Goal: Task Accomplishment & Management: Manage account settings

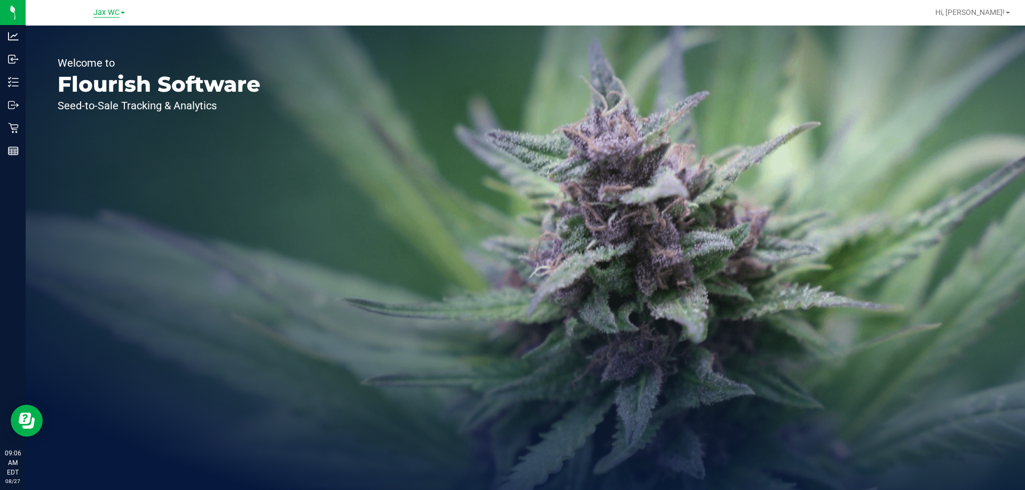
click at [113, 13] on span "Jax WC" at bounding box center [106, 13] width 26 height 10
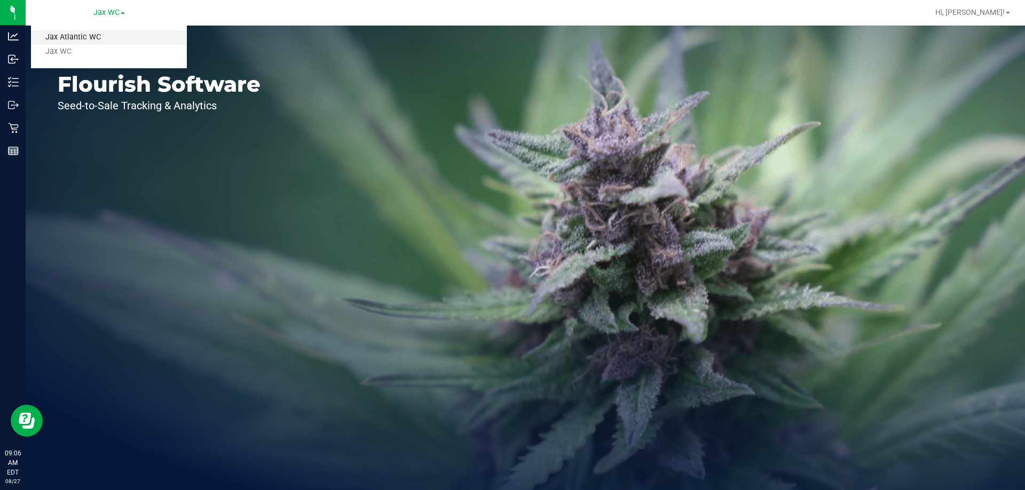
click at [114, 33] on link "Jax Atlantic WC" at bounding box center [109, 37] width 156 height 14
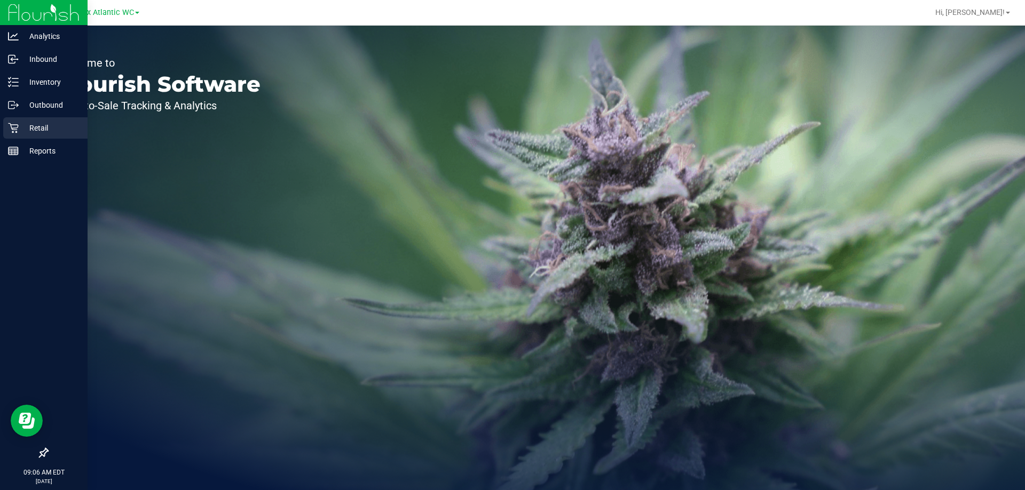
click at [20, 125] on p "Retail" at bounding box center [51, 128] width 64 height 13
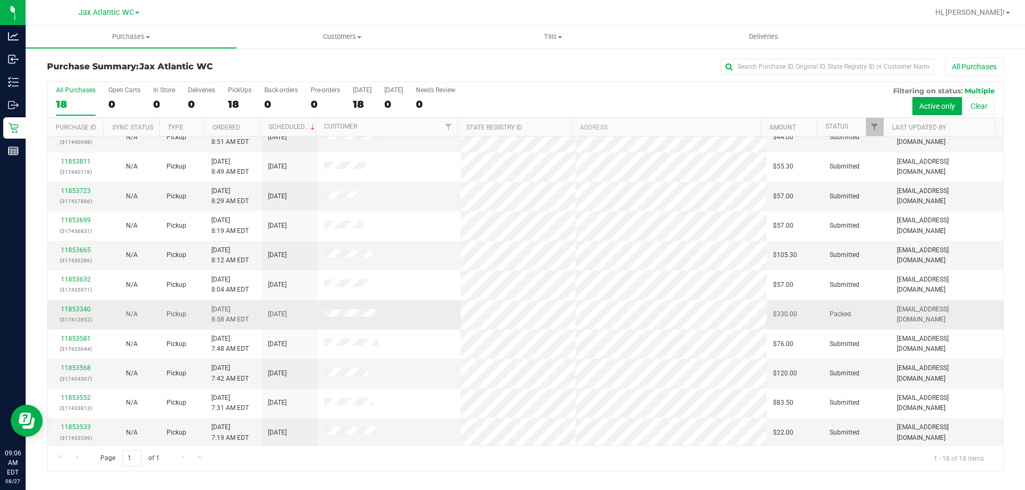
scroll to position [223, 0]
click at [77, 305] on link "11853533" at bounding box center [76, 307] width 30 height 7
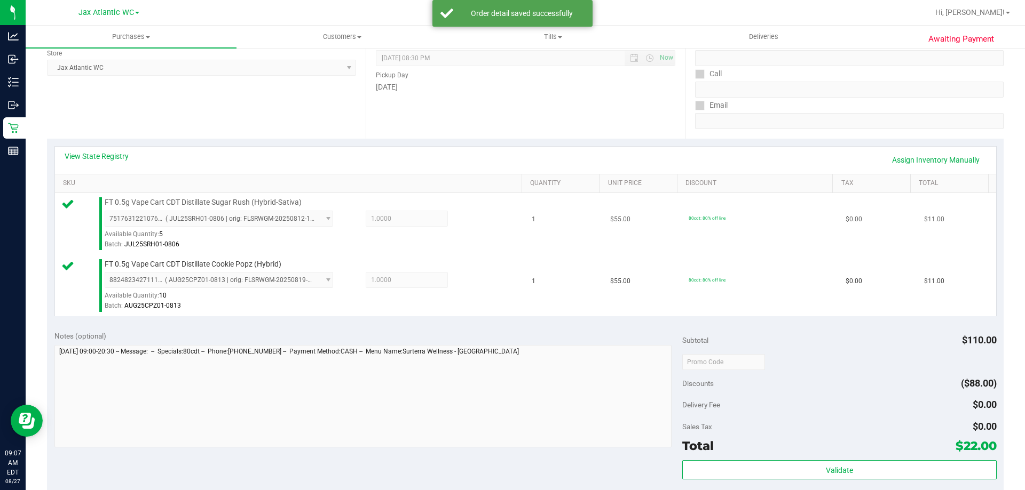
scroll to position [374, 0]
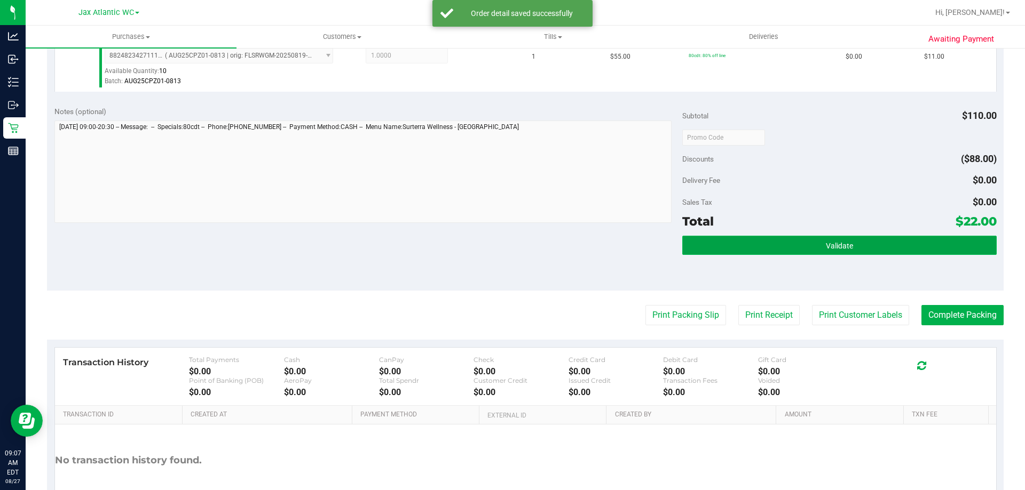
click at [861, 241] on button "Validate" at bounding box center [839, 245] width 314 height 19
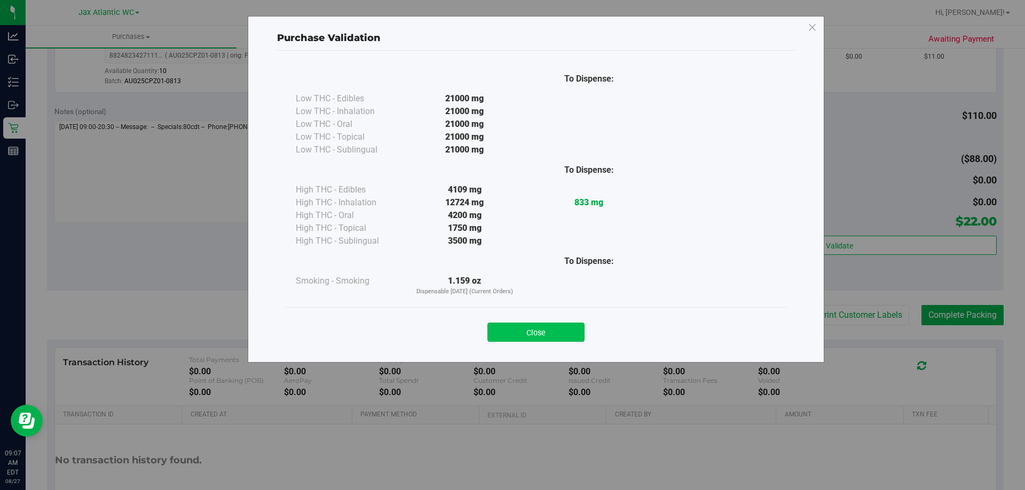
click at [573, 333] on button "Close" at bounding box center [535, 332] width 97 height 19
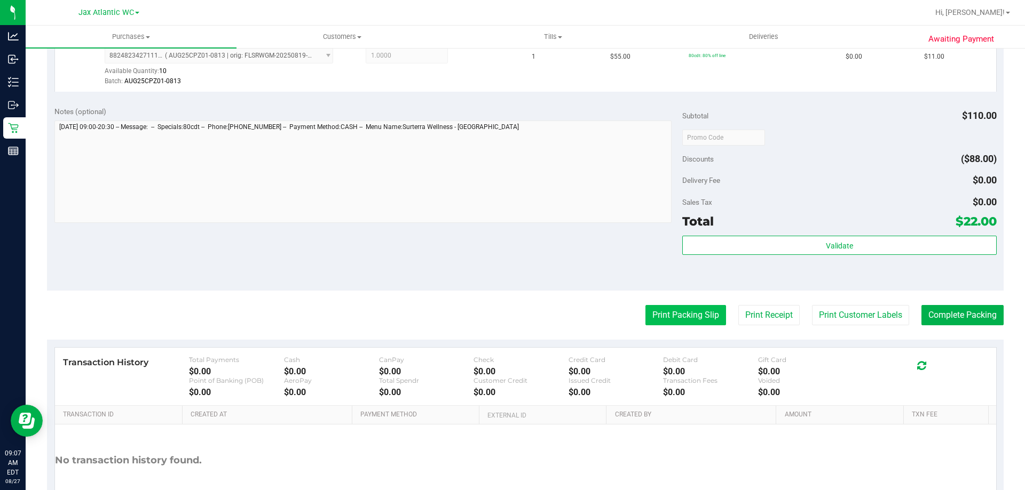
click at [698, 311] on button "Print Packing Slip" at bounding box center [685, 315] width 81 height 20
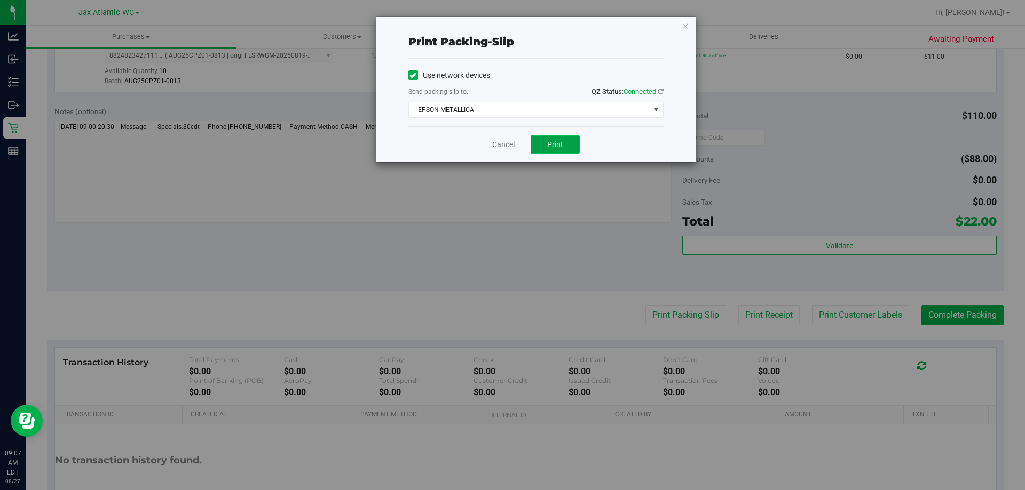
click at [539, 147] on button "Print" at bounding box center [555, 145] width 49 height 18
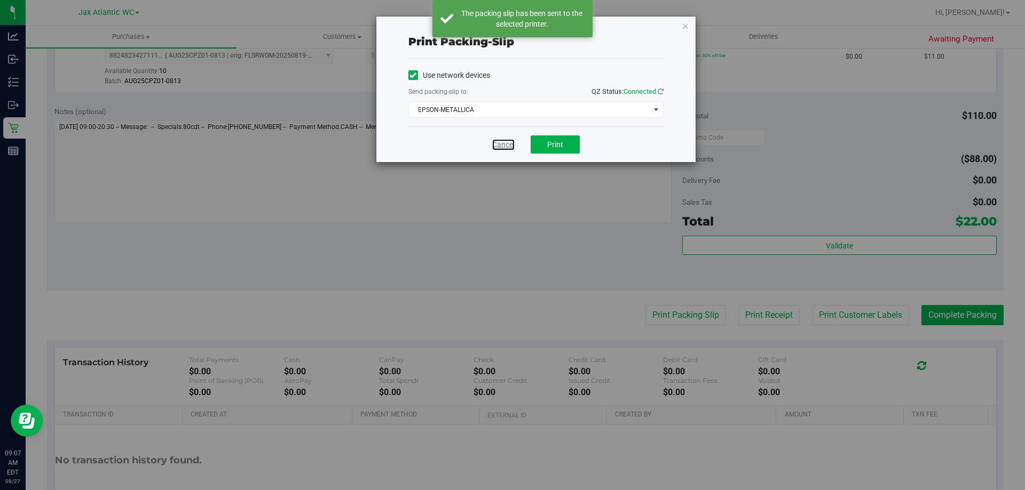
click at [507, 144] on link "Cancel" at bounding box center [503, 144] width 22 height 11
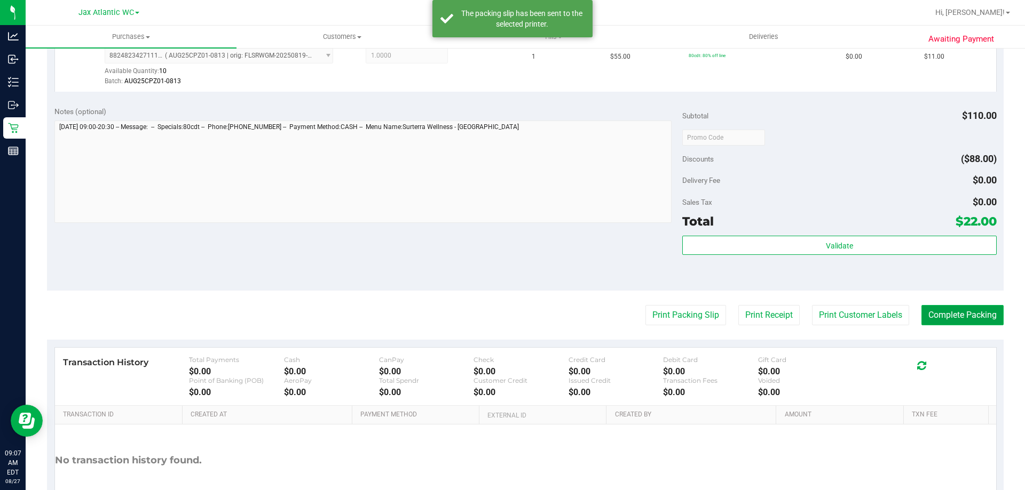
click at [945, 316] on button "Complete Packing" at bounding box center [962, 315] width 82 height 20
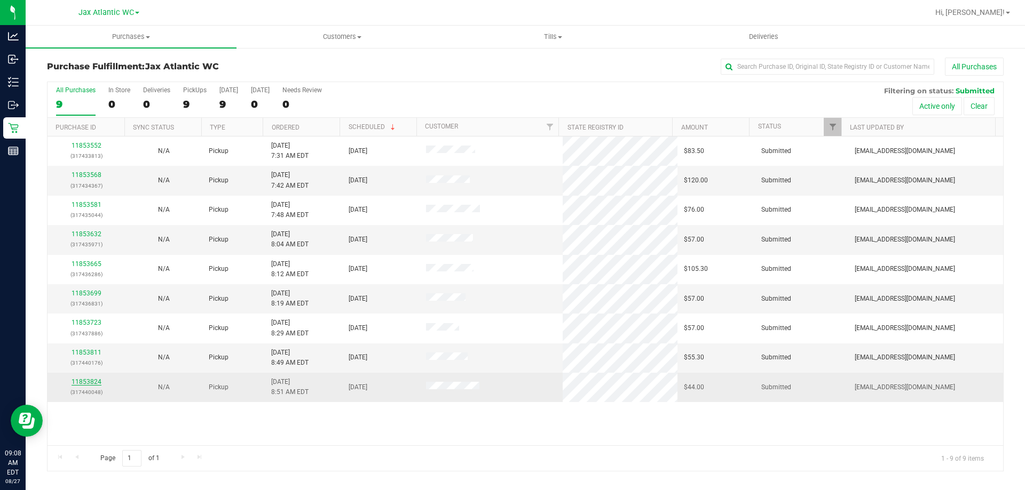
click at [95, 381] on link "11853824" at bounding box center [87, 381] width 30 height 7
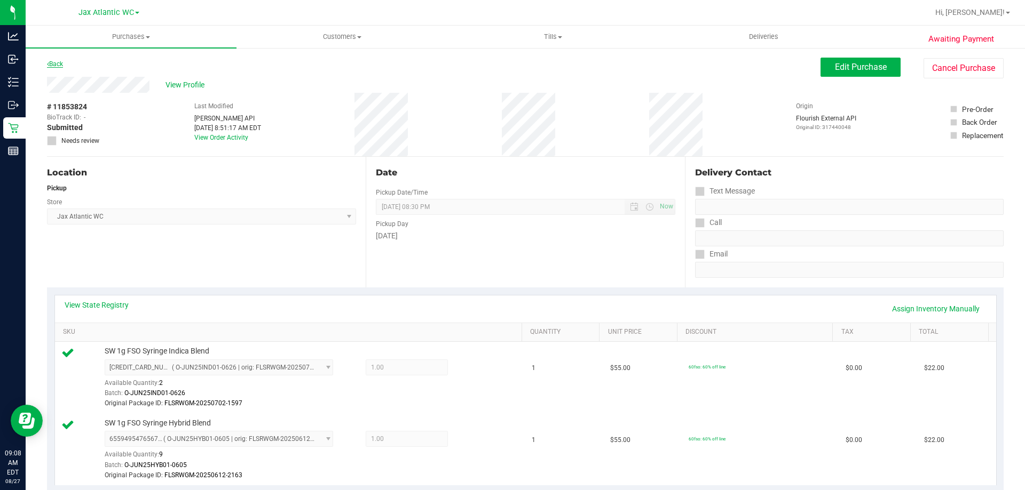
click at [59, 66] on link "Back" at bounding box center [55, 63] width 16 height 7
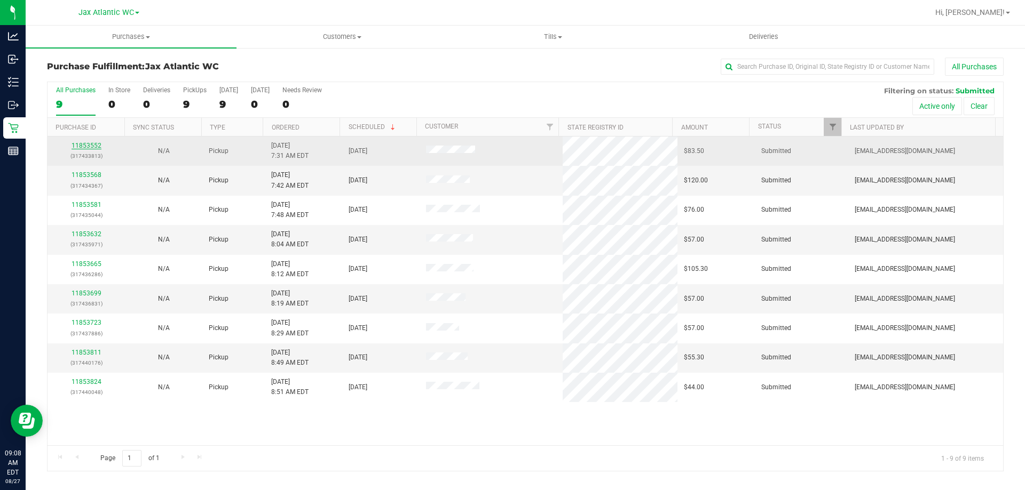
click at [88, 145] on link "11853552" at bounding box center [87, 145] width 30 height 7
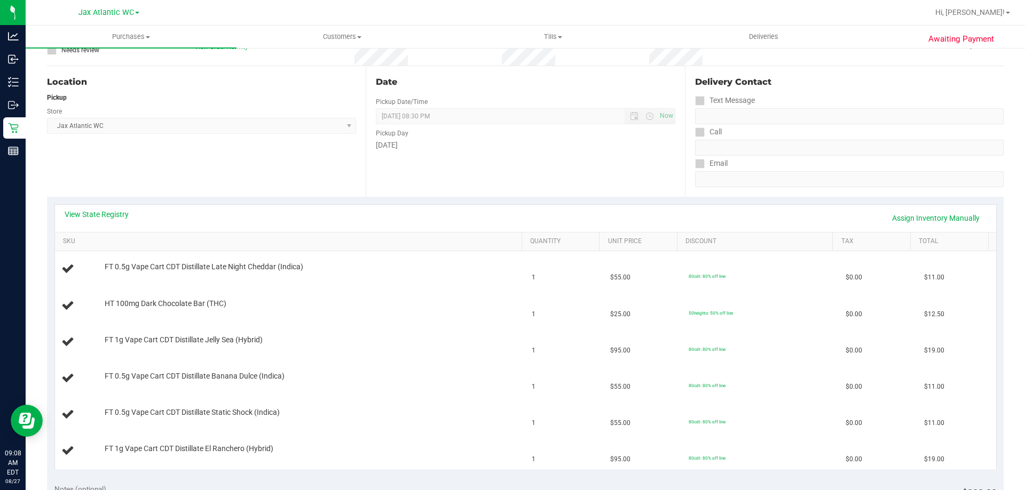
scroll to position [107, 0]
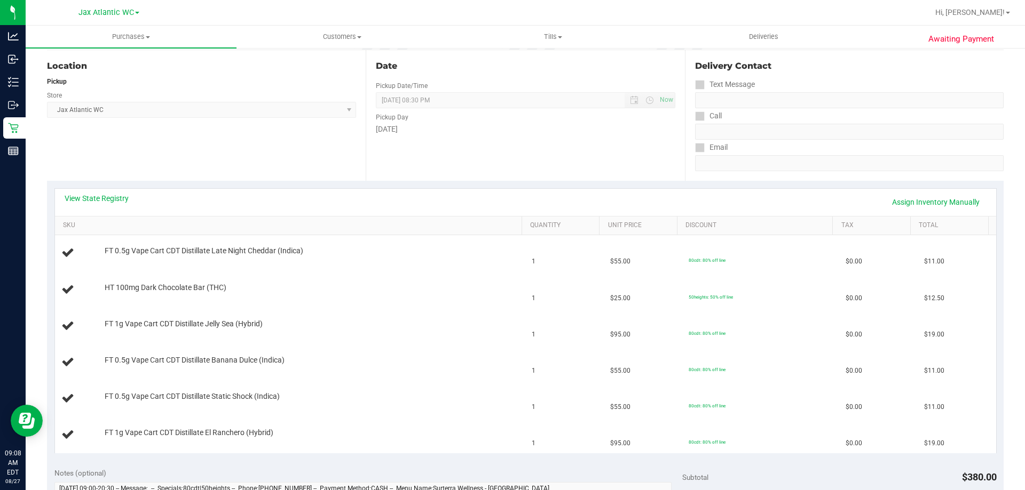
click at [95, 193] on div "View State Registry Assign Inventory Manually" at bounding box center [525, 202] width 941 height 27
click at [97, 197] on link "View State Registry" at bounding box center [97, 198] width 64 height 11
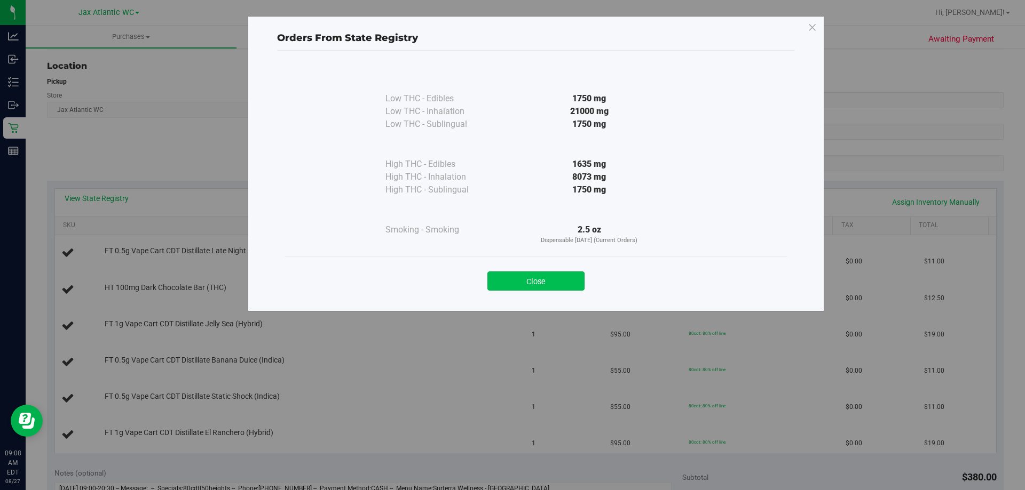
click at [507, 281] on button "Close" at bounding box center [535, 281] width 97 height 19
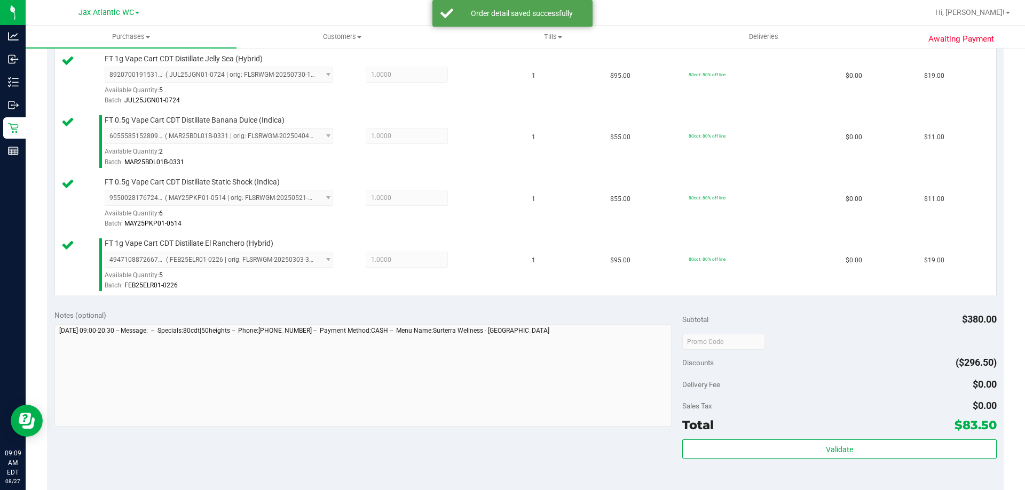
scroll to position [587, 0]
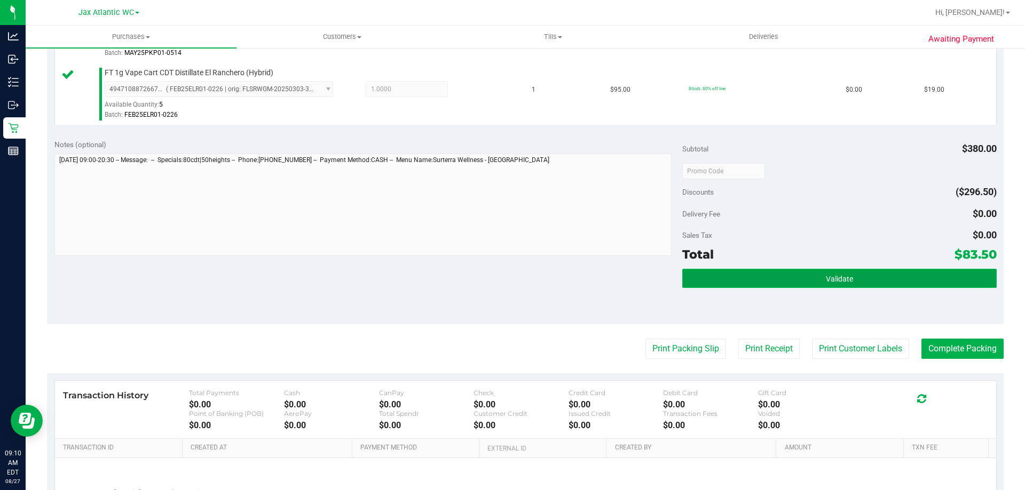
click at [808, 282] on button "Validate" at bounding box center [839, 278] width 314 height 19
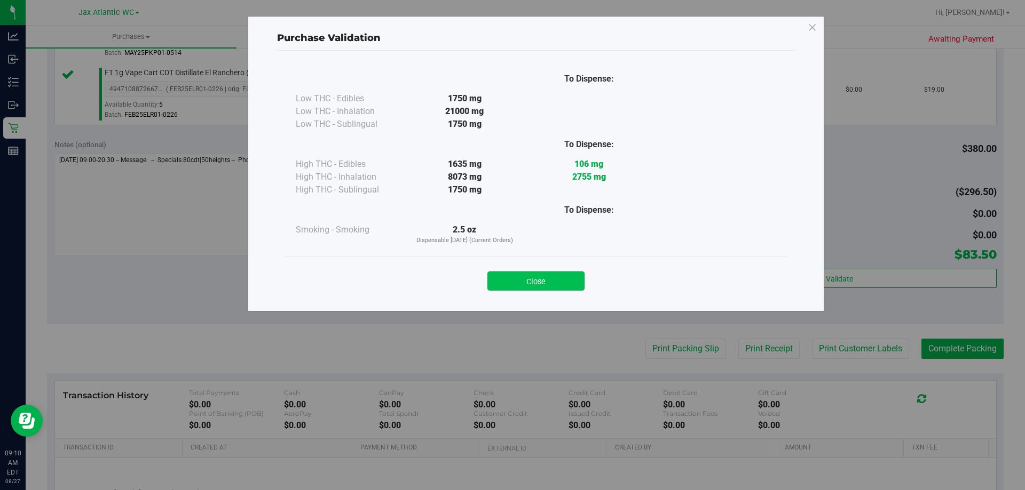
click at [538, 284] on button "Close" at bounding box center [535, 281] width 97 height 19
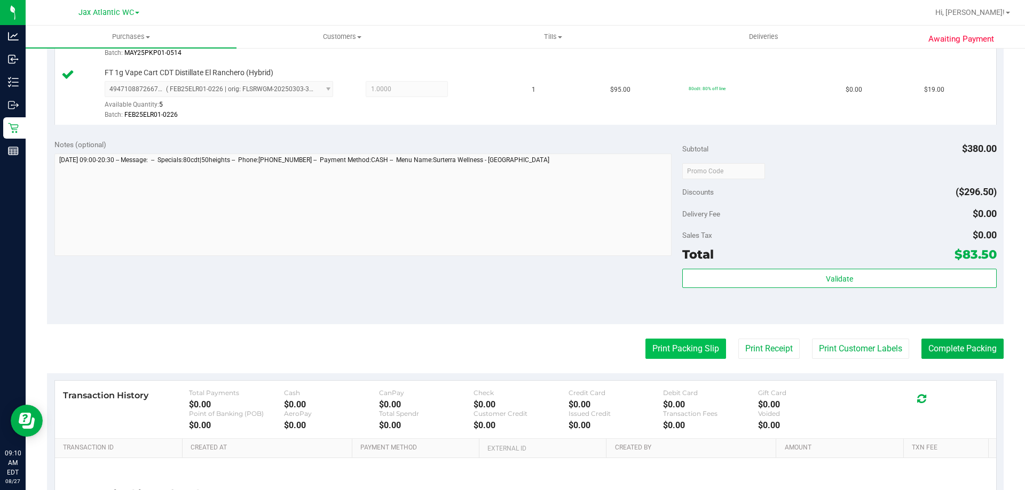
click at [680, 352] on button "Print Packing Slip" at bounding box center [685, 349] width 81 height 20
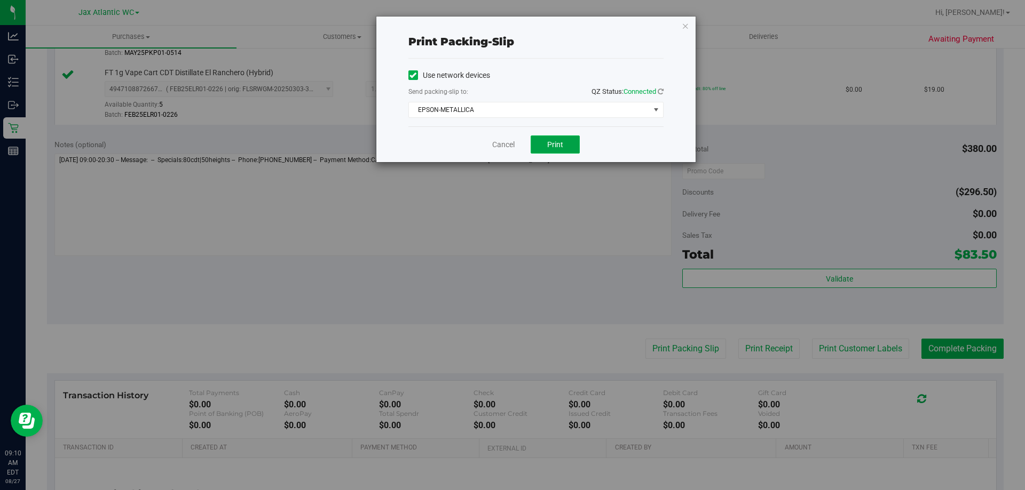
click at [555, 143] on span "Print" at bounding box center [555, 144] width 16 height 9
click at [509, 143] on link "Cancel" at bounding box center [503, 144] width 22 height 11
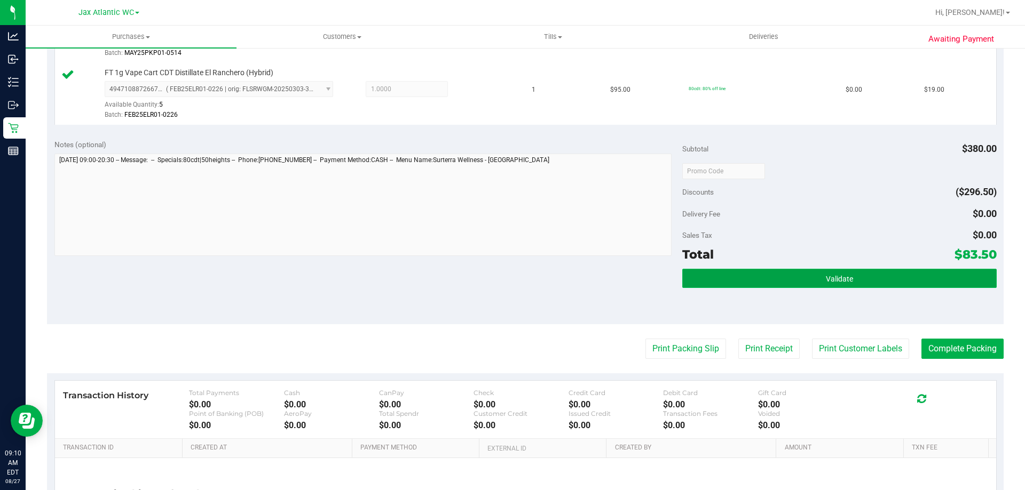
click at [860, 280] on button "Validate" at bounding box center [839, 278] width 314 height 19
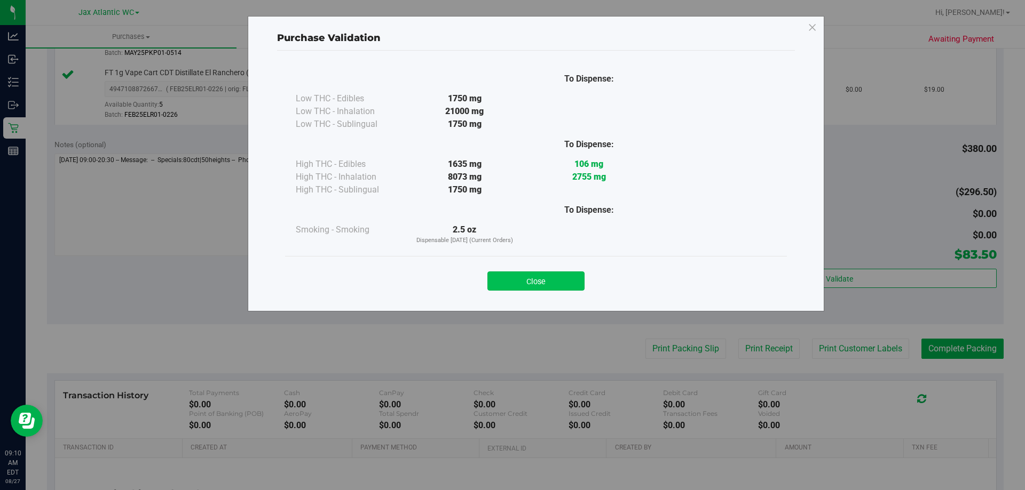
click at [560, 275] on button "Close" at bounding box center [535, 281] width 97 height 19
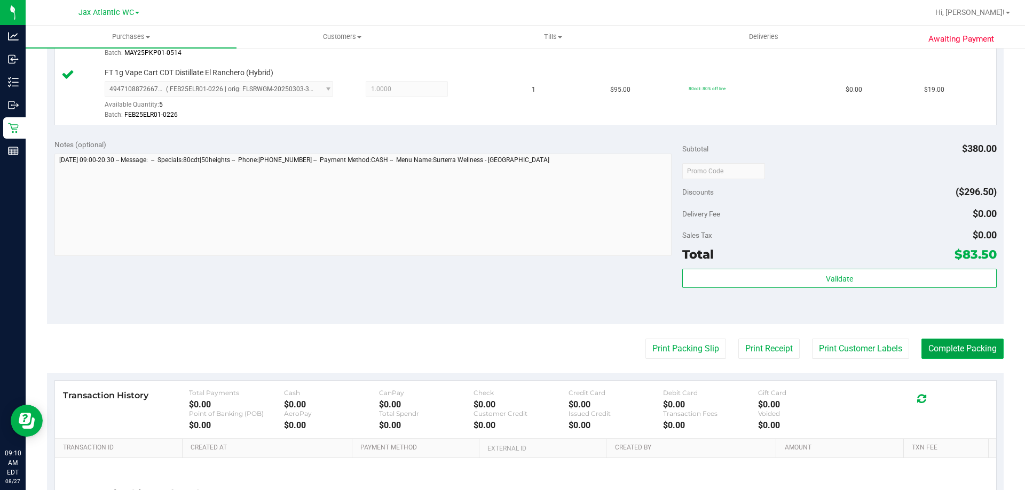
click at [945, 351] on button "Complete Packing" at bounding box center [962, 349] width 82 height 20
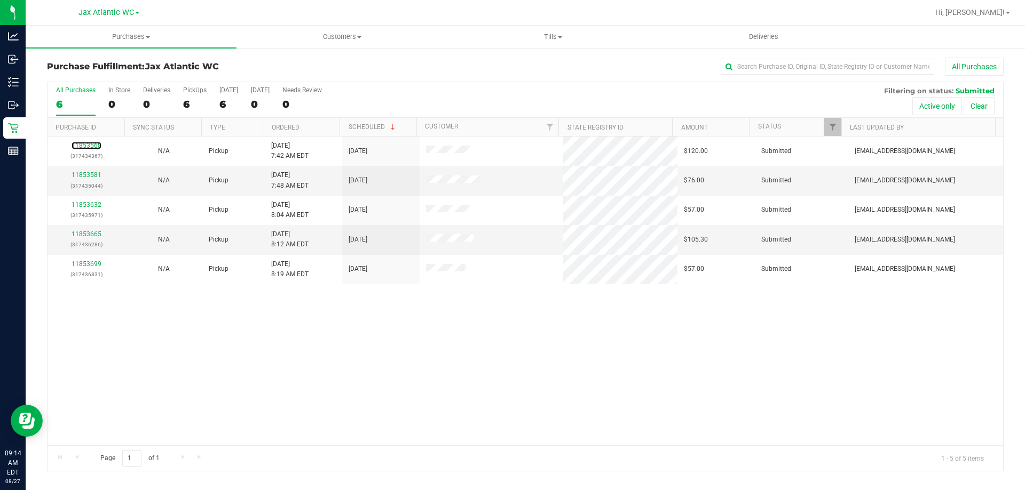
click at [93, 144] on link "11853568" at bounding box center [87, 145] width 30 height 7
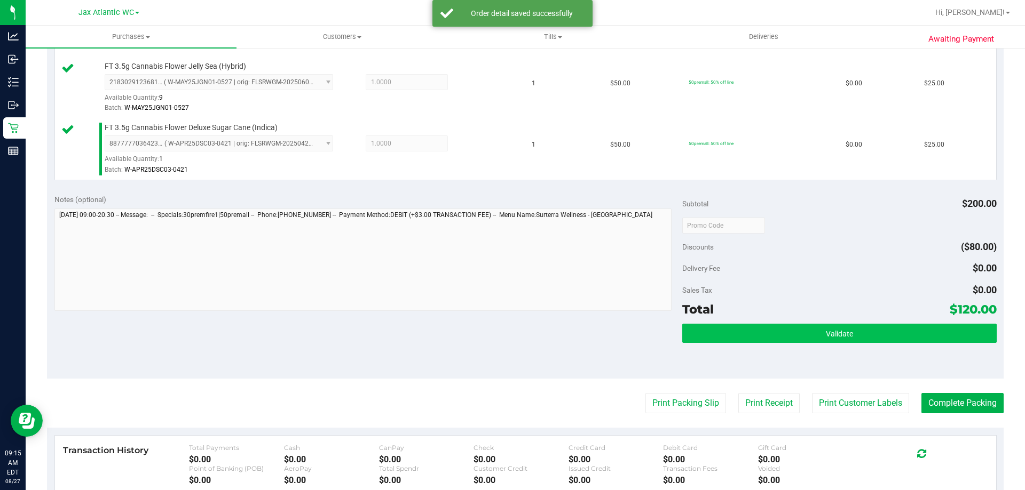
scroll to position [427, 0]
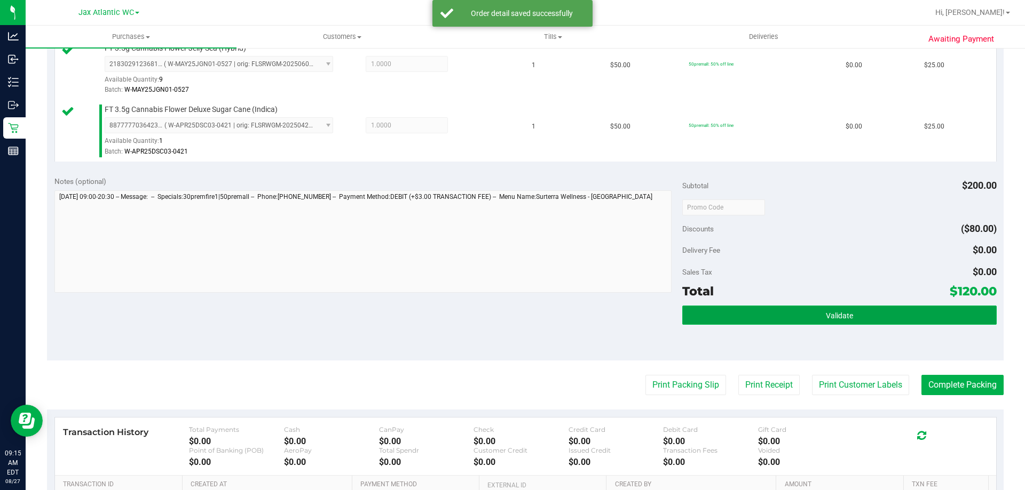
click at [817, 319] on button "Validate" at bounding box center [839, 315] width 314 height 19
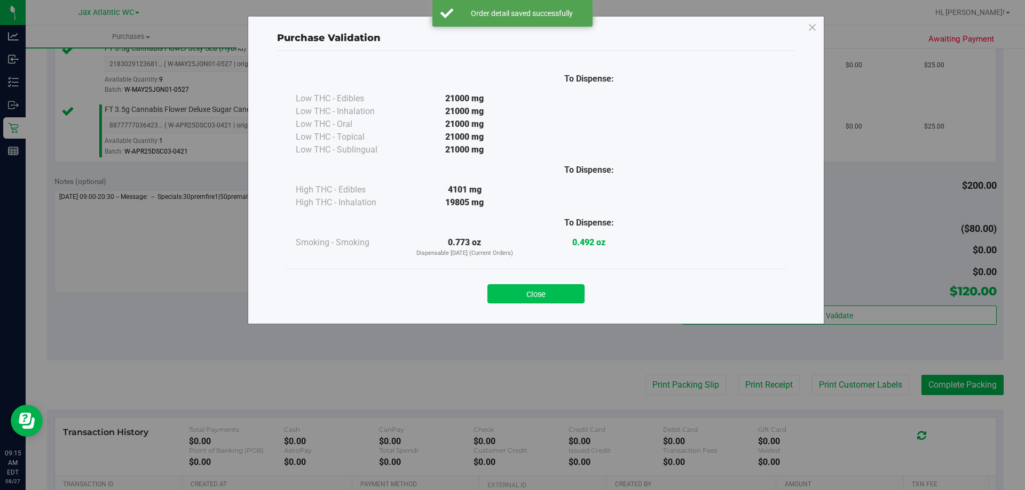
click at [558, 292] on button "Close" at bounding box center [535, 293] width 97 height 19
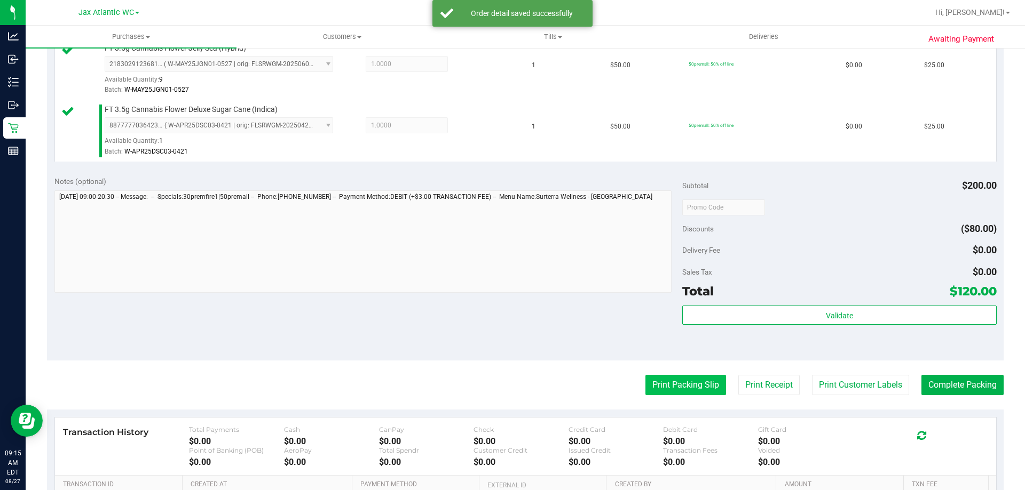
click at [662, 378] on button "Print Packing Slip" at bounding box center [685, 385] width 81 height 20
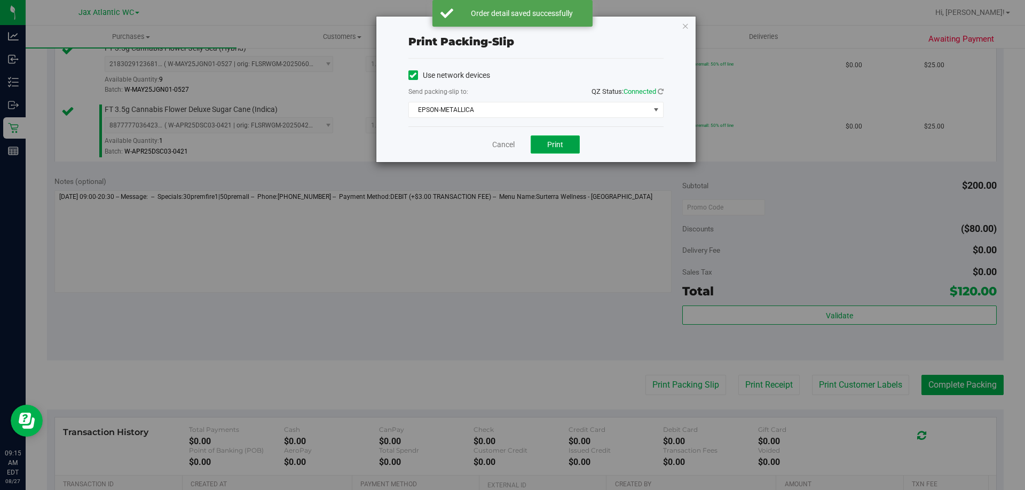
click at [561, 139] on button "Print" at bounding box center [555, 145] width 49 height 18
click at [502, 146] on link "Cancel" at bounding box center [503, 144] width 22 height 11
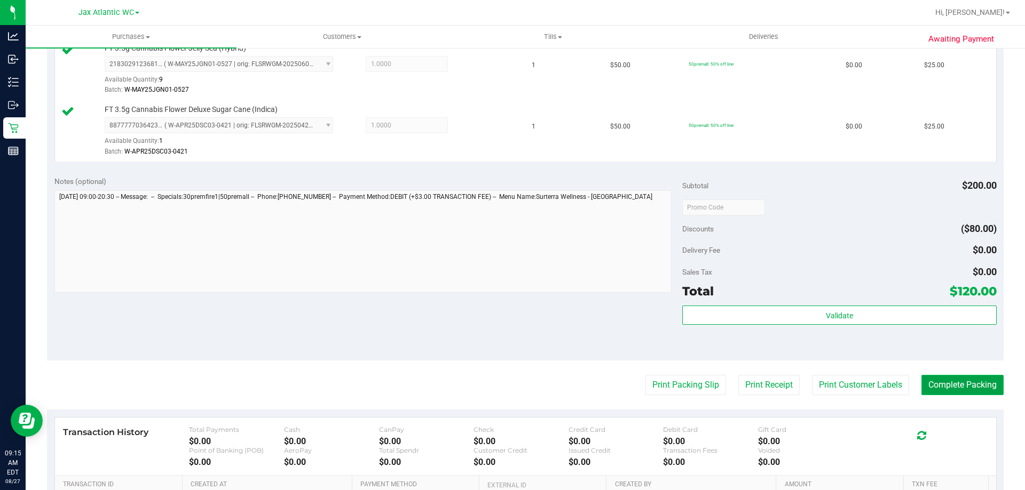
click at [982, 386] on button "Complete Packing" at bounding box center [962, 385] width 82 height 20
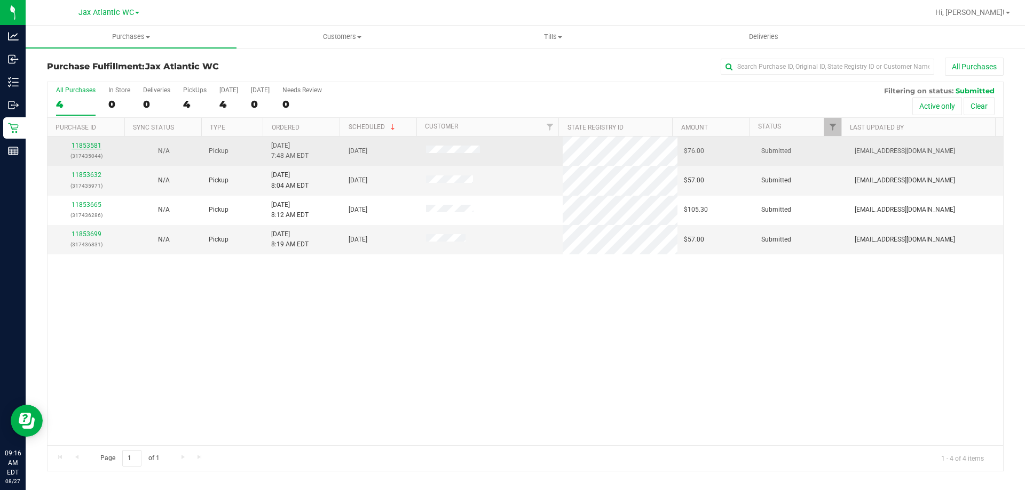
click at [89, 147] on link "11853581" at bounding box center [87, 145] width 30 height 7
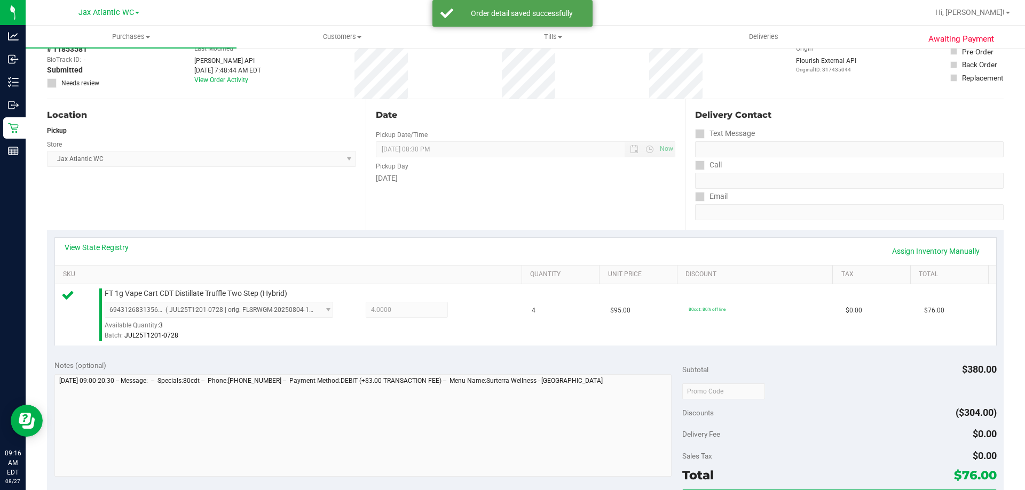
scroll to position [213, 0]
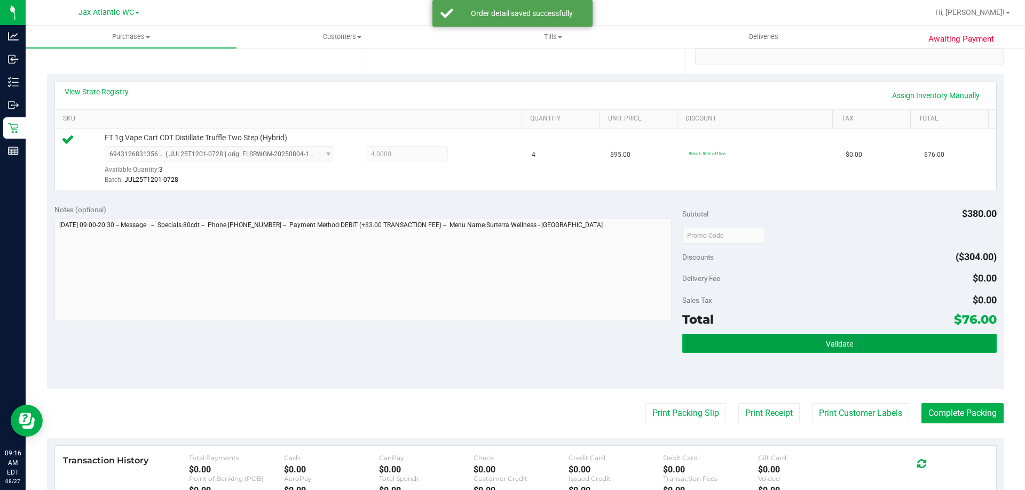
click at [764, 343] on button "Validate" at bounding box center [839, 343] width 314 height 19
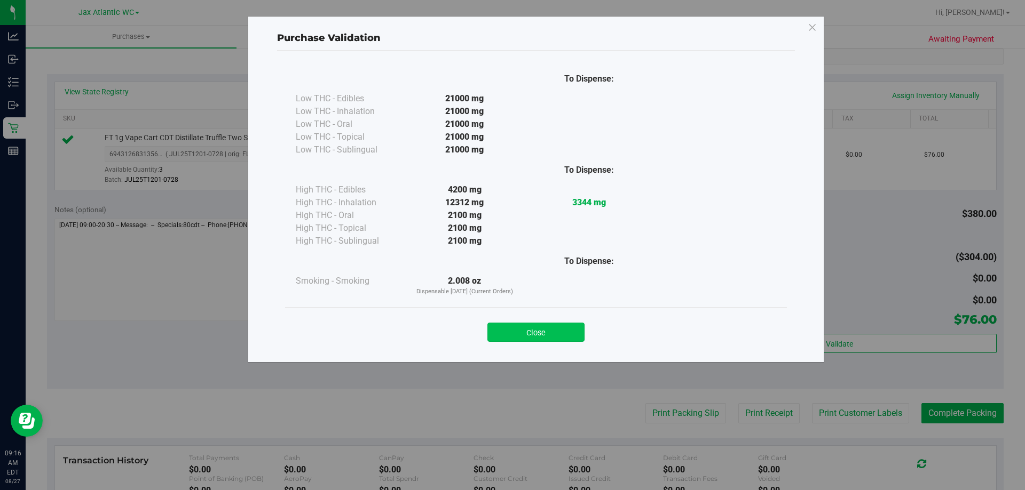
click at [534, 334] on button "Close" at bounding box center [535, 332] width 97 height 19
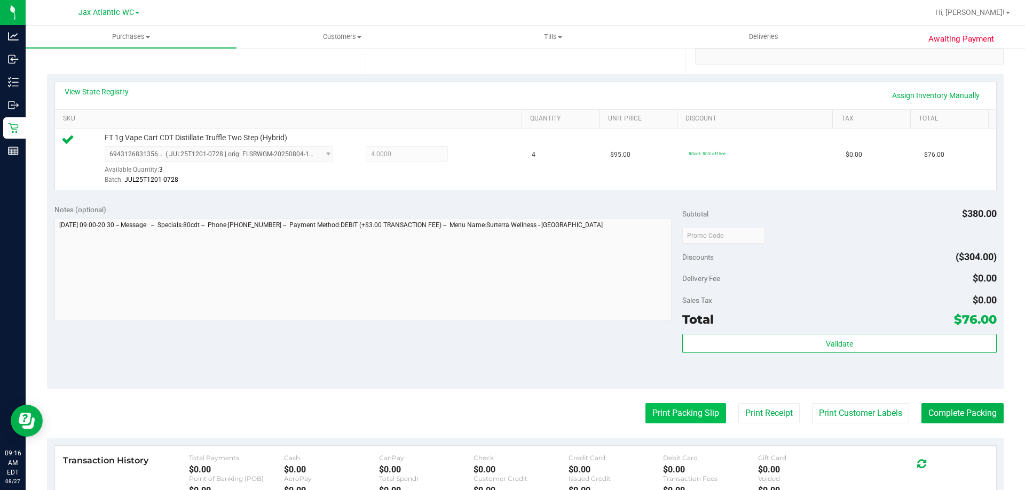
click at [684, 413] on button "Print Packing Slip" at bounding box center [685, 413] width 81 height 20
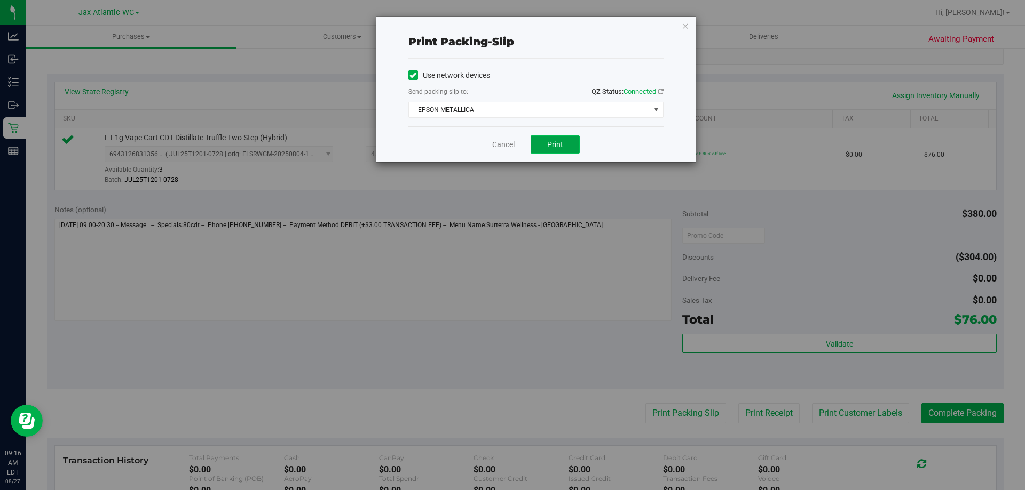
click at [555, 149] on button "Print" at bounding box center [555, 145] width 49 height 18
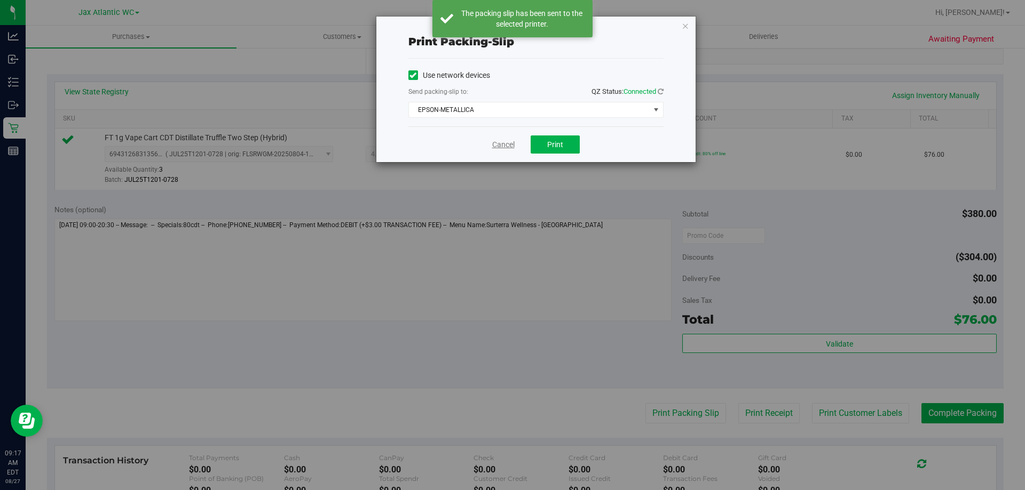
click at [506, 141] on link "Cancel" at bounding box center [503, 144] width 22 height 11
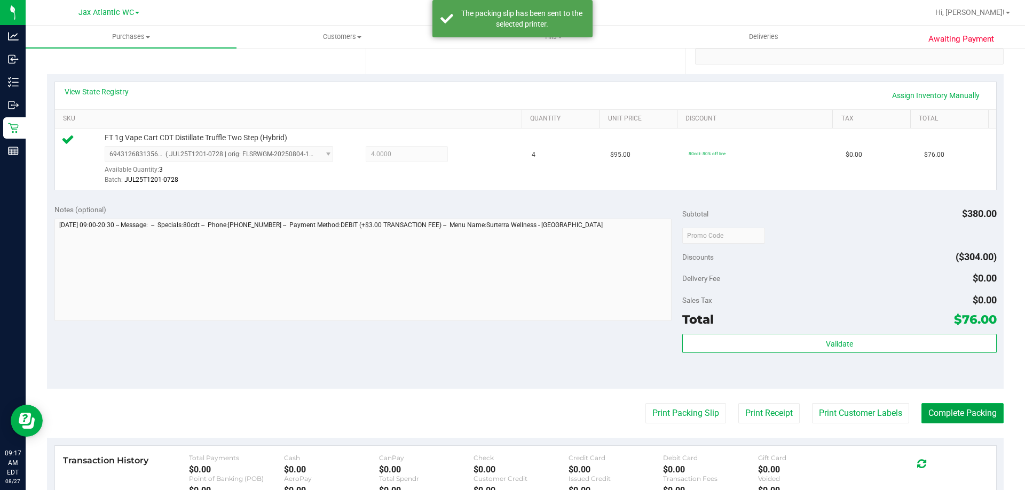
click at [968, 415] on button "Complete Packing" at bounding box center [962, 413] width 82 height 20
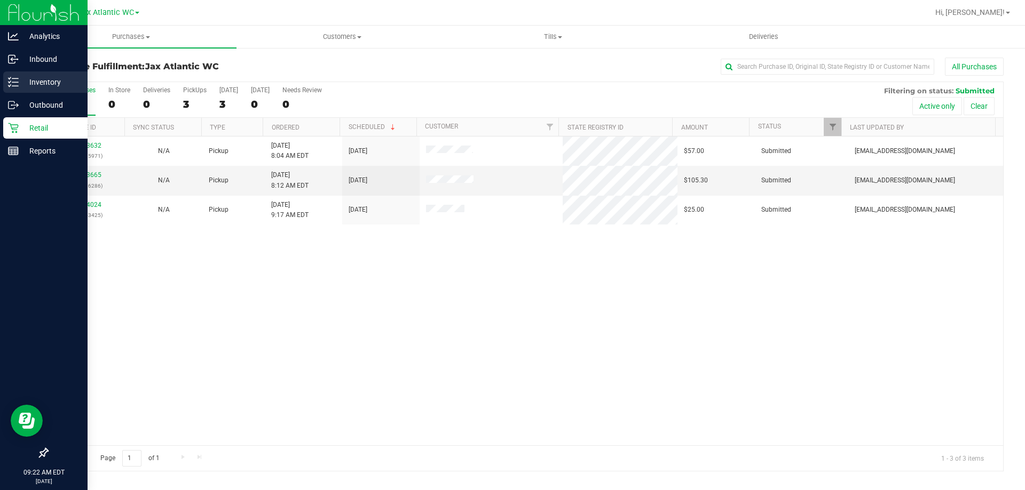
click at [38, 85] on p "Inventory" at bounding box center [51, 82] width 64 height 13
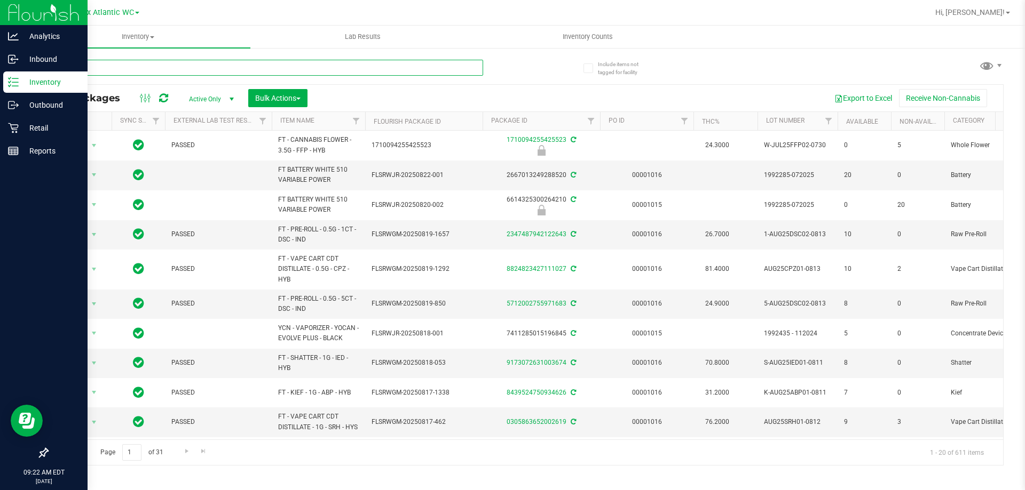
click at [85, 69] on input "text" at bounding box center [265, 68] width 436 height 16
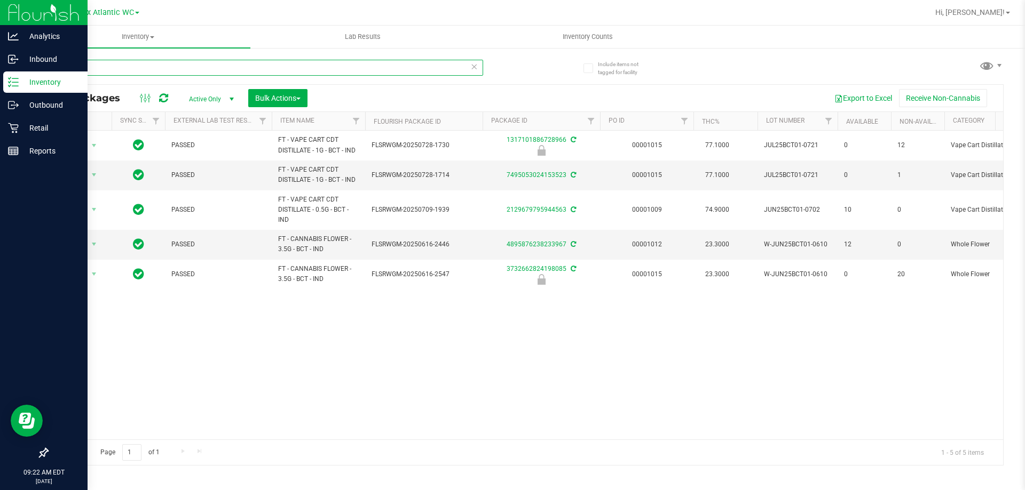
type input "bct"
click at [35, 122] on p "Retail" at bounding box center [51, 128] width 64 height 13
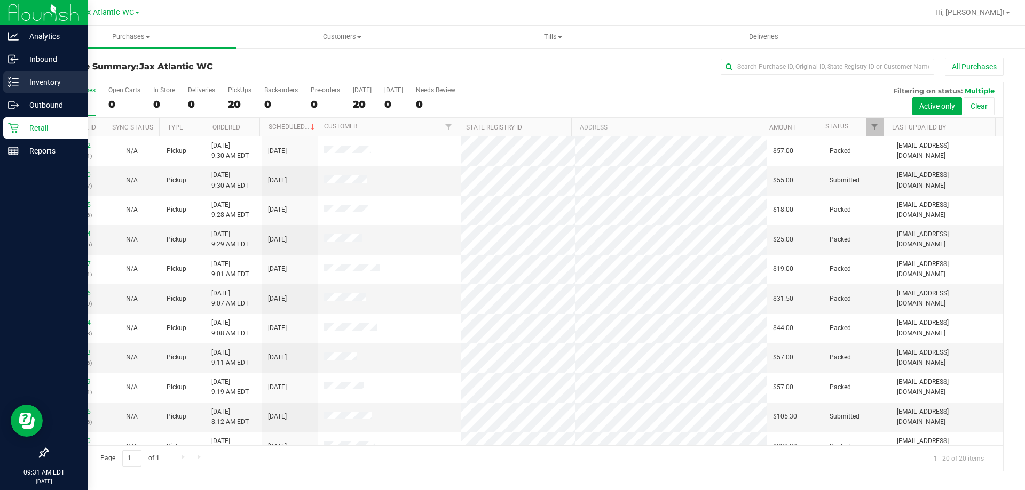
click at [20, 80] on p "Inventory" at bounding box center [51, 82] width 64 height 13
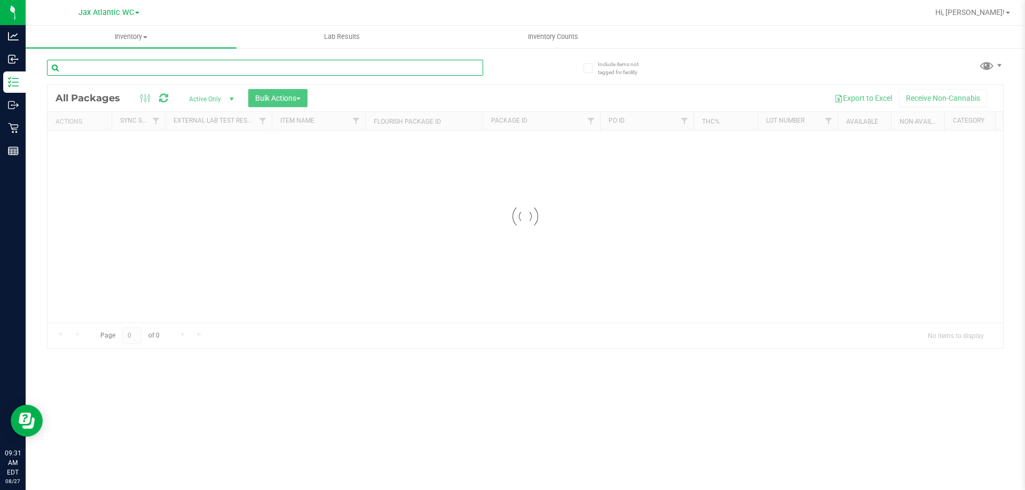
click at [124, 66] on input "text" at bounding box center [265, 68] width 436 height 16
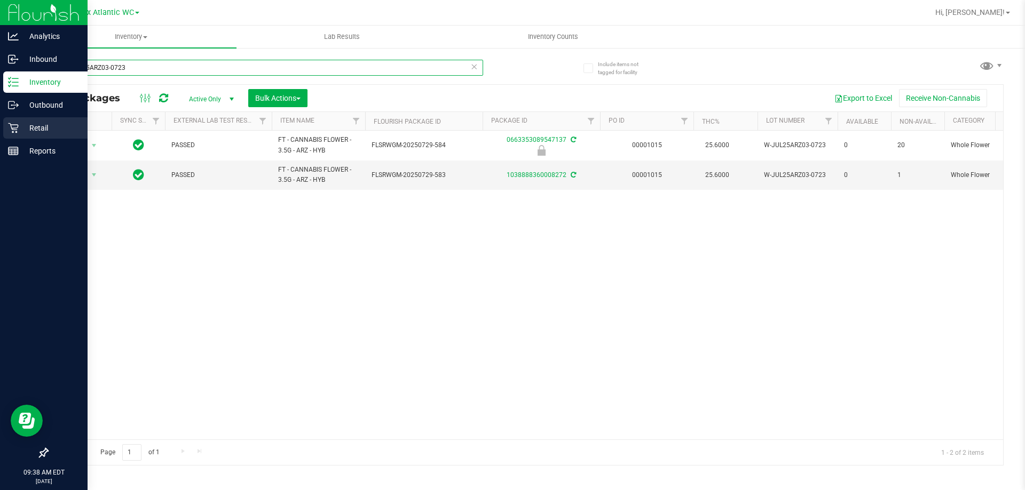
type input "W-JUL25ARZ03-0723"
click at [19, 126] on p "Retail" at bounding box center [51, 128] width 64 height 13
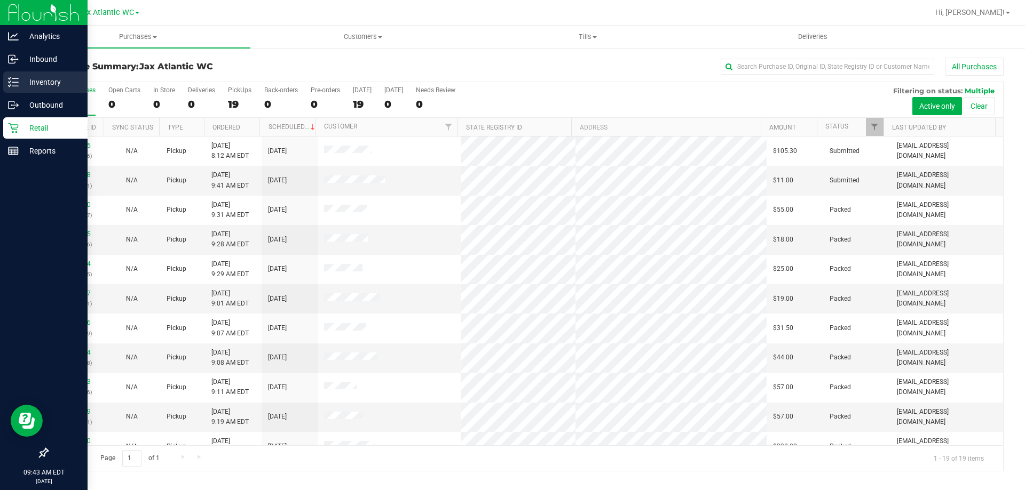
click at [13, 82] on line at bounding box center [15, 82] width 6 height 0
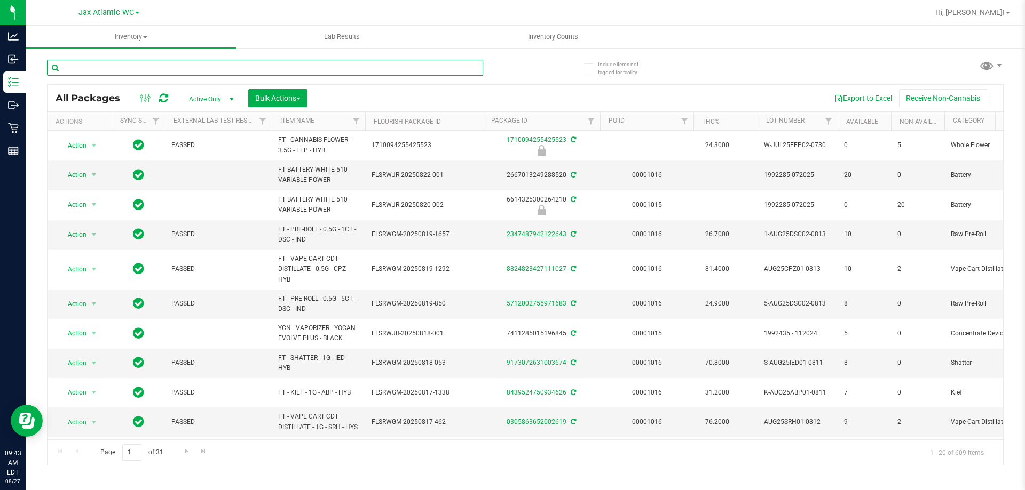
click at [208, 70] on input "text" at bounding box center [265, 68] width 436 height 16
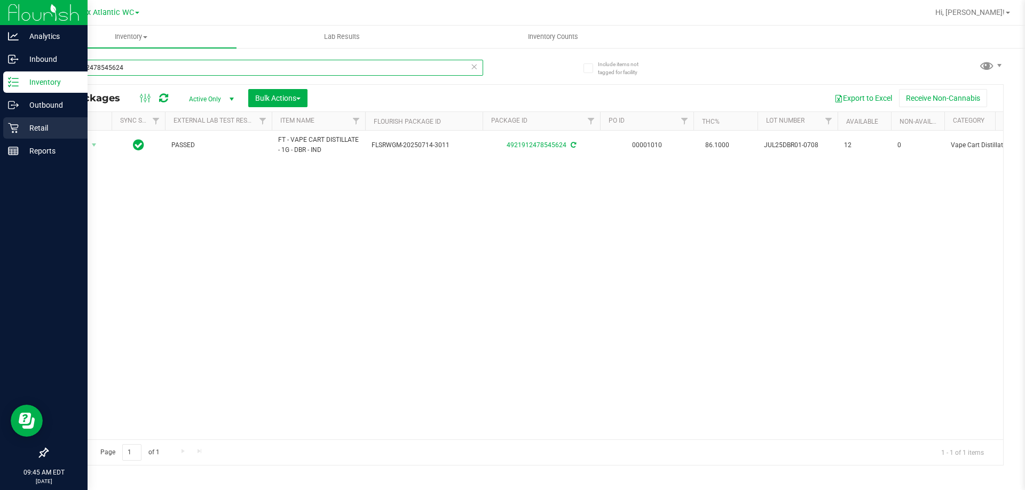
type input "4921912478545624"
click at [17, 123] on icon at bounding box center [13, 128] width 11 height 11
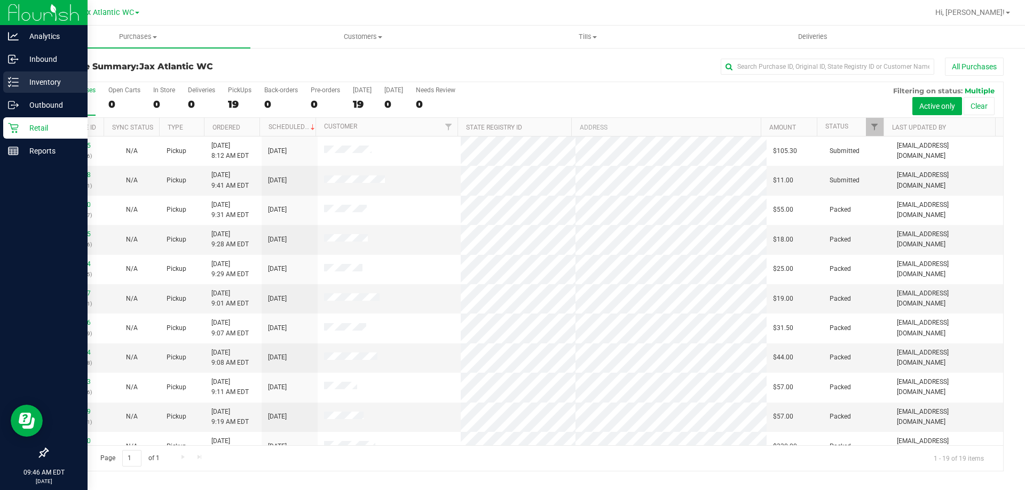
click at [20, 77] on p "Inventory" at bounding box center [51, 82] width 64 height 13
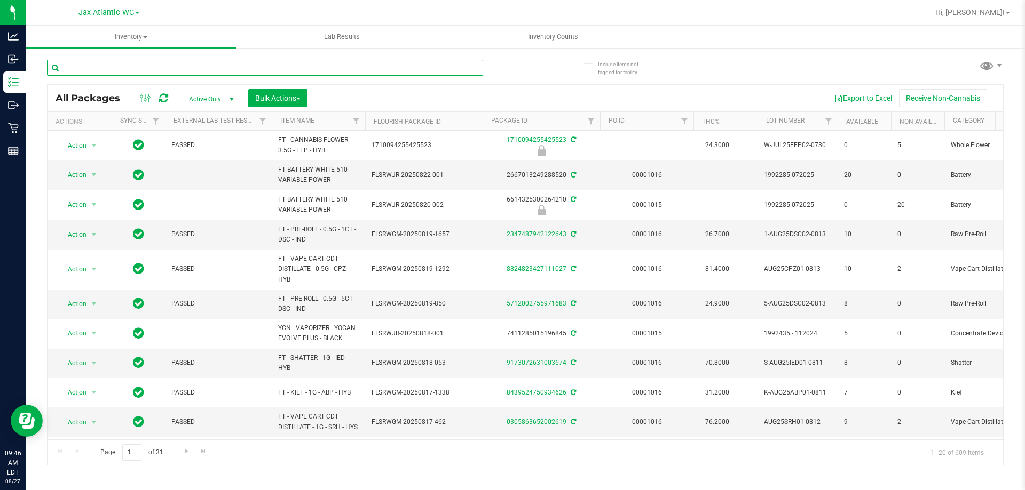
click at [120, 64] on input "text" at bounding box center [265, 68] width 436 height 16
paste input "W-JUL25ARZ01-0721"
type input "W-JUL25ARZ01-0721"
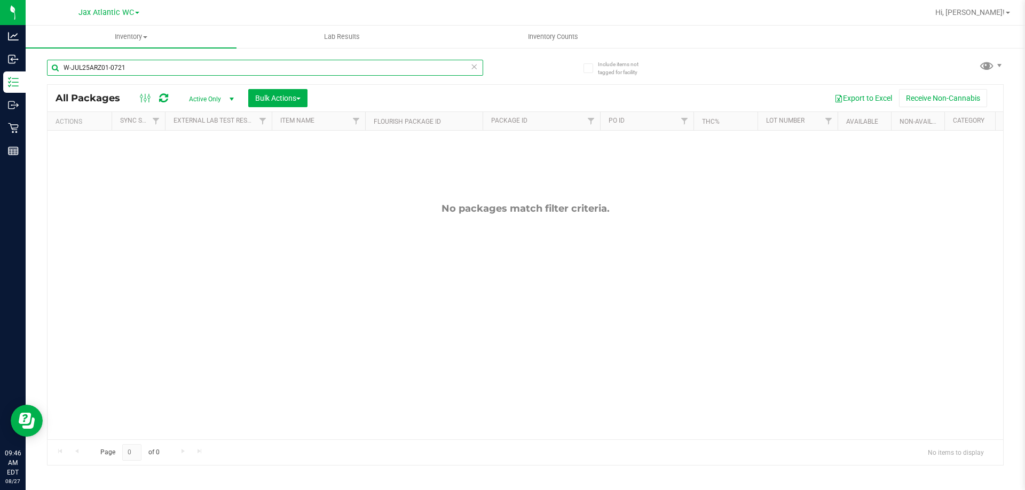
drag, startPoint x: 135, startPoint y: 68, endPoint x: 61, endPoint y: 71, distance: 74.3
click at [61, 71] on input "W-JUL25ARZ01-0721" at bounding box center [265, 68] width 436 height 16
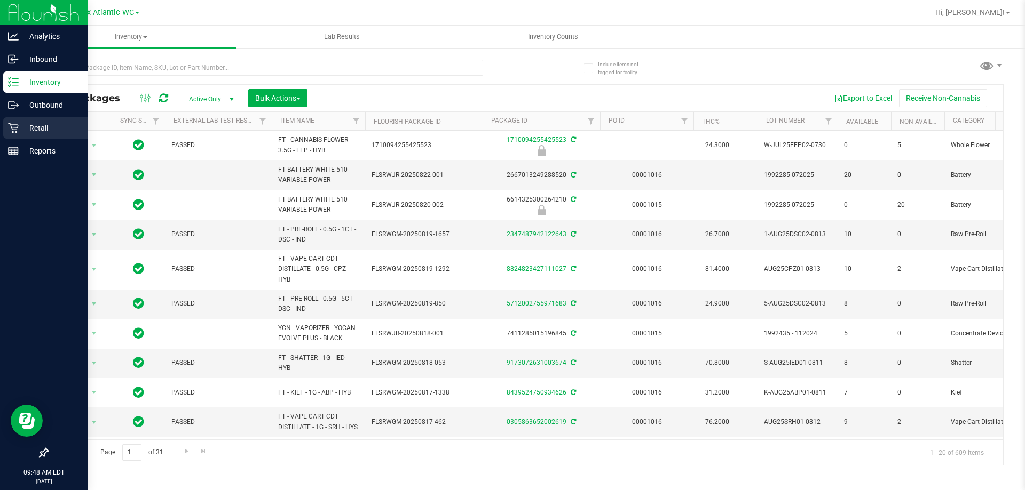
click at [21, 124] on p "Retail" at bounding box center [51, 128] width 64 height 13
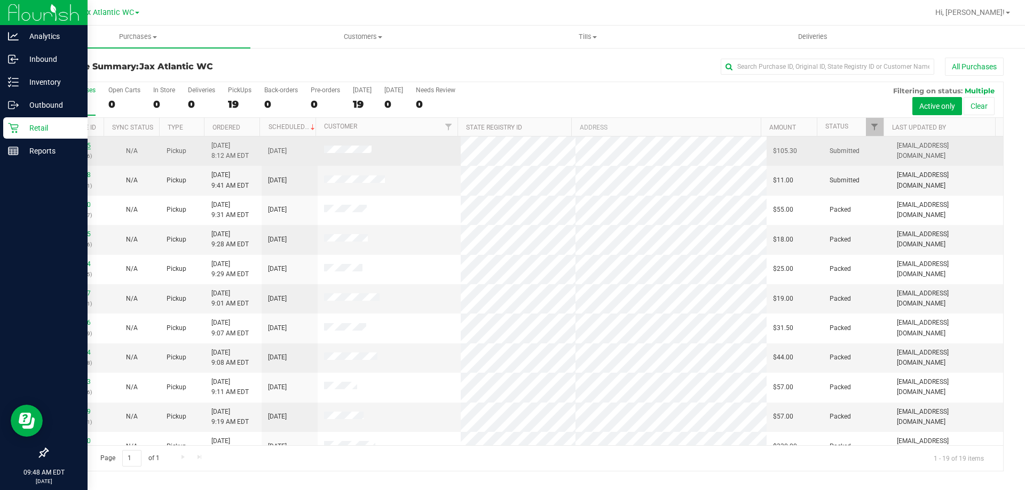
click at [68, 145] on link "11853665" at bounding box center [76, 145] width 30 height 7
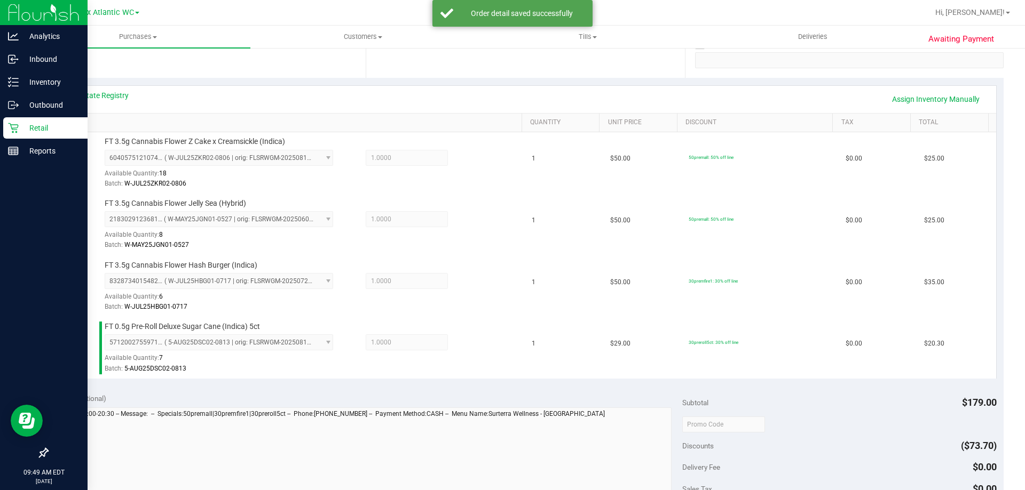
scroll to position [427, 0]
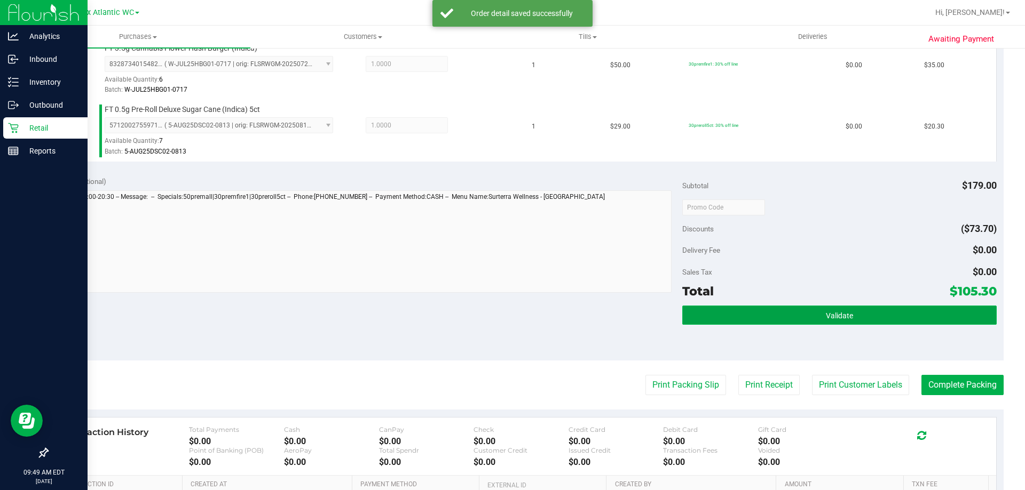
click at [801, 311] on button "Validate" at bounding box center [839, 315] width 314 height 19
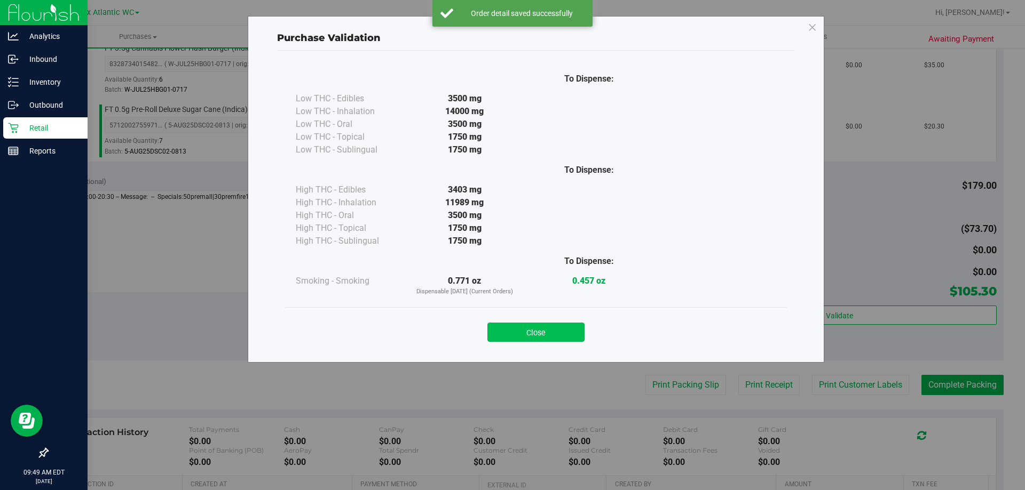
click at [535, 327] on button "Close" at bounding box center [535, 332] width 97 height 19
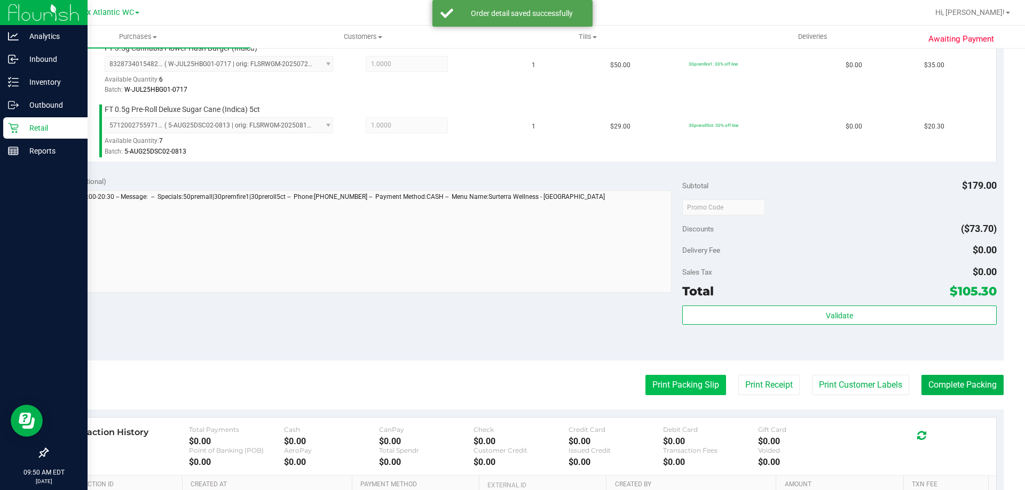
click at [698, 386] on button "Print Packing Slip" at bounding box center [685, 385] width 81 height 20
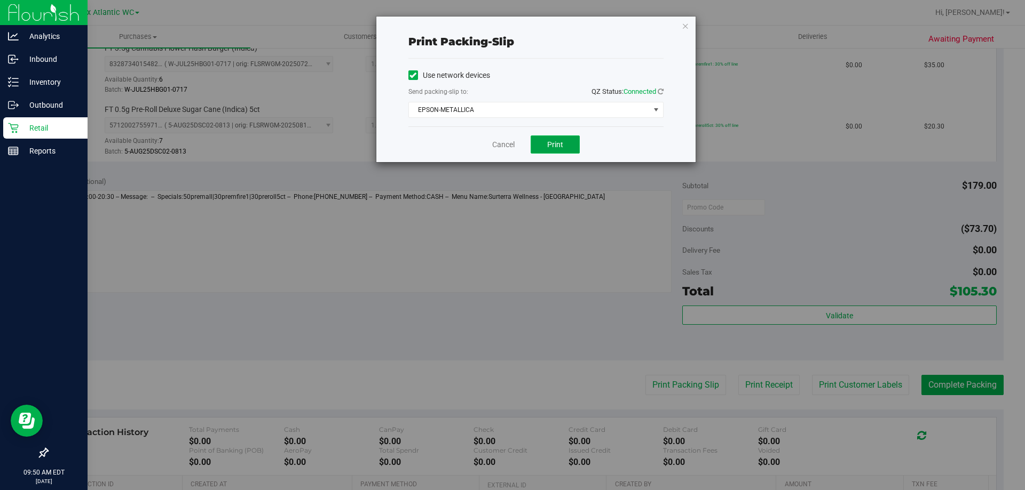
click at [557, 147] on span "Print" at bounding box center [555, 144] width 16 height 9
drag, startPoint x: 508, startPoint y: 147, endPoint x: 511, endPoint y: 152, distance: 5.8
click at [507, 147] on link "Cancel" at bounding box center [503, 144] width 22 height 11
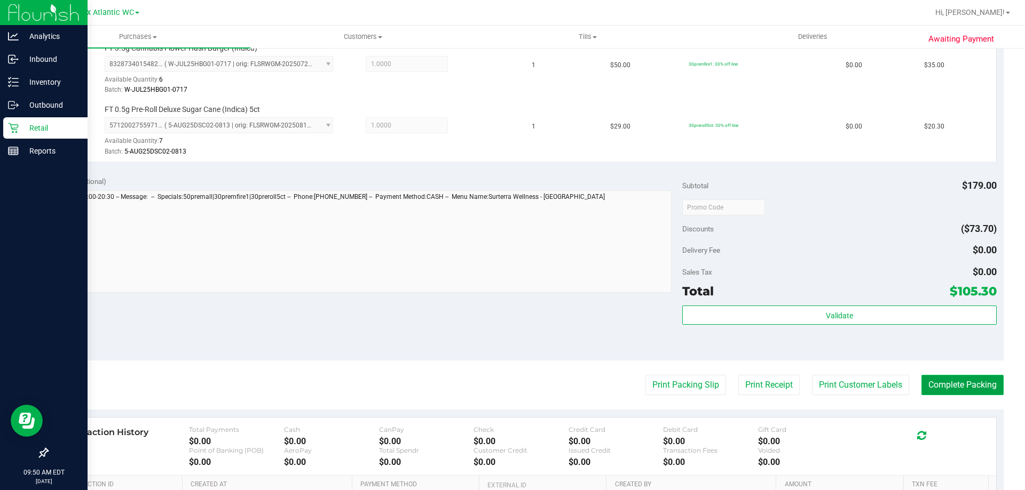
click at [935, 387] on button "Complete Packing" at bounding box center [962, 385] width 82 height 20
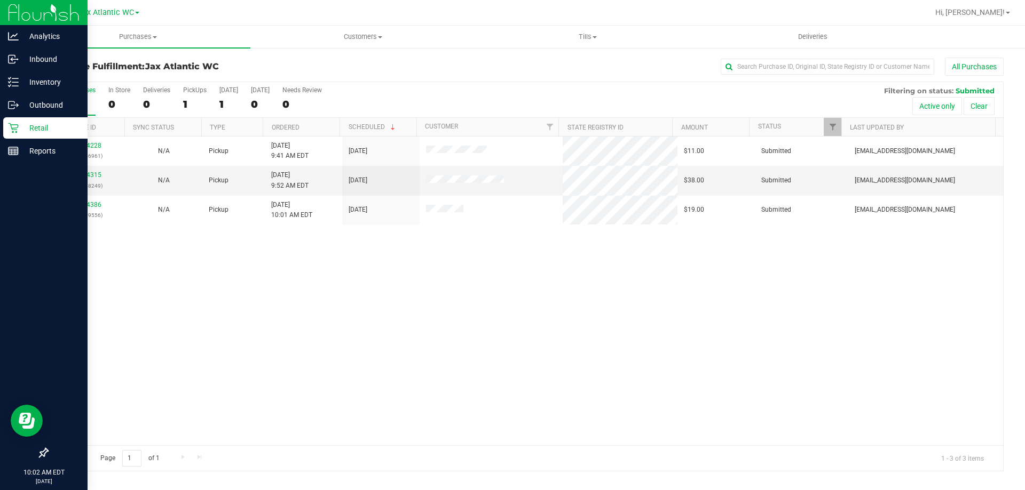
click at [22, 123] on p "Retail" at bounding box center [51, 128] width 64 height 13
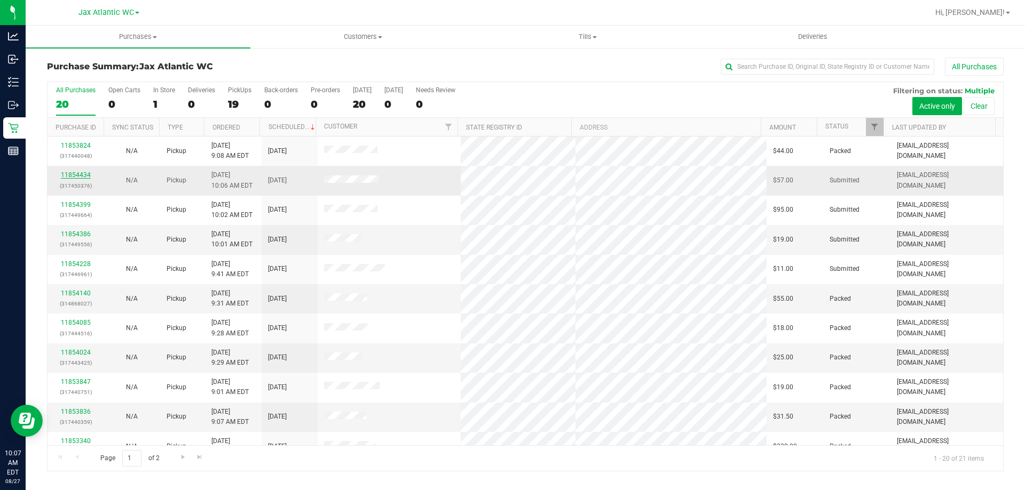
click at [69, 176] on link "11854434" at bounding box center [76, 174] width 30 height 7
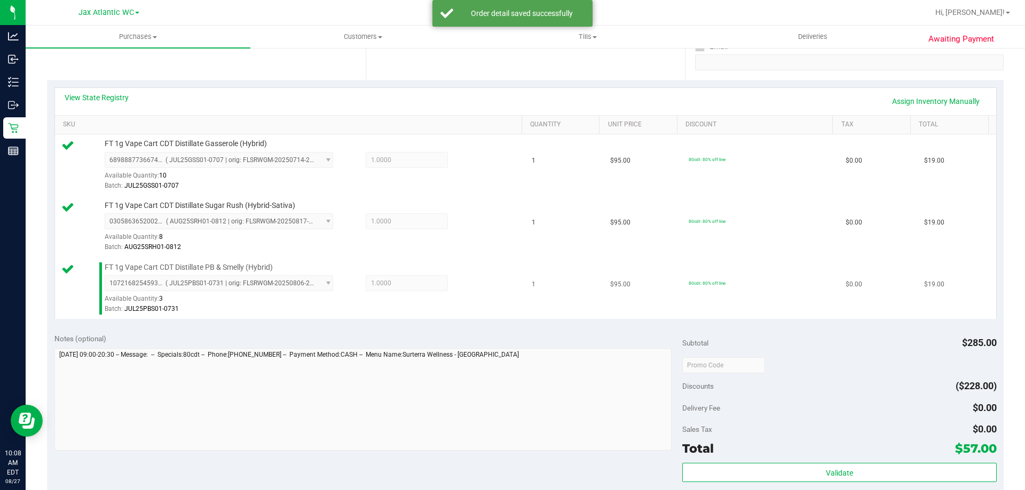
scroll to position [213, 0]
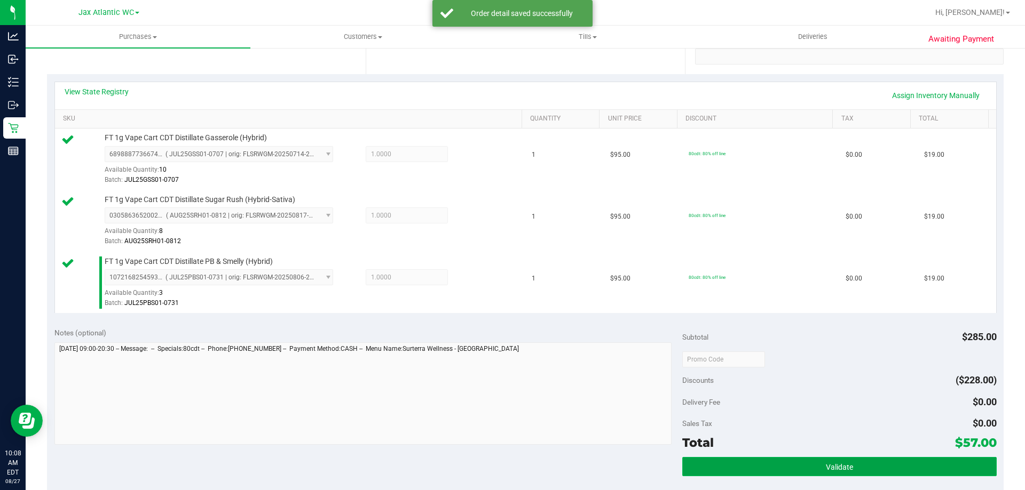
click at [781, 466] on button "Validate" at bounding box center [839, 466] width 314 height 19
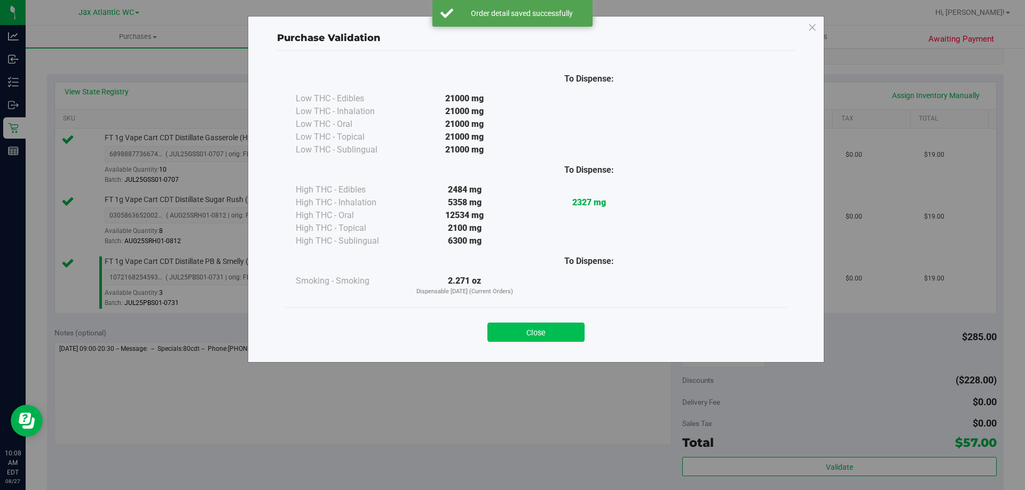
click at [545, 340] on button "Close" at bounding box center [535, 332] width 97 height 19
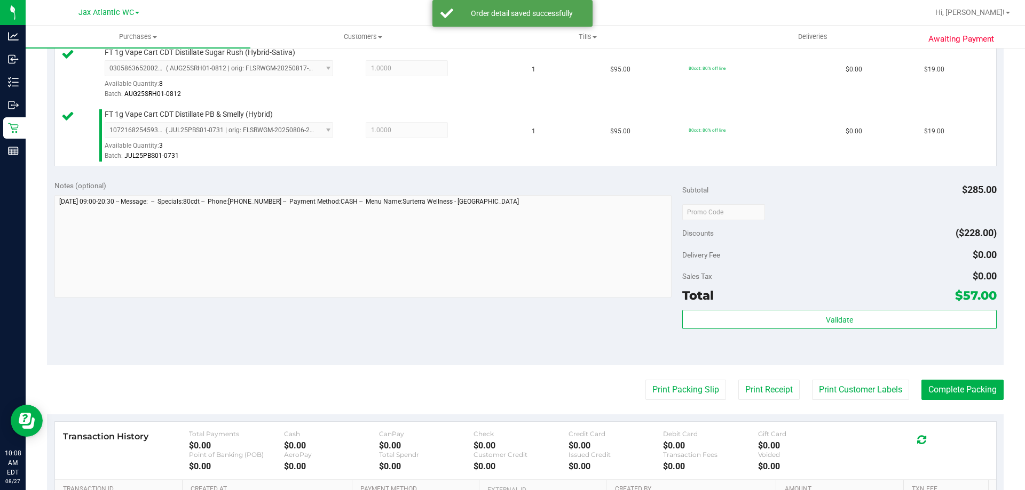
scroll to position [506, 0]
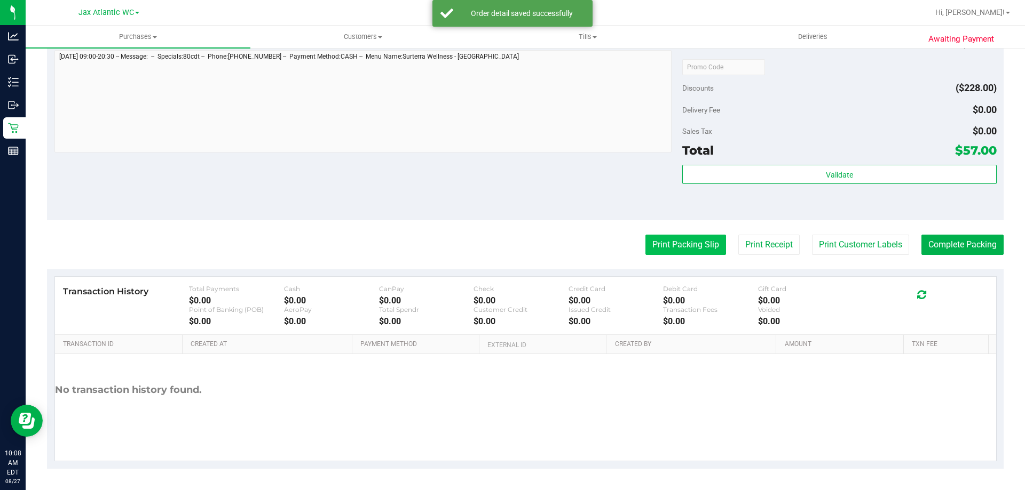
click at [684, 253] on button "Print Packing Slip" at bounding box center [685, 245] width 81 height 20
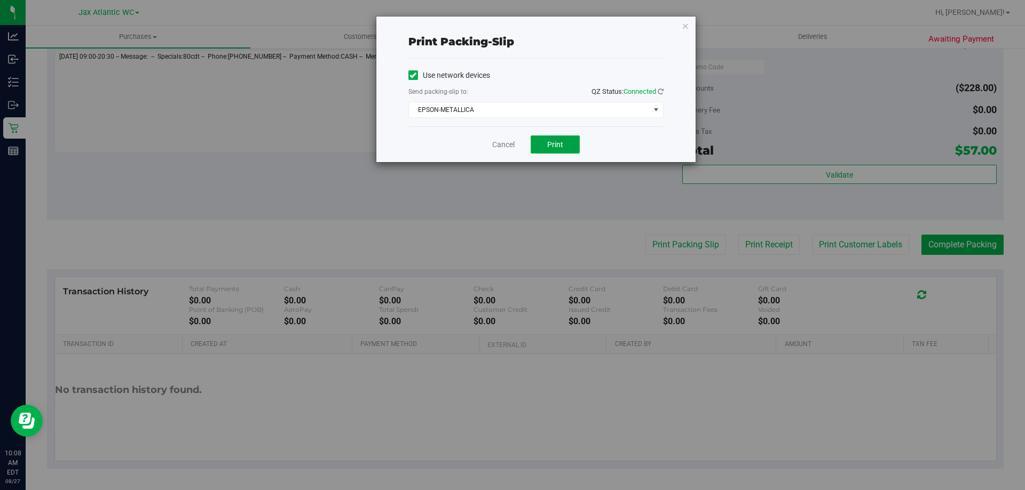
click at [535, 144] on button "Print" at bounding box center [555, 145] width 49 height 18
click at [501, 149] on link "Cancel" at bounding box center [503, 144] width 22 height 11
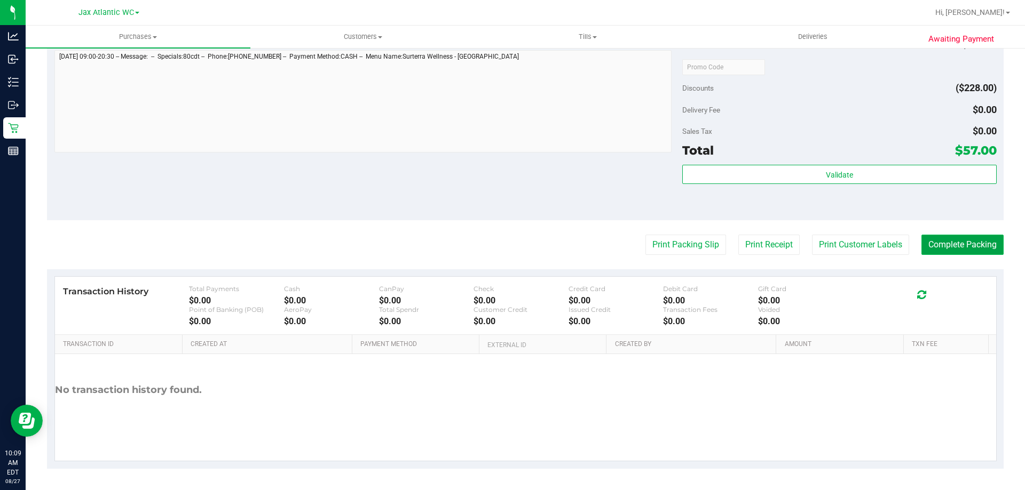
click at [987, 239] on button "Complete Packing" at bounding box center [962, 245] width 82 height 20
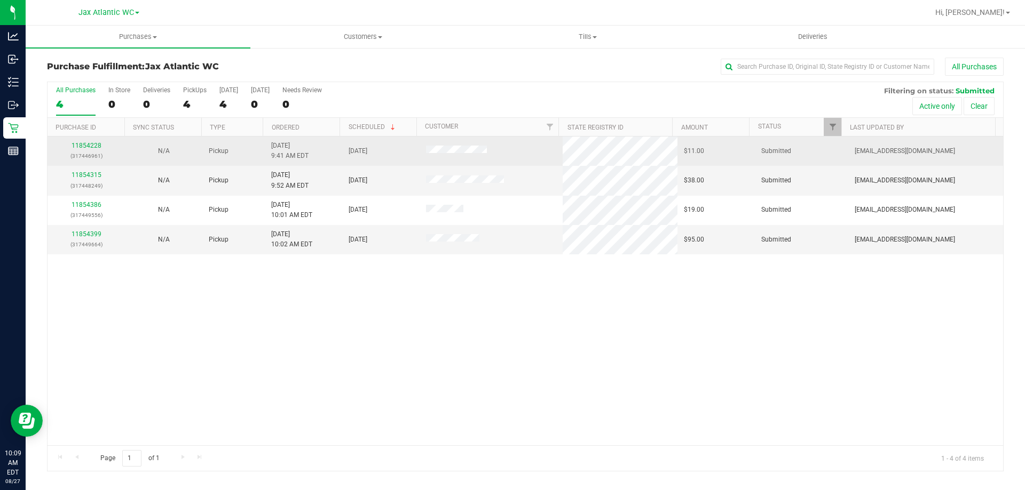
click at [95, 141] on div "11854228 (317446961)" at bounding box center [86, 151] width 65 height 20
click at [97, 146] on link "11854228" at bounding box center [87, 145] width 30 height 7
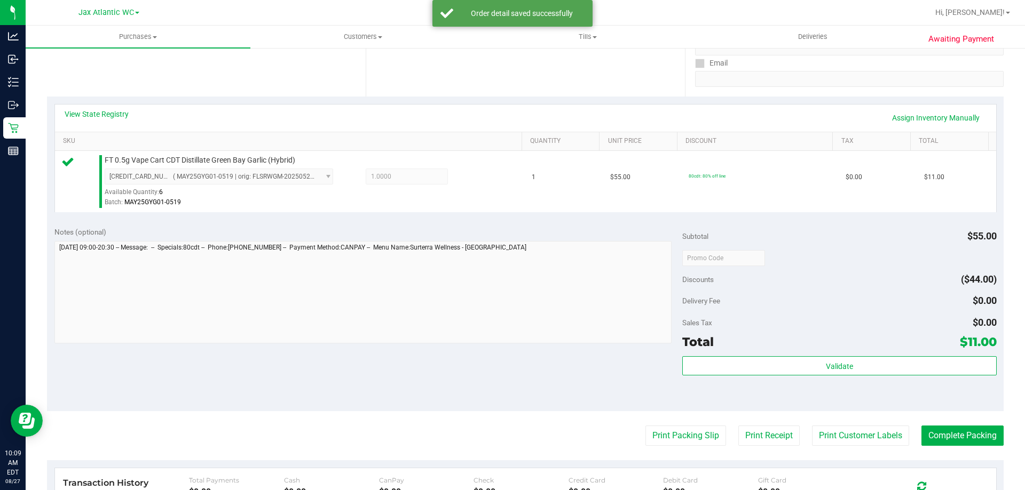
scroll to position [213, 0]
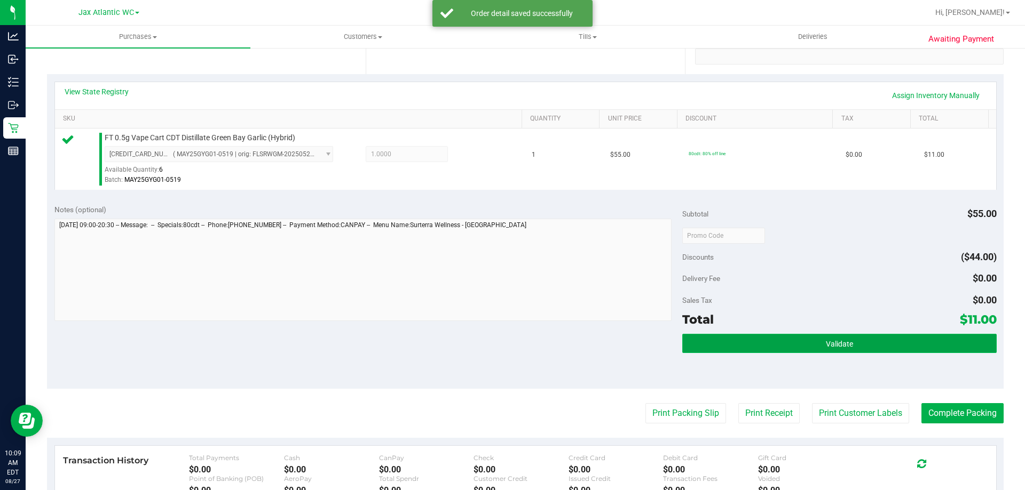
click at [793, 342] on button "Validate" at bounding box center [839, 343] width 314 height 19
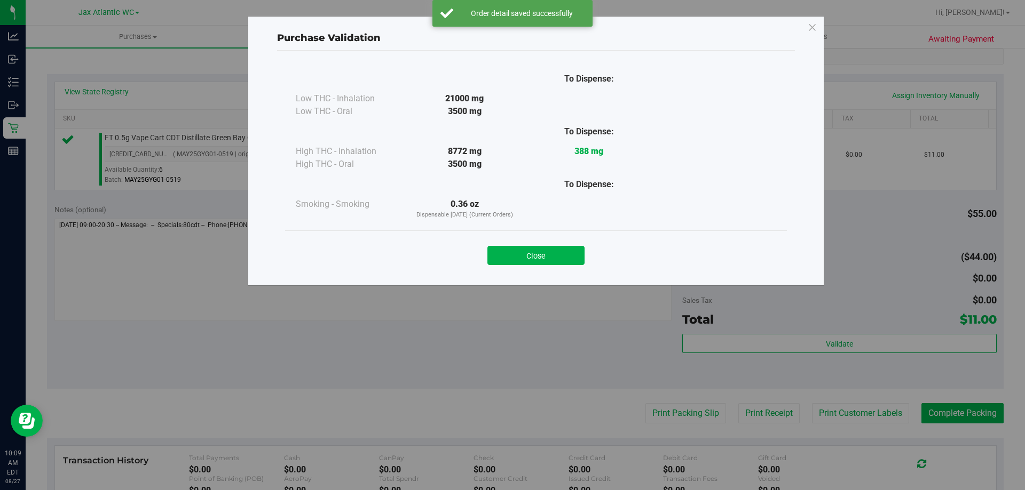
click at [545, 248] on button "Close" at bounding box center [535, 255] width 97 height 19
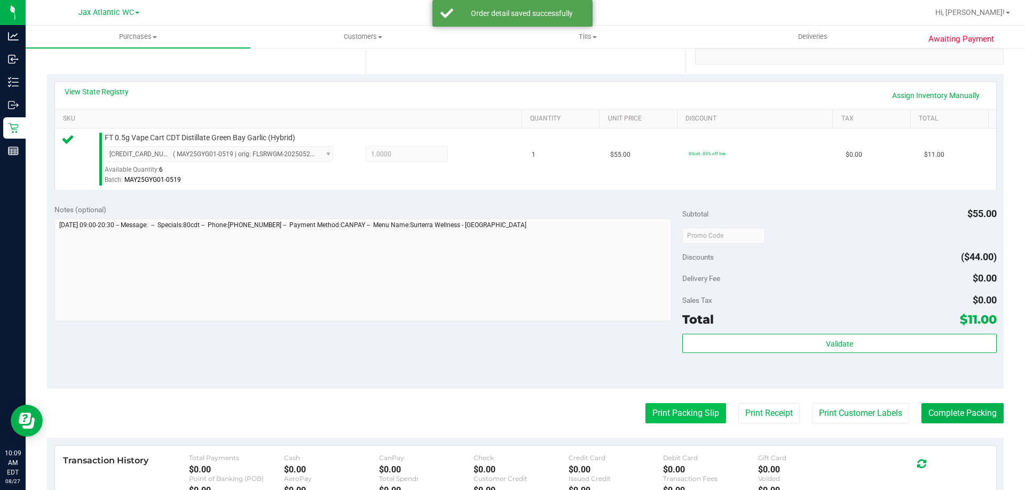
click at [667, 410] on button "Print Packing Slip" at bounding box center [685, 413] width 81 height 20
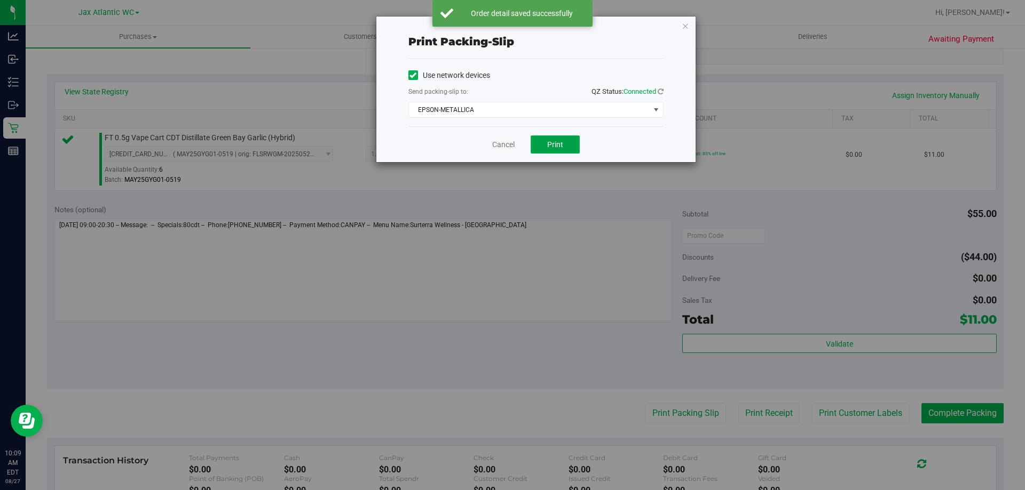
click at [540, 150] on button "Print" at bounding box center [555, 145] width 49 height 18
click at [508, 149] on link "Cancel" at bounding box center [503, 144] width 22 height 11
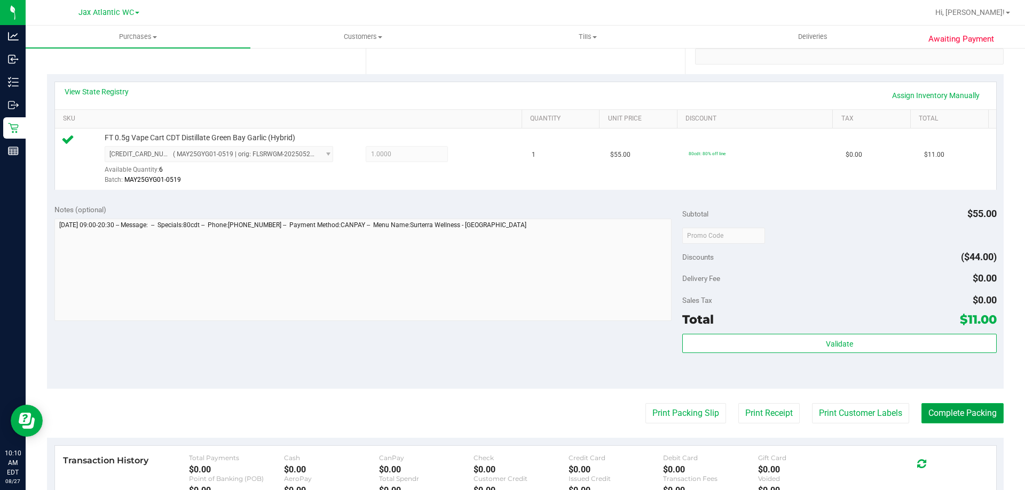
click at [949, 410] on button "Complete Packing" at bounding box center [962, 413] width 82 height 20
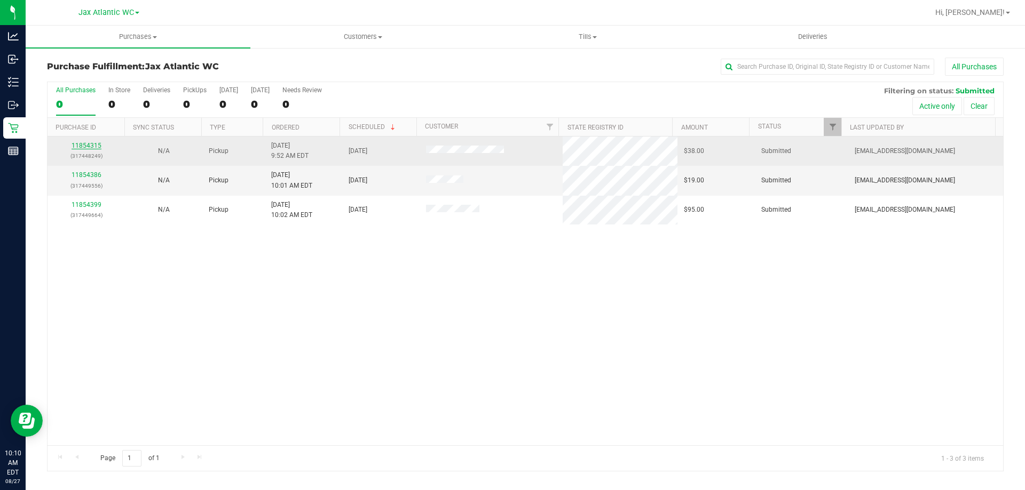
click at [89, 143] on link "11854315" at bounding box center [87, 145] width 30 height 7
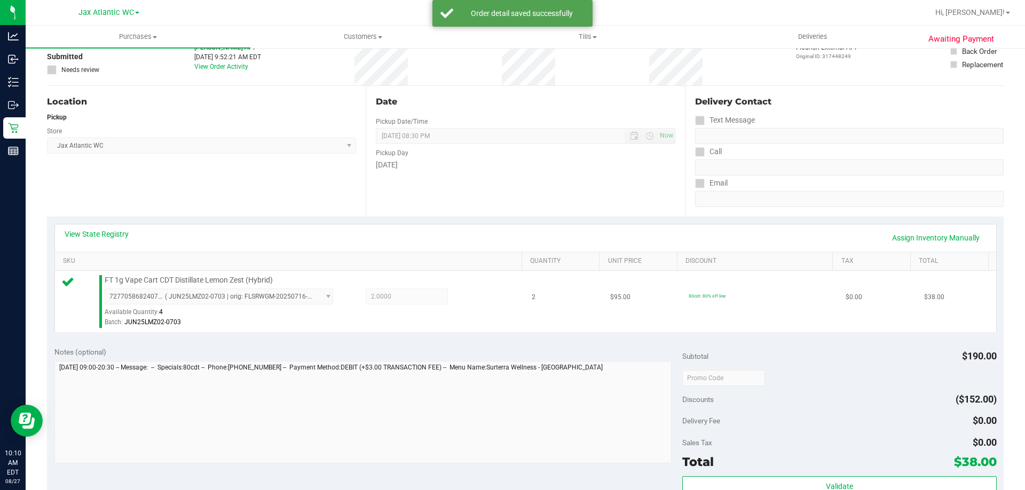
scroll to position [213, 0]
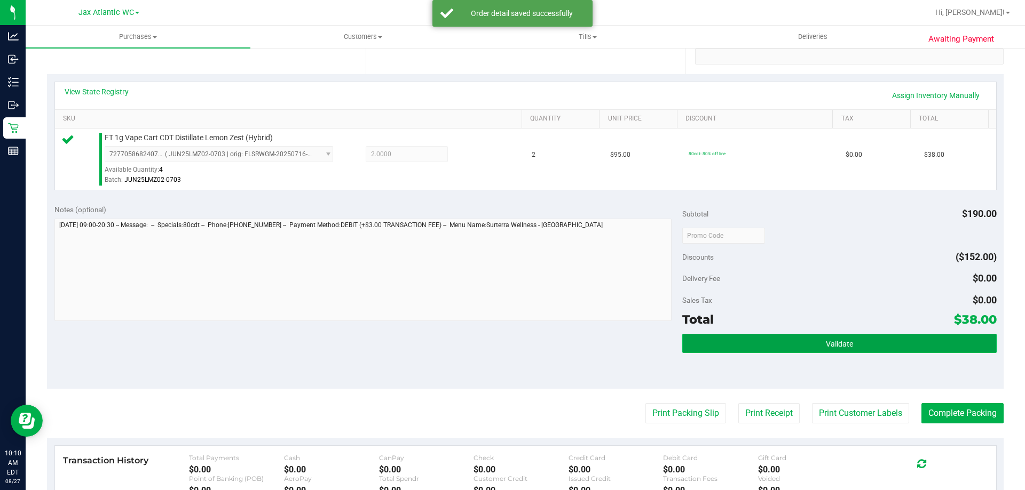
click at [801, 341] on button "Validate" at bounding box center [839, 343] width 314 height 19
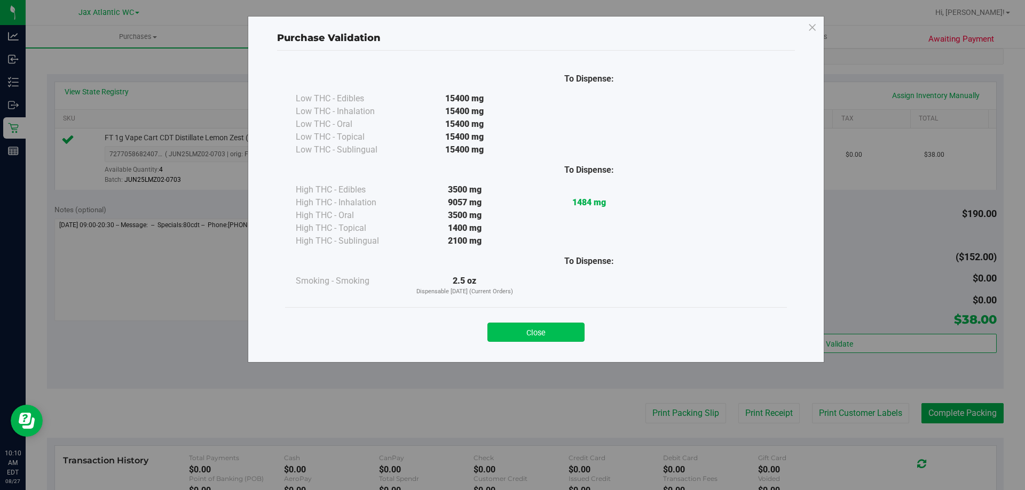
click at [548, 329] on button "Close" at bounding box center [535, 332] width 97 height 19
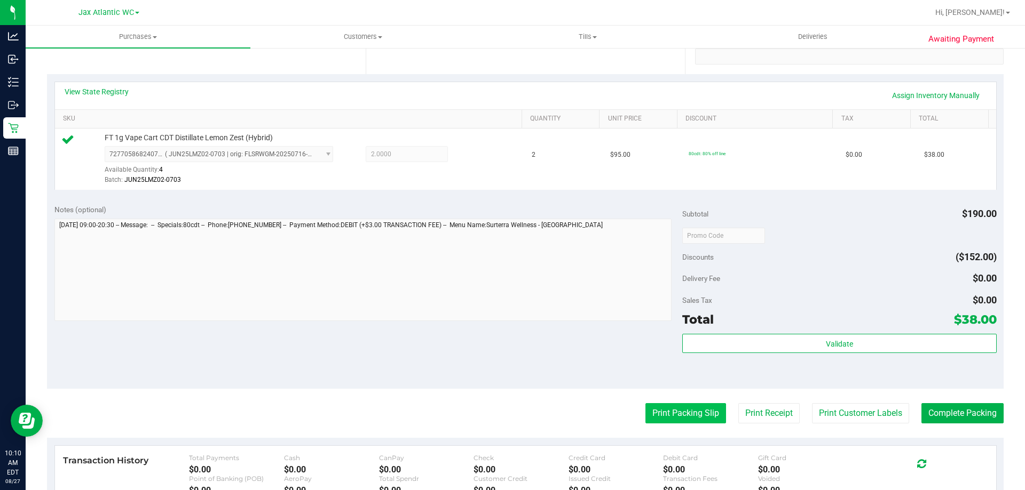
click at [653, 405] on button "Print Packing Slip" at bounding box center [685, 413] width 81 height 20
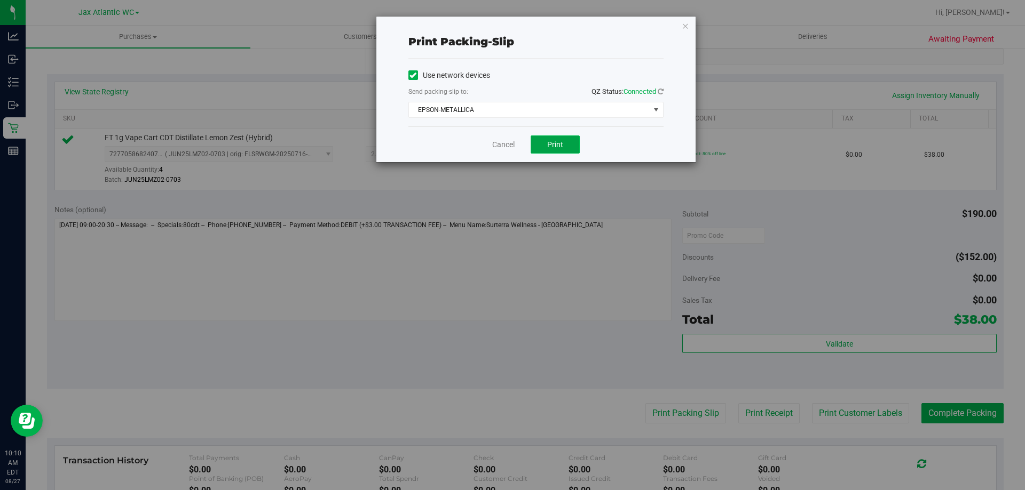
click at [560, 144] on span "Print" at bounding box center [555, 144] width 16 height 9
click at [502, 143] on link "Cancel" at bounding box center [503, 144] width 22 height 11
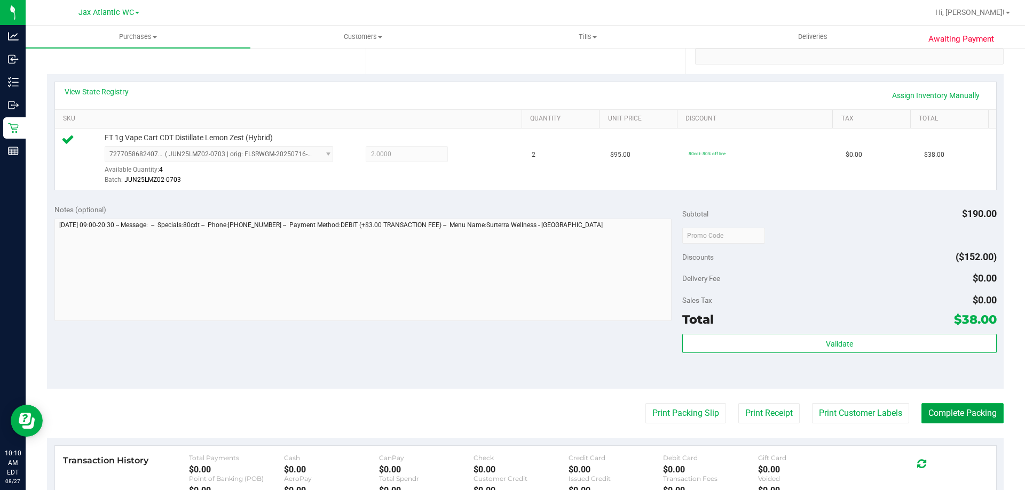
click at [934, 412] on button "Complete Packing" at bounding box center [962, 413] width 82 height 20
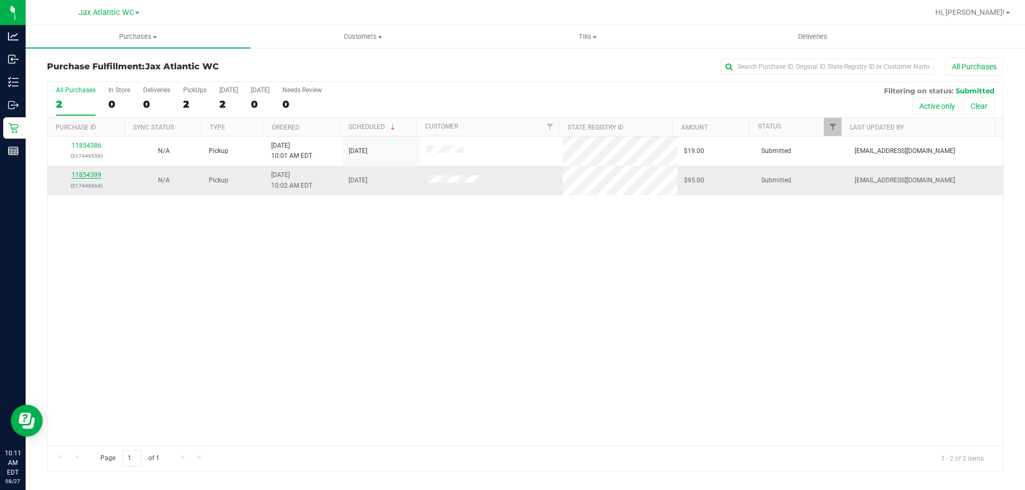
click at [95, 175] on link "11854399" at bounding box center [87, 174] width 30 height 7
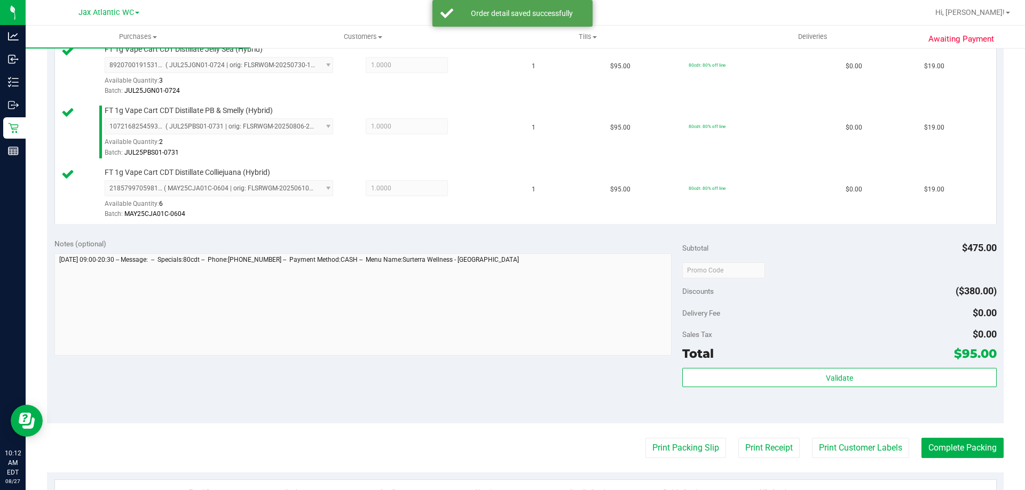
scroll to position [427, 0]
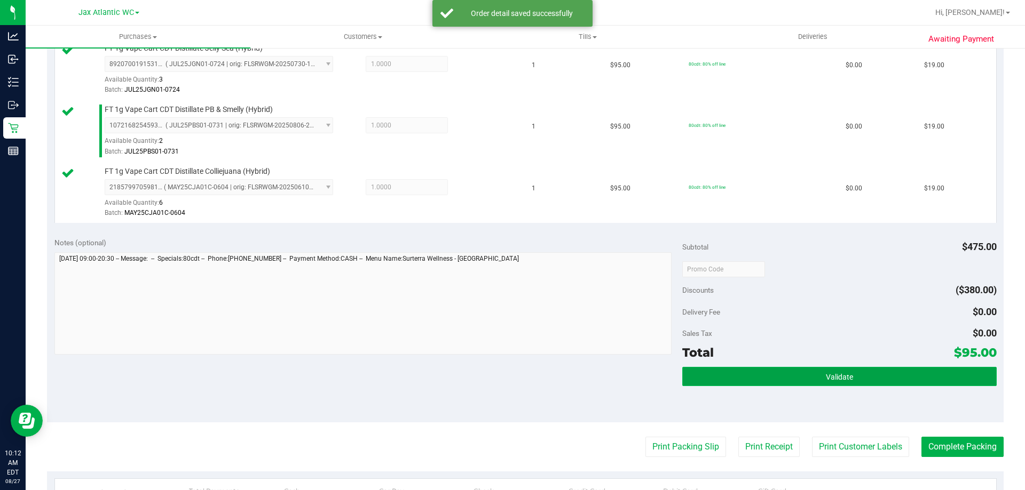
click at [816, 378] on button "Validate" at bounding box center [839, 376] width 314 height 19
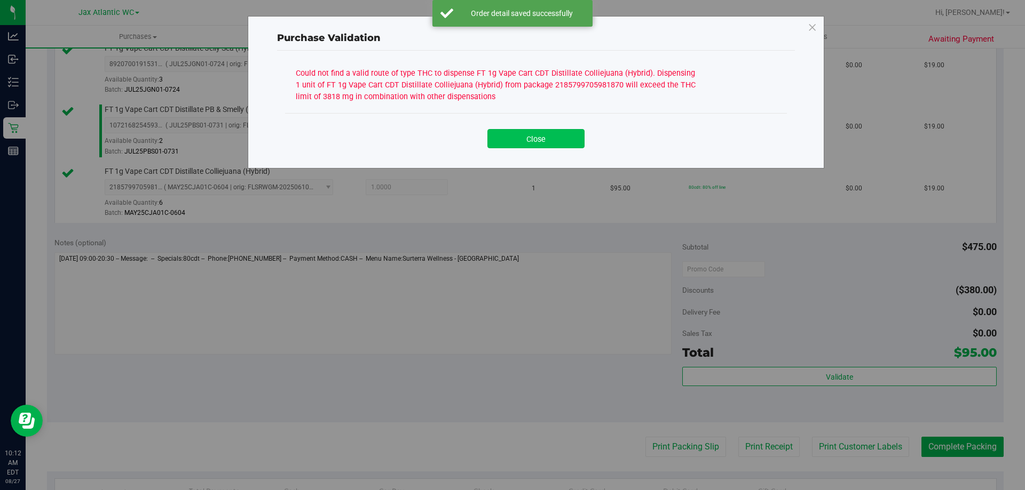
click at [544, 138] on button "Close" at bounding box center [535, 138] width 97 height 19
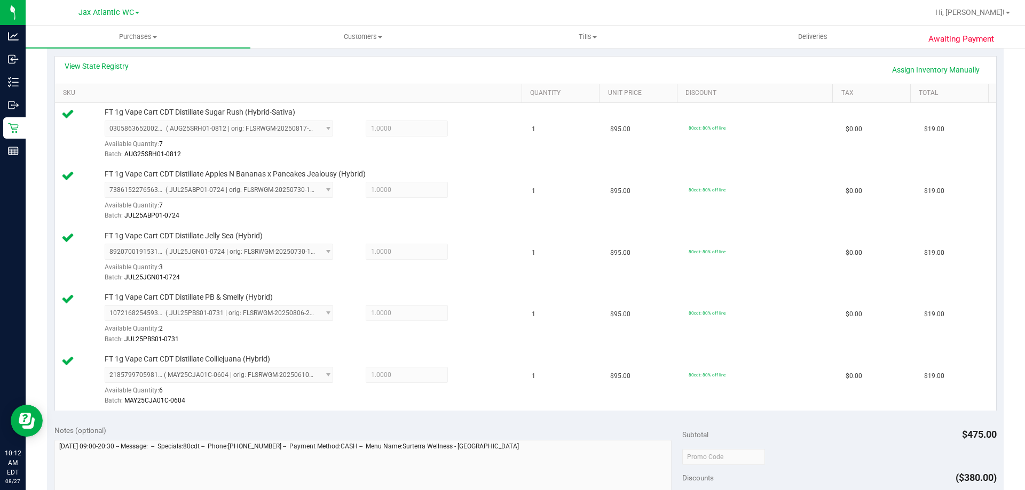
scroll to position [213, 0]
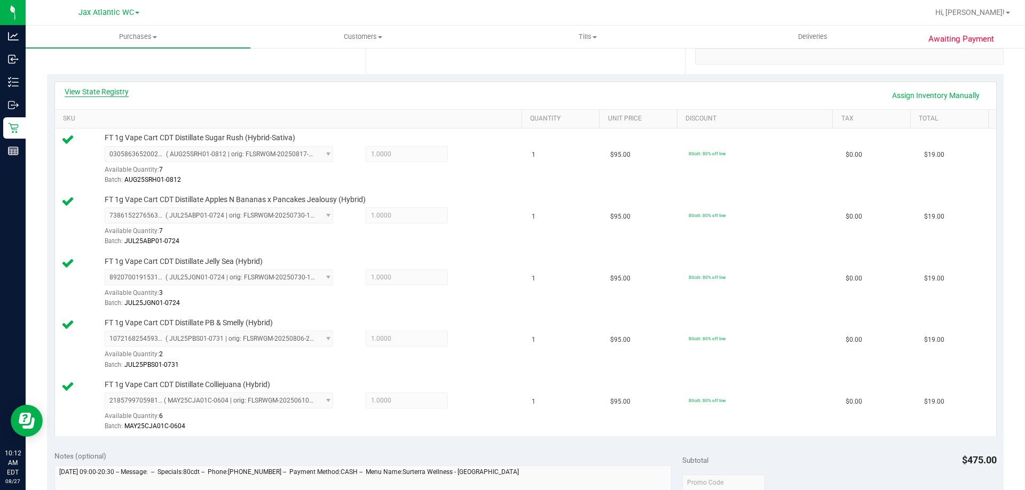
click at [126, 91] on link "View State Registry" at bounding box center [97, 91] width 64 height 11
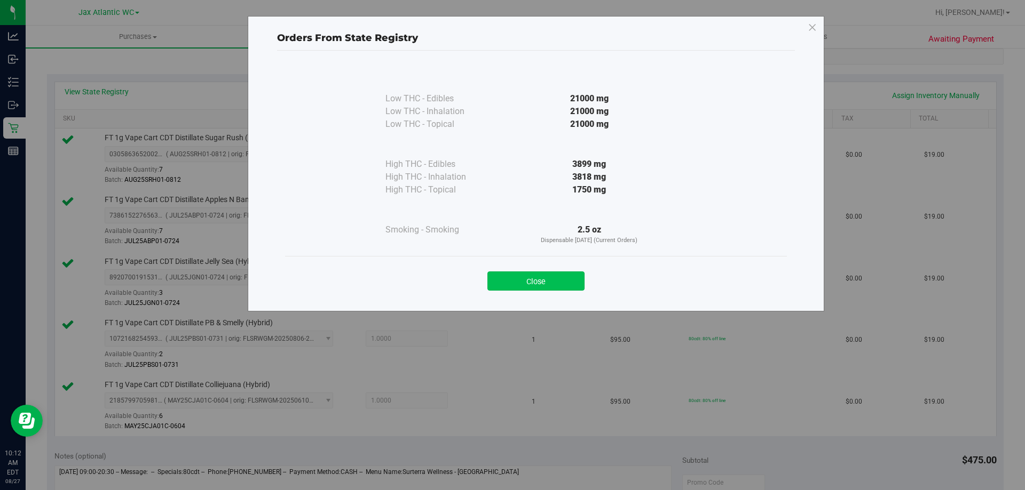
click at [567, 281] on button "Close" at bounding box center [535, 281] width 97 height 19
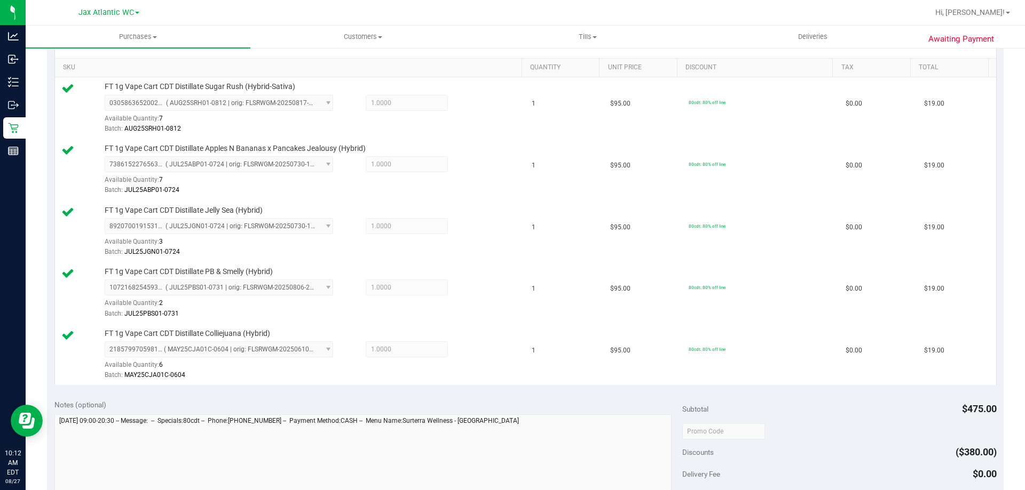
scroll to position [427, 0]
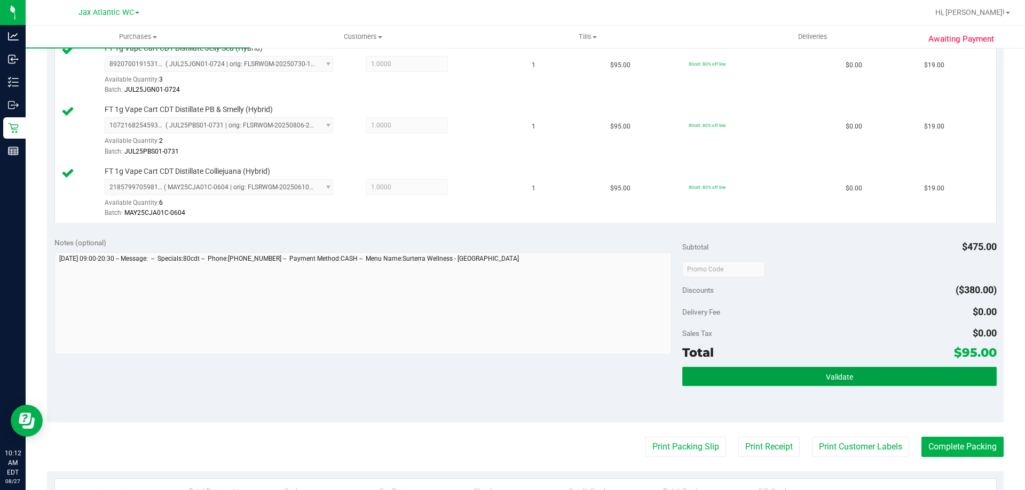
click at [854, 374] on button "Validate" at bounding box center [839, 376] width 314 height 19
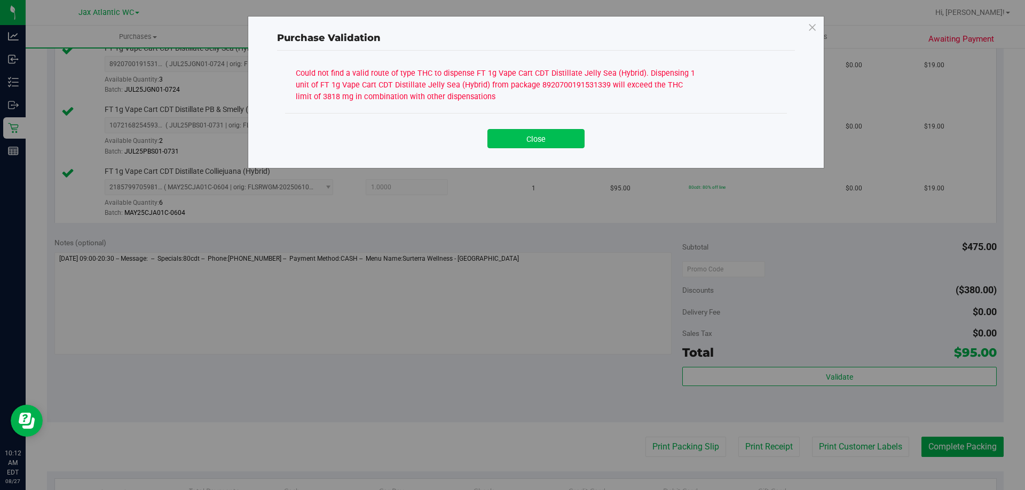
click at [560, 133] on button "Close" at bounding box center [535, 138] width 97 height 19
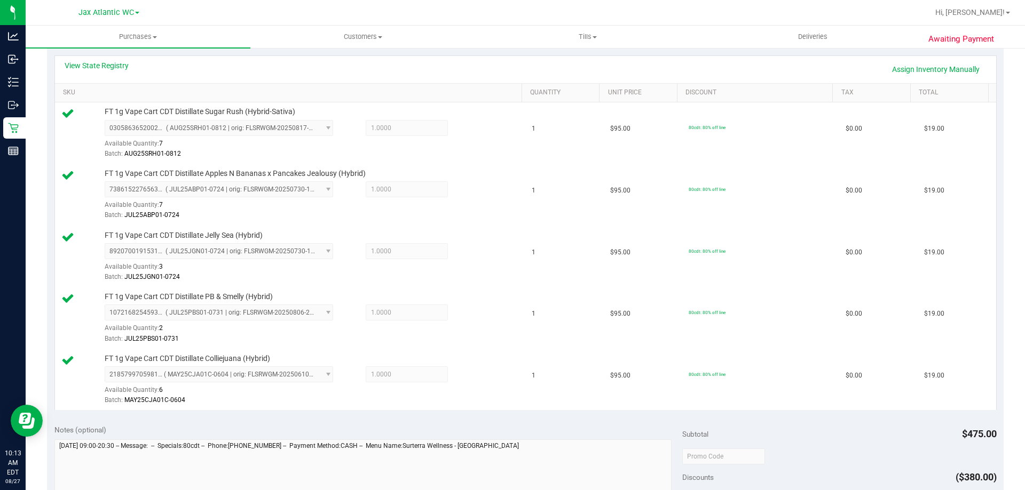
scroll to position [160, 0]
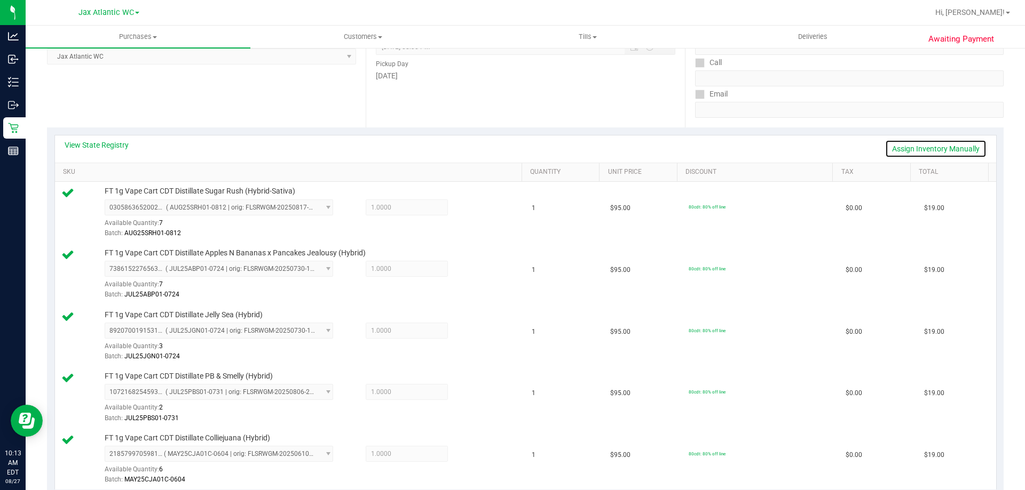
click at [939, 146] on link "Assign Inventory Manually" at bounding box center [935, 149] width 101 height 18
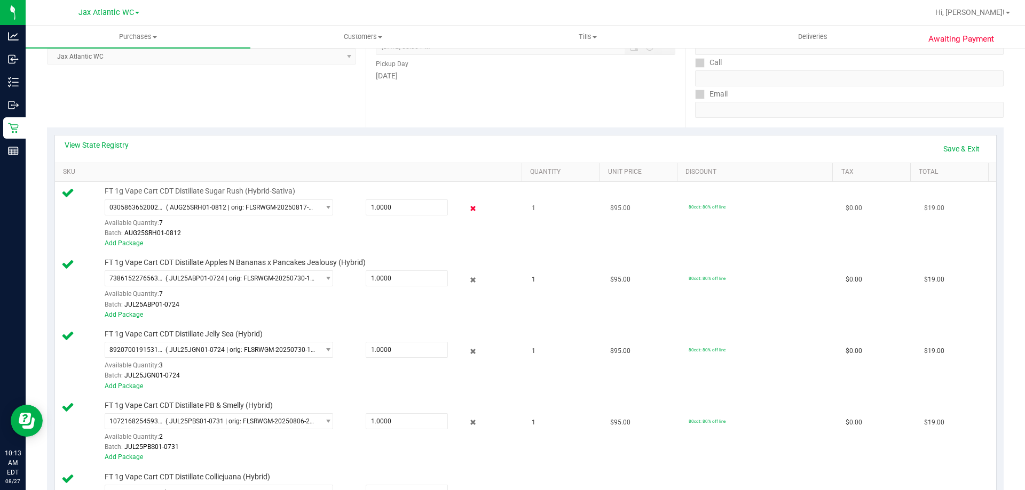
click at [469, 210] on icon at bounding box center [473, 209] width 11 height 12
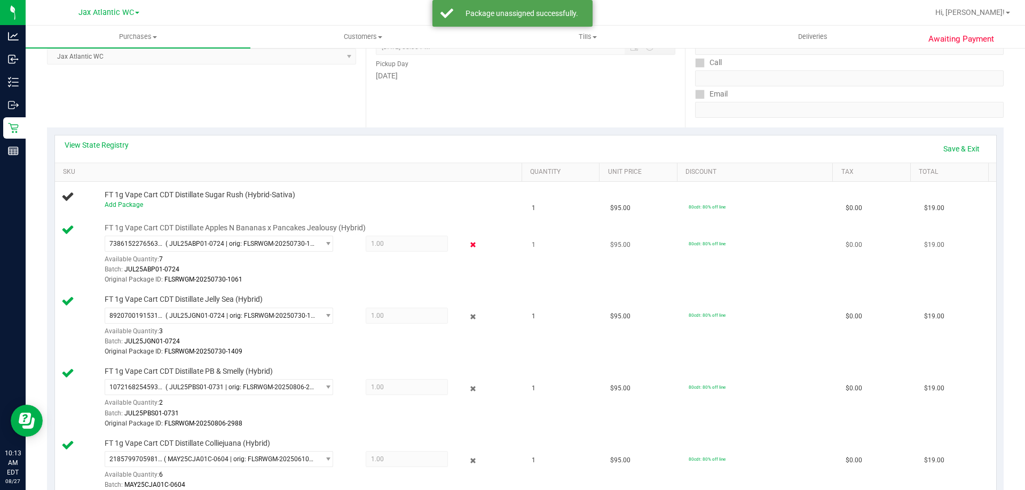
click at [468, 242] on icon at bounding box center [473, 245] width 11 height 12
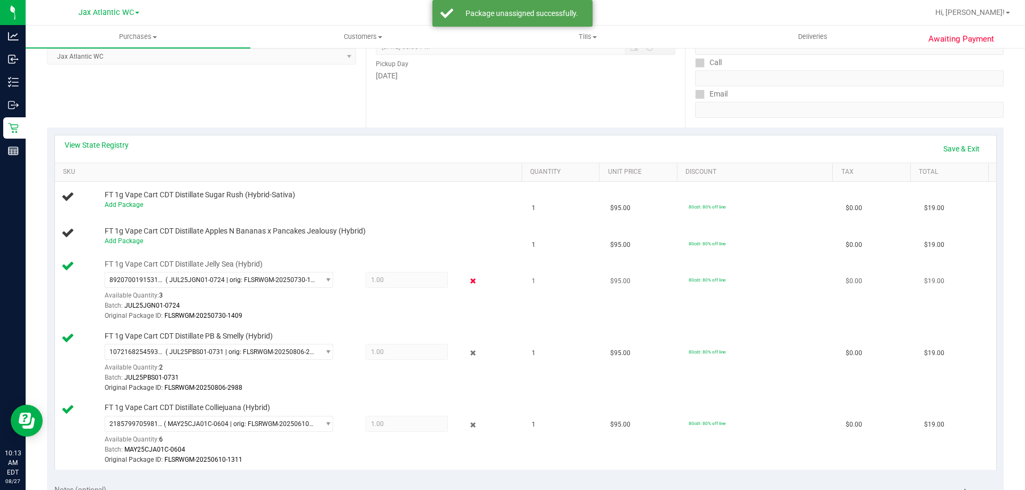
click at [468, 279] on icon at bounding box center [473, 281] width 11 height 12
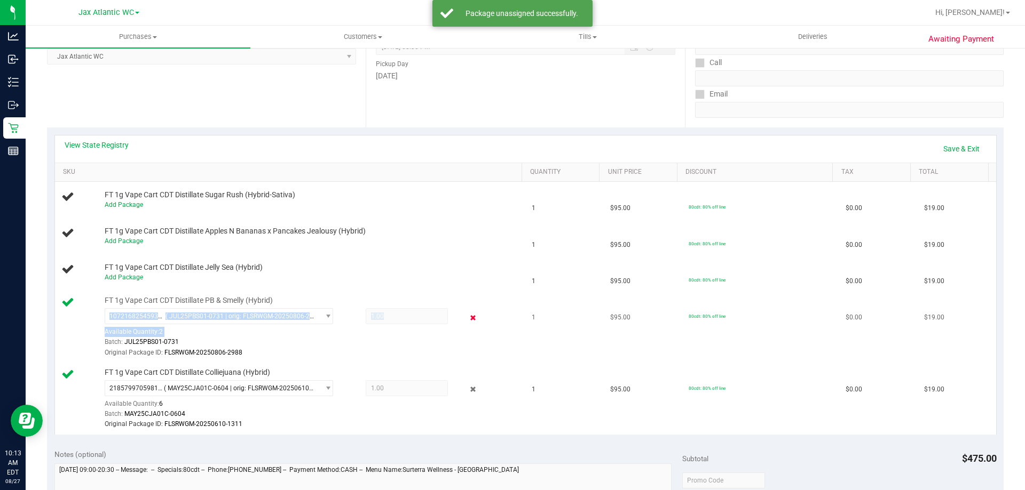
click at [466, 312] on div "1072168254593386 ( JUL25PBS01-0731 | orig: FLSRWGM-20250806-2988 ) 107216825459…" at bounding box center [311, 333] width 412 height 50
click at [468, 316] on icon at bounding box center [473, 318] width 11 height 12
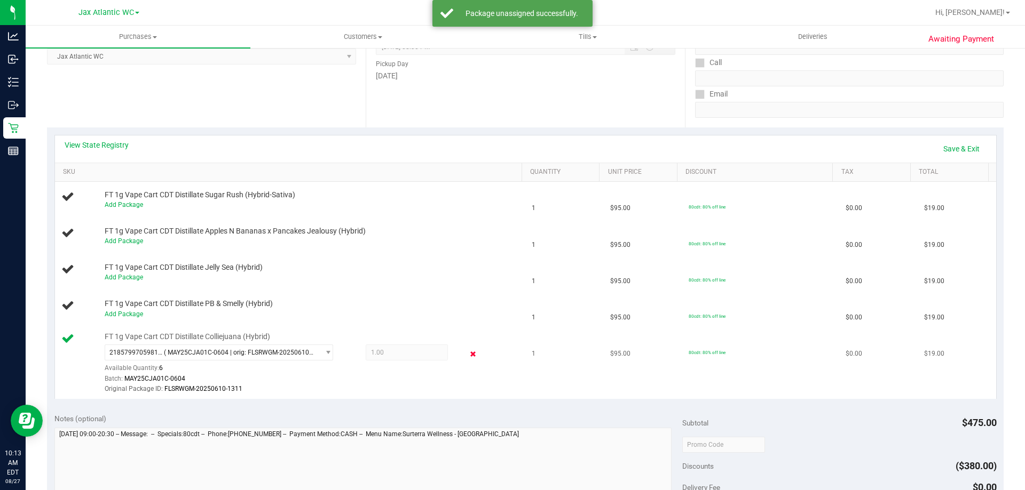
click at [468, 357] on icon at bounding box center [473, 354] width 11 height 12
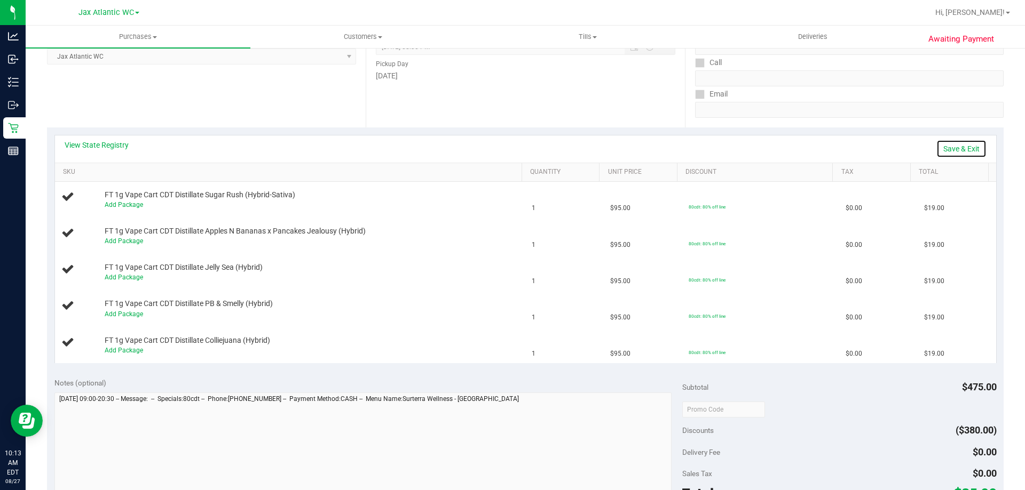
click at [952, 150] on link "Save & Exit" at bounding box center [961, 149] width 50 height 18
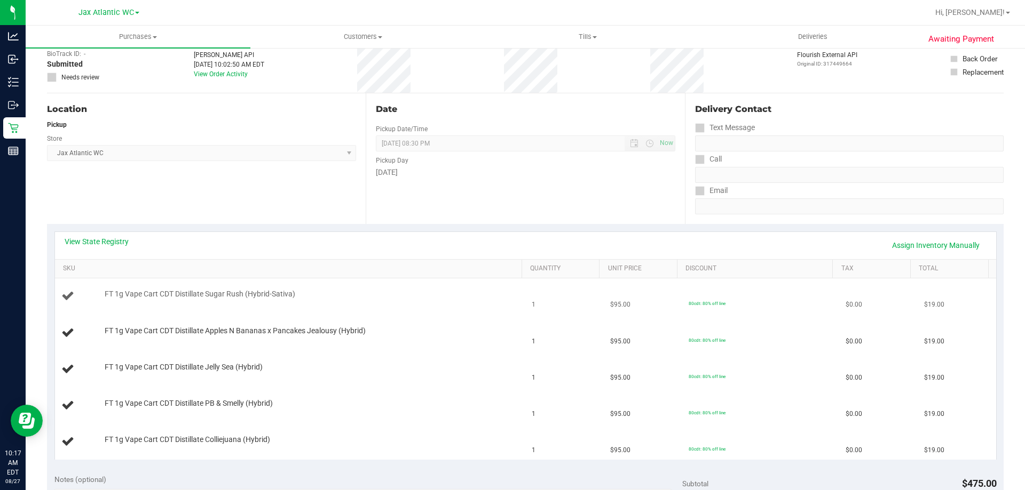
scroll to position [53, 0]
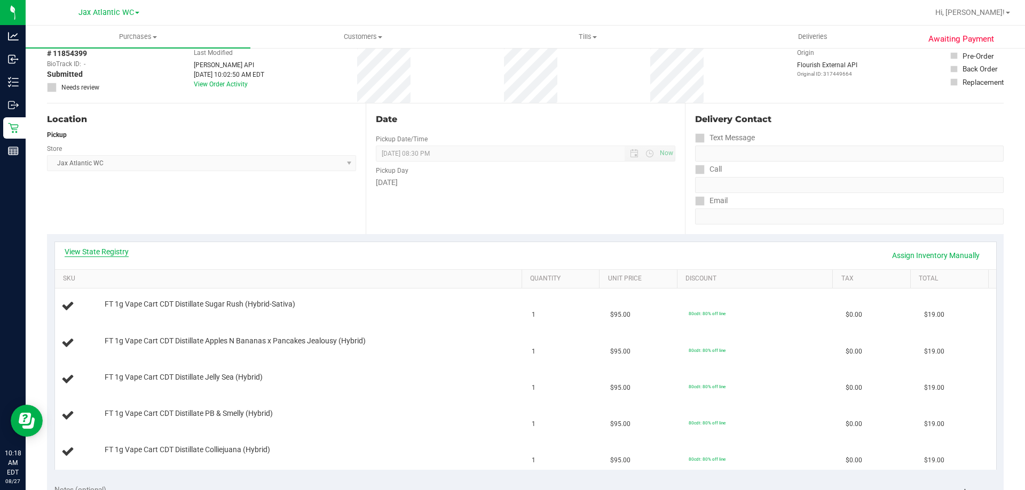
click at [105, 251] on link "View State Registry" at bounding box center [97, 252] width 64 height 11
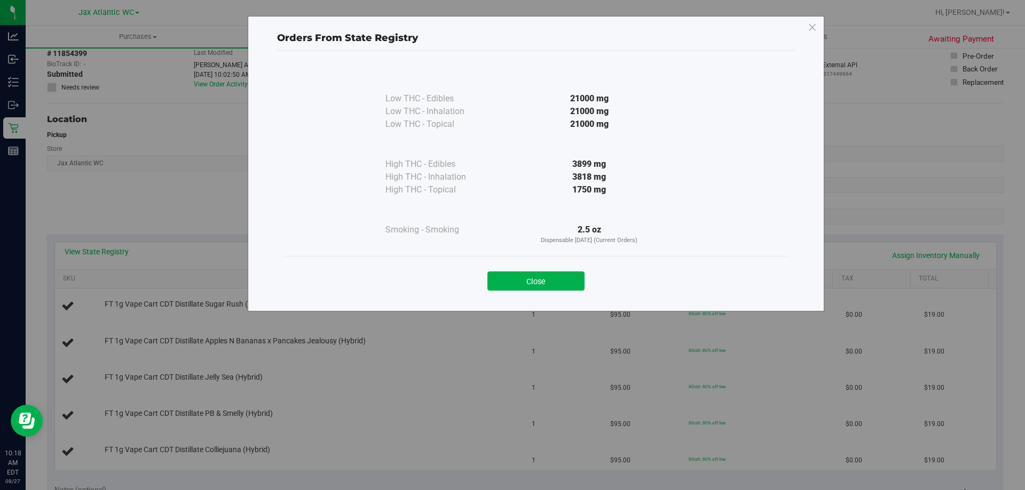
click at [532, 270] on div "Close" at bounding box center [536, 278] width 486 height 27
click at [538, 280] on button "Close" at bounding box center [535, 281] width 97 height 19
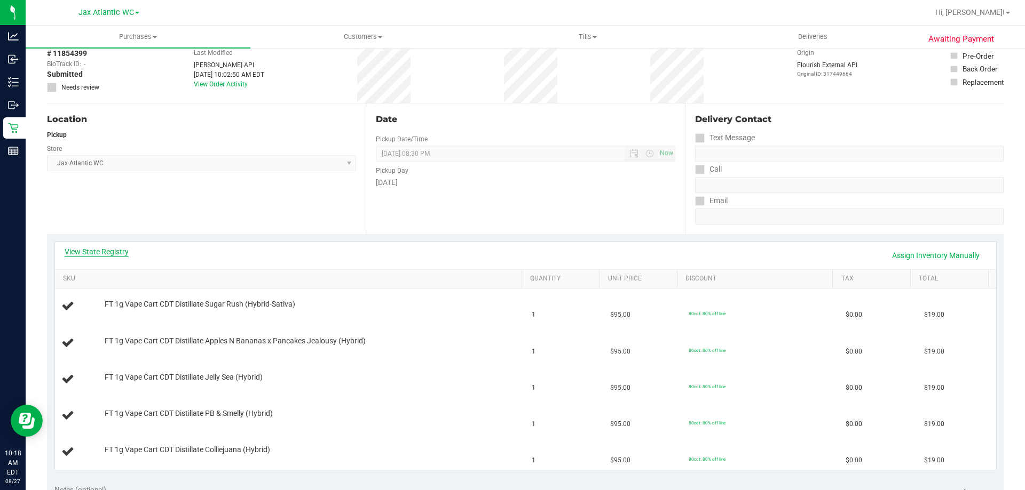
click at [99, 252] on link "View State Registry" at bounding box center [97, 252] width 64 height 11
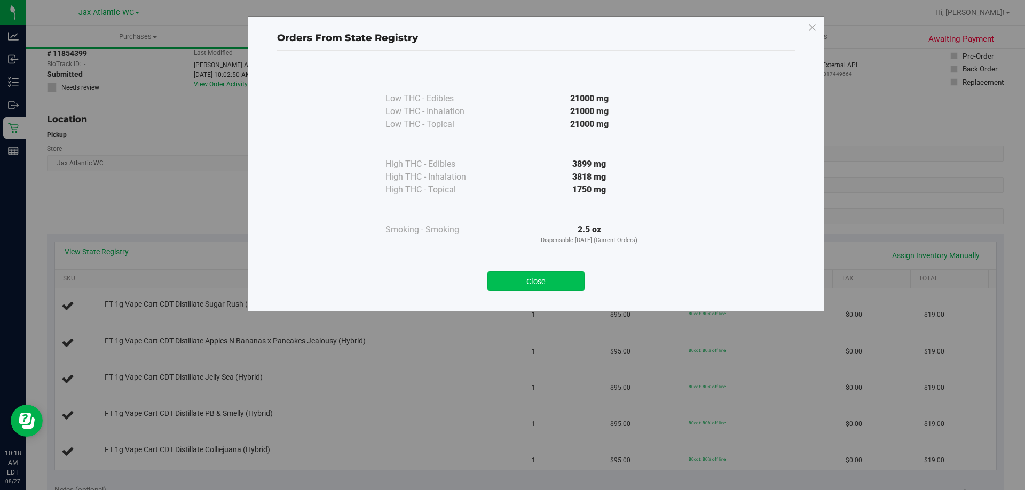
click at [539, 280] on button "Close" at bounding box center [535, 281] width 97 height 19
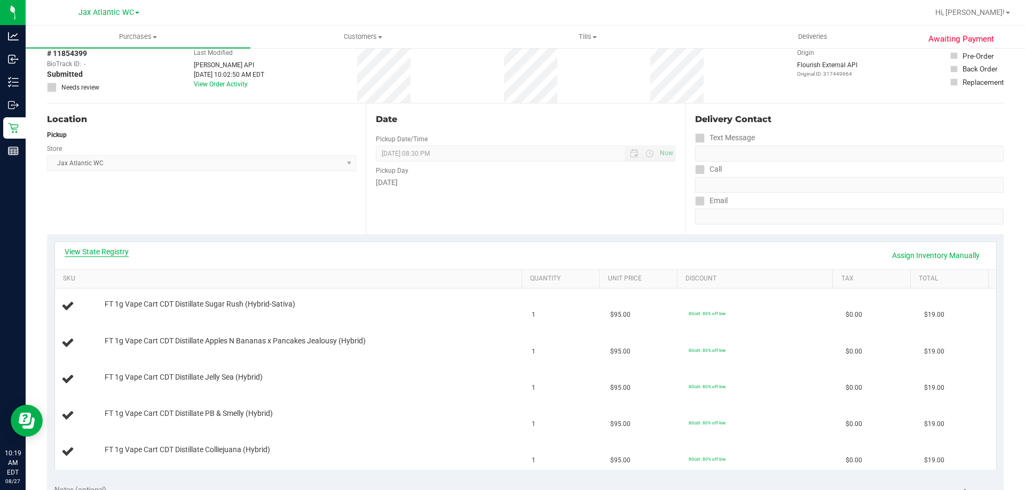
click at [109, 253] on link "View State Registry" at bounding box center [97, 252] width 64 height 11
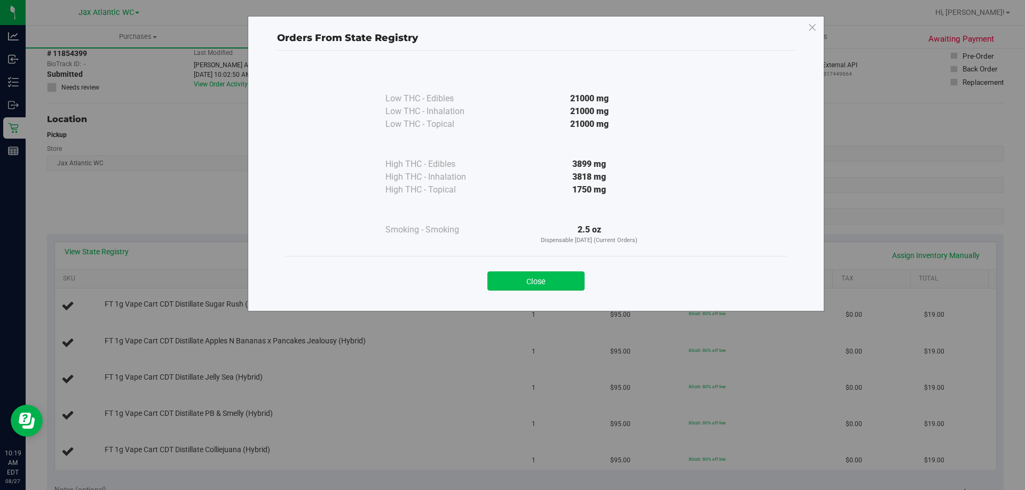
click at [544, 274] on button "Close" at bounding box center [535, 281] width 97 height 19
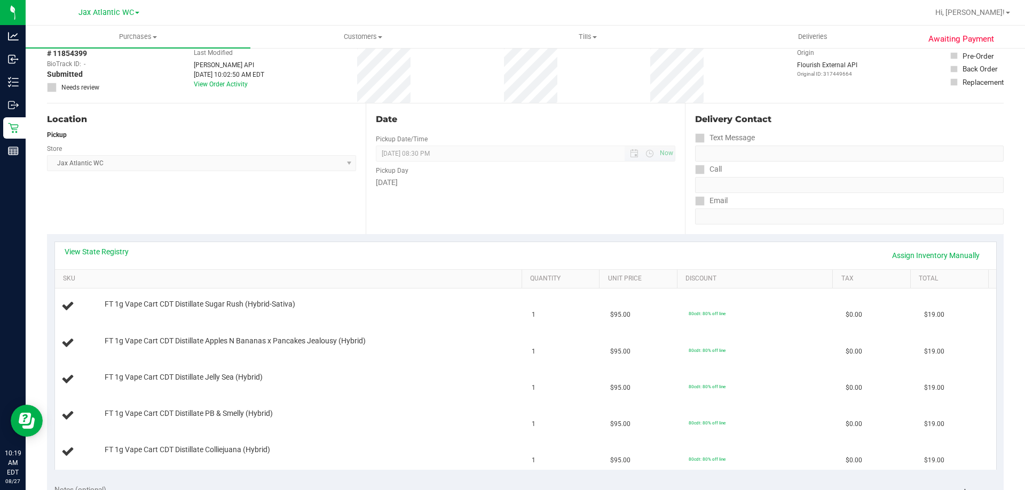
scroll to position [0, 0]
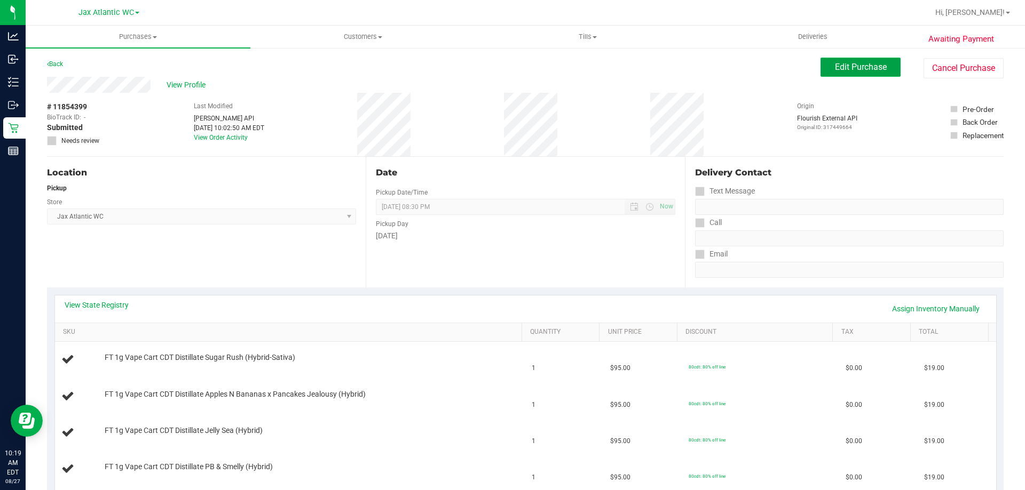
click at [835, 66] on span "Edit Purchase" at bounding box center [861, 67] width 52 height 10
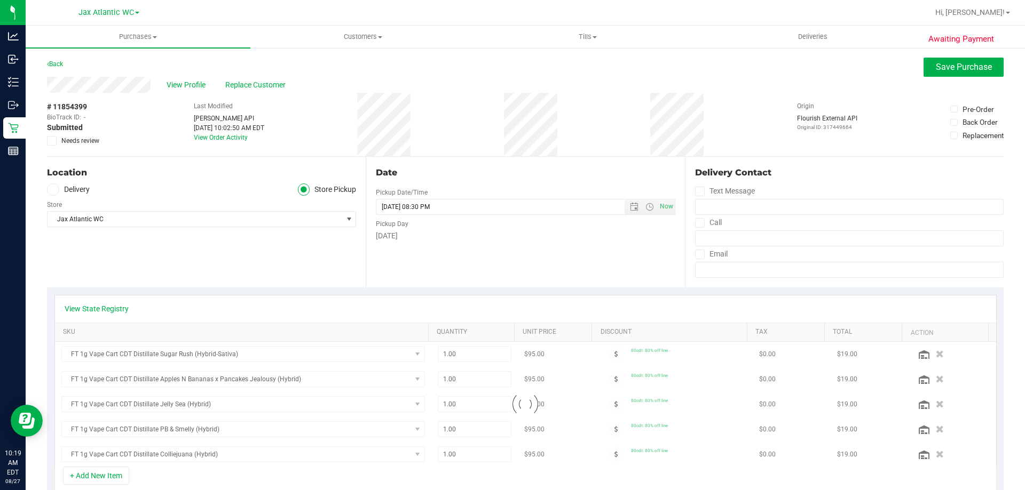
click at [49, 141] on icon at bounding box center [52, 141] width 7 height 0
click at [0, 0] on input "Needs review" at bounding box center [0, 0] width 0 height 0
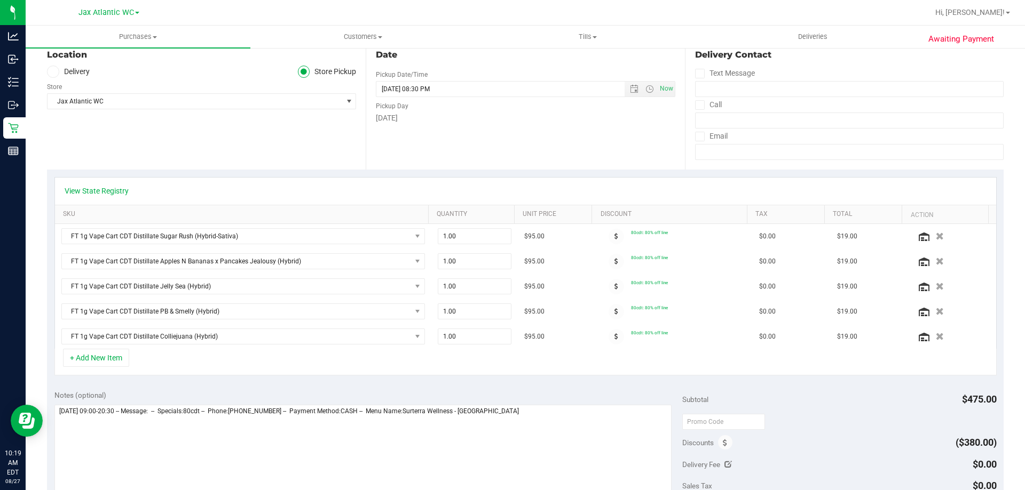
scroll to position [213, 0]
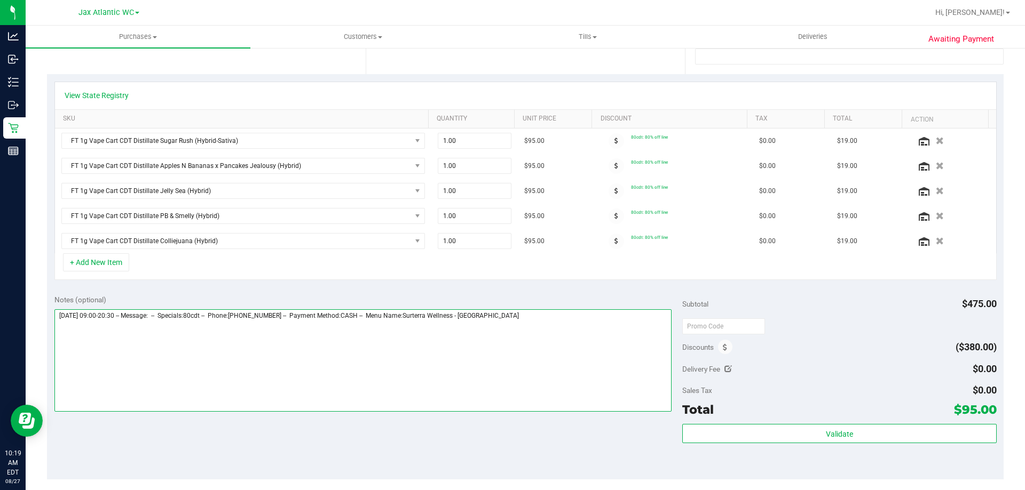
click at [599, 316] on textarea at bounding box center [363, 361] width 618 height 102
click at [549, 351] on textarea at bounding box center [363, 361] width 618 height 102
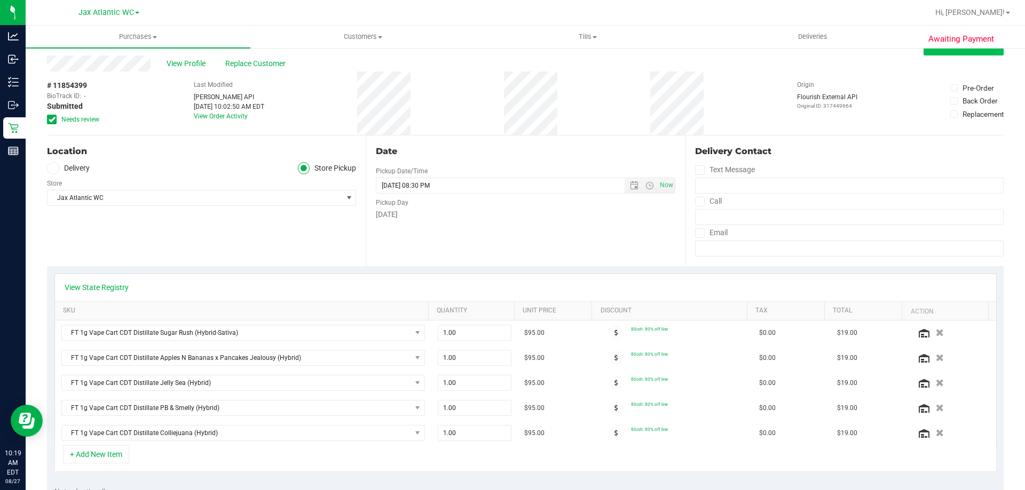
scroll to position [0, 0]
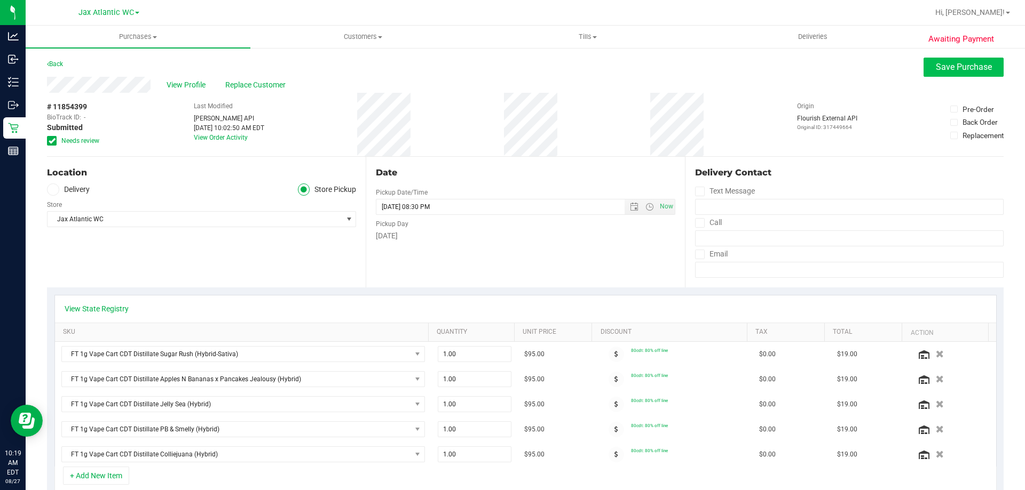
type textarea "[DATE] 09:00-20:30 -- Message: -- Specials:80cdt -- Phone:[PHONE_NUMBER] -- Pay…"
click at [938, 69] on span "Save Purchase" at bounding box center [964, 67] width 56 height 10
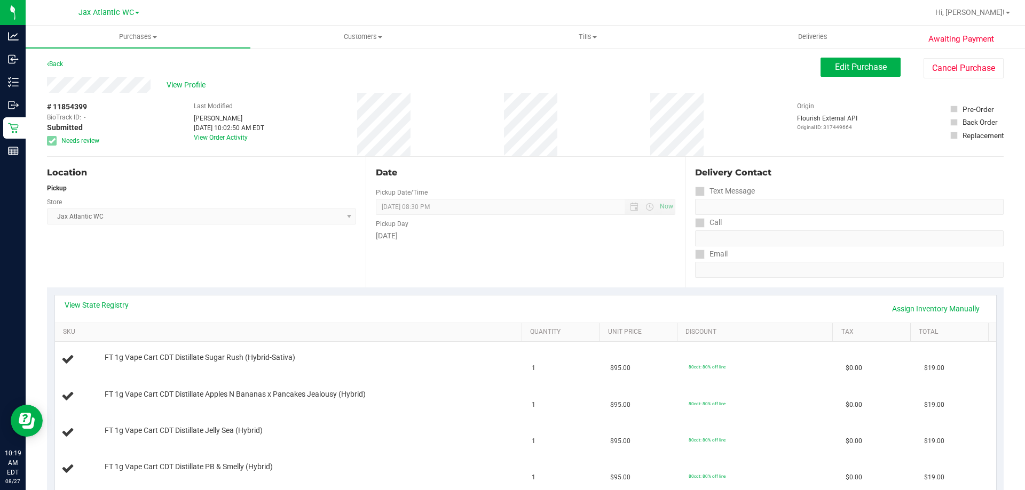
click at [184, 85] on span "View Profile" at bounding box center [188, 85] width 43 height 11
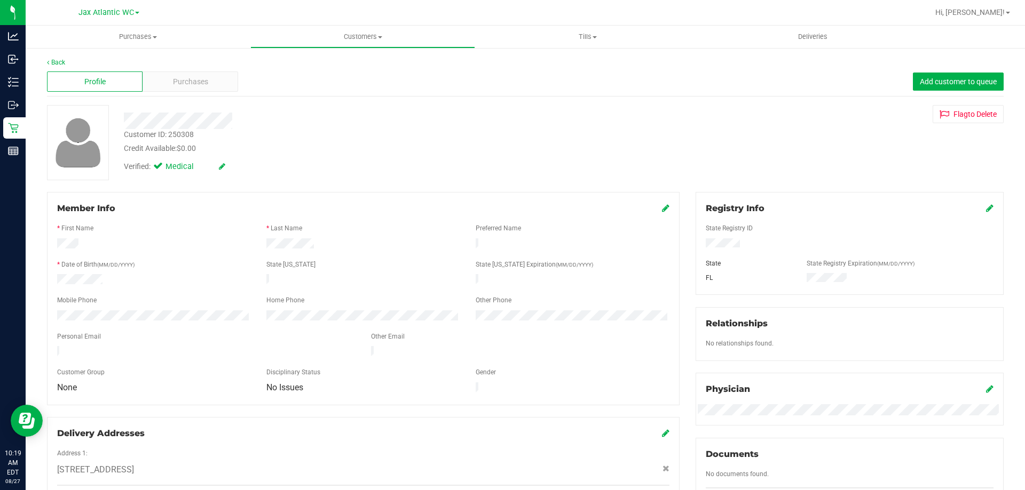
click at [183, 136] on div "Customer ID: 250308" at bounding box center [159, 134] width 70 height 11
copy div "250308"
drag, startPoint x: 82, startPoint y: 102, endPoint x: 123, endPoint y: 94, distance: 42.0
click at [82, 102] on div "Back Profile Purchases Add customer to queue Customer ID: 250308 Credit Availab…" at bounding box center [525, 398] width 956 height 681
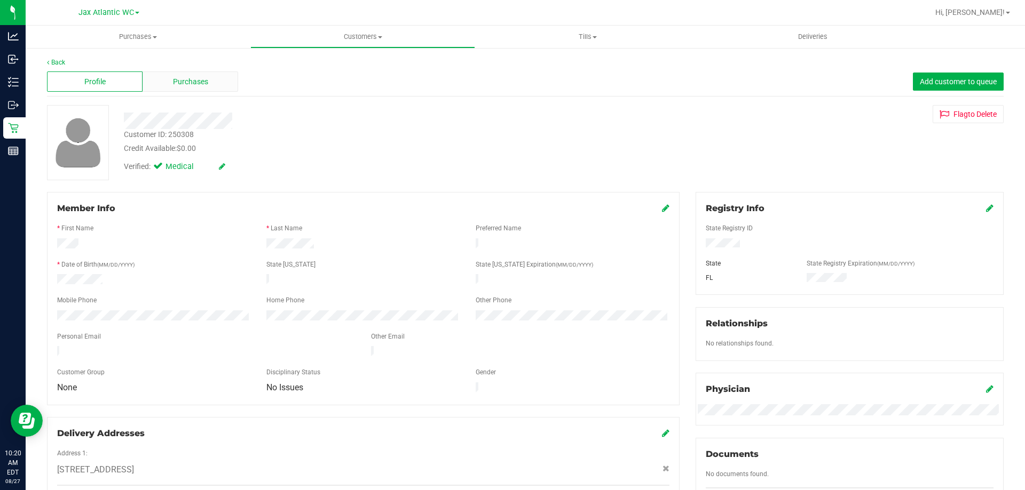
click at [167, 86] on div "Purchases" at bounding box center [191, 82] width 96 height 20
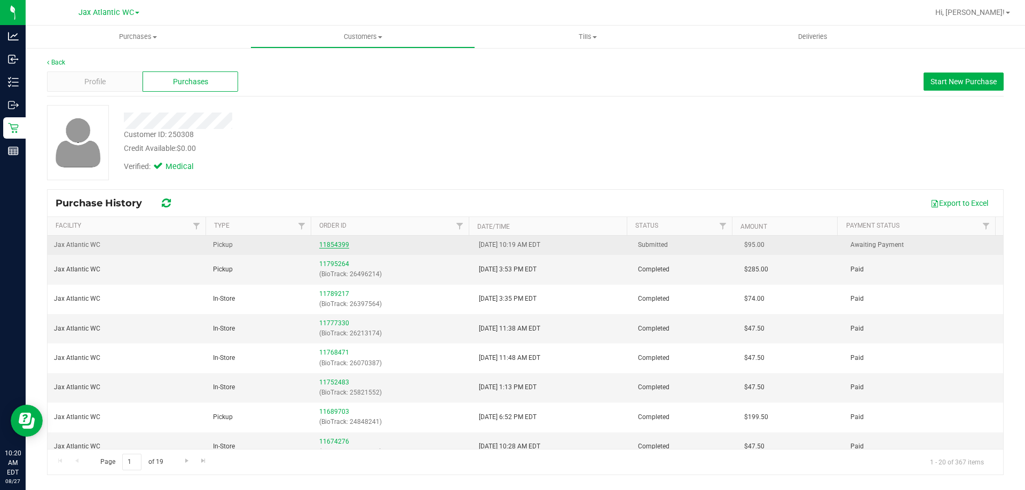
click at [339, 244] on link "11854399" at bounding box center [334, 244] width 30 height 7
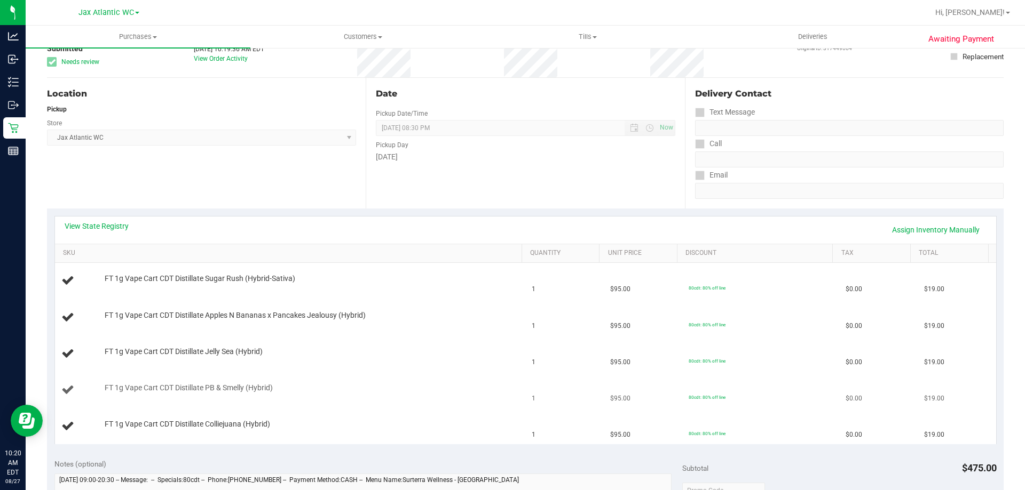
scroll to position [107, 0]
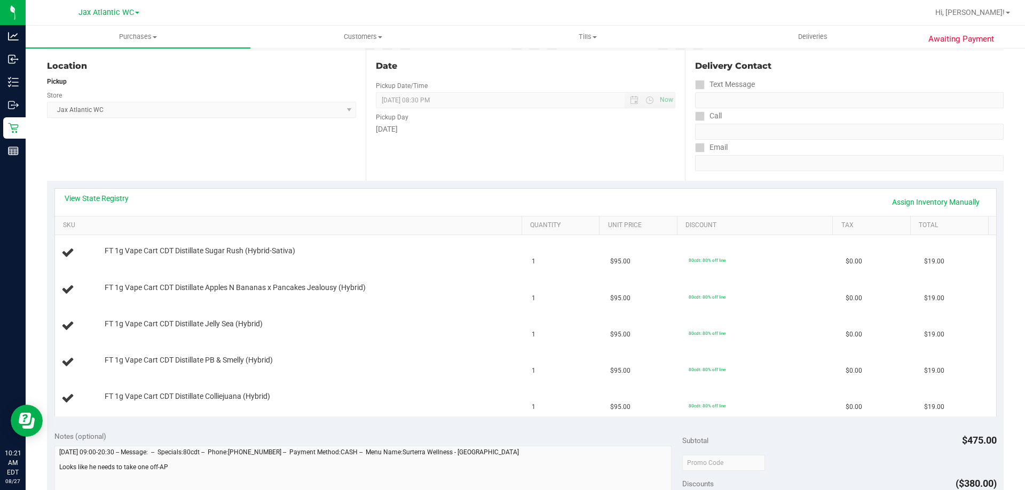
click at [988, 51] on div "Delivery Contact Text Message Call Email" at bounding box center [844, 115] width 319 height 131
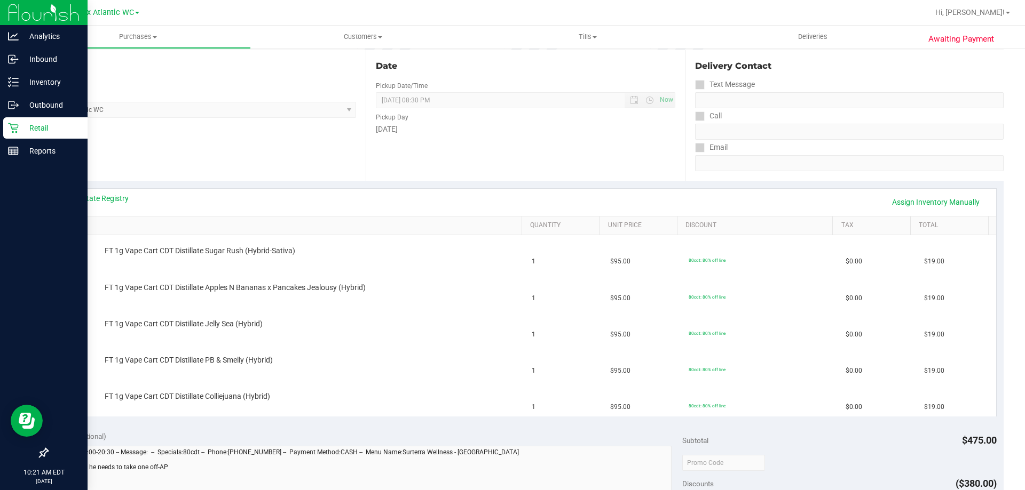
click at [17, 126] on icon at bounding box center [13, 128] width 11 height 11
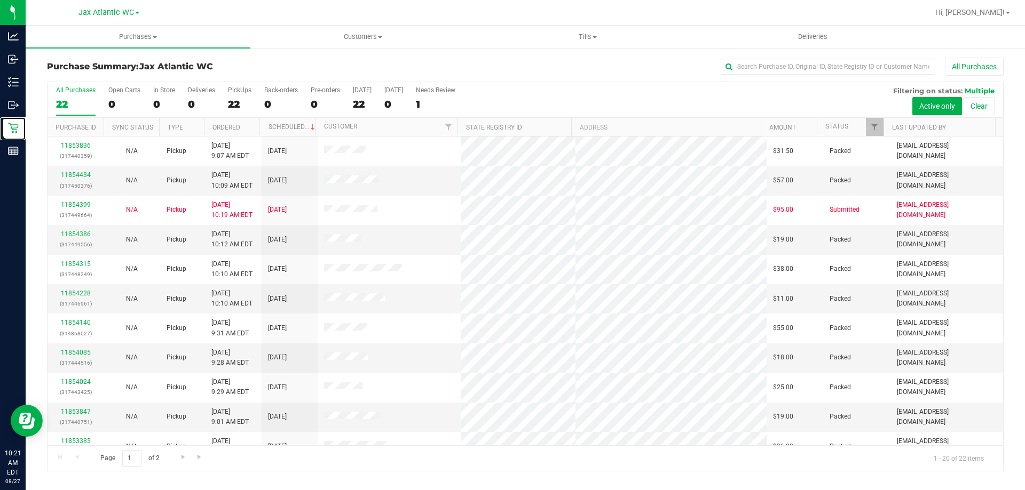
scroll to position [282, 0]
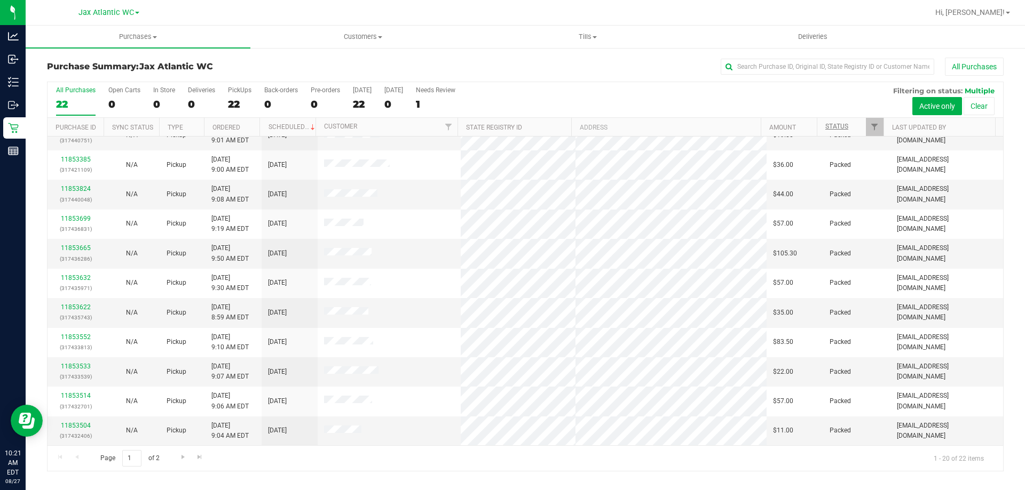
click at [843, 123] on th "Status" at bounding box center [850, 127] width 67 height 19
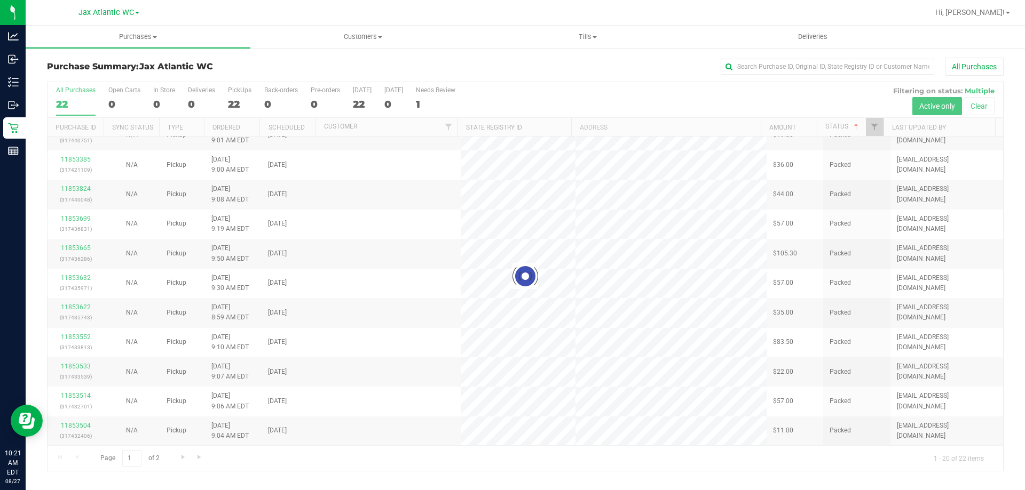
scroll to position [0, 0]
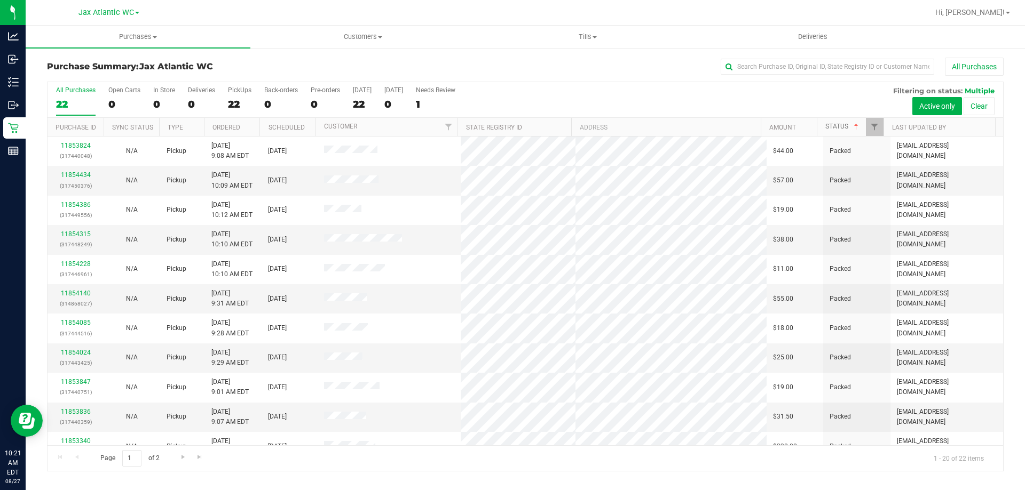
click at [835, 124] on link "Status" at bounding box center [842, 126] width 35 height 7
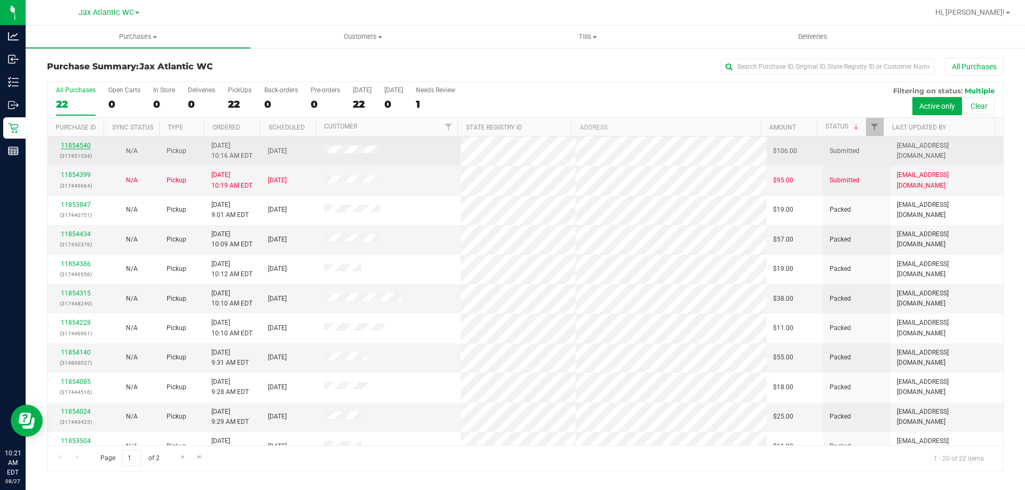
click at [78, 143] on link "11854540" at bounding box center [76, 145] width 30 height 7
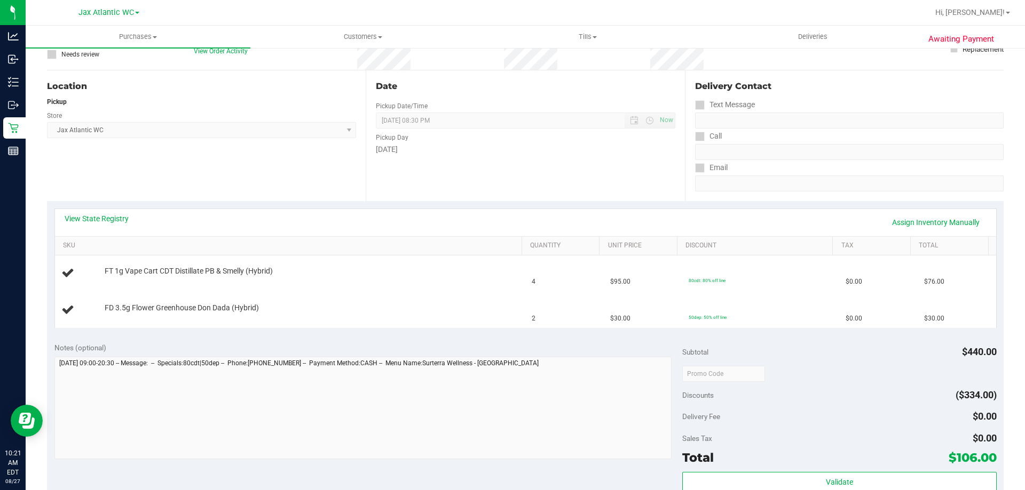
scroll to position [107, 0]
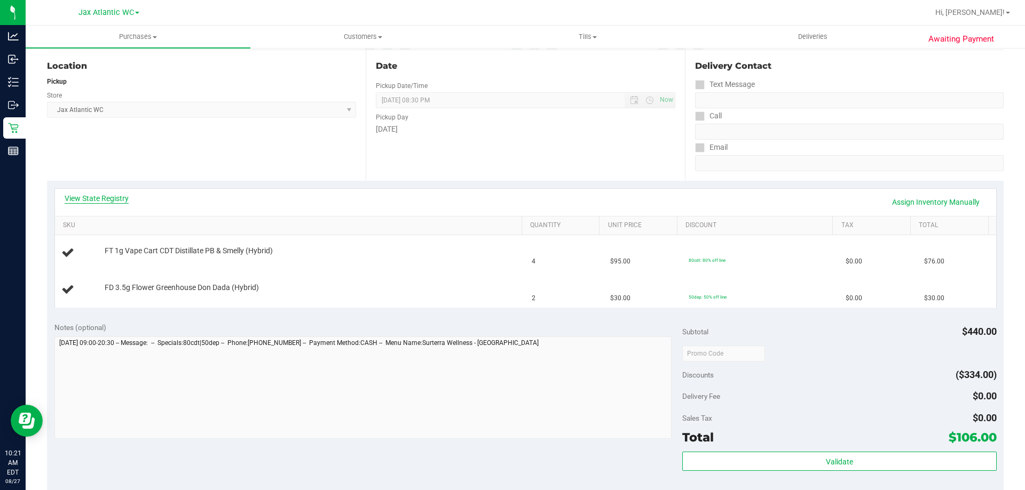
click at [113, 199] on link "View State Registry" at bounding box center [97, 198] width 64 height 11
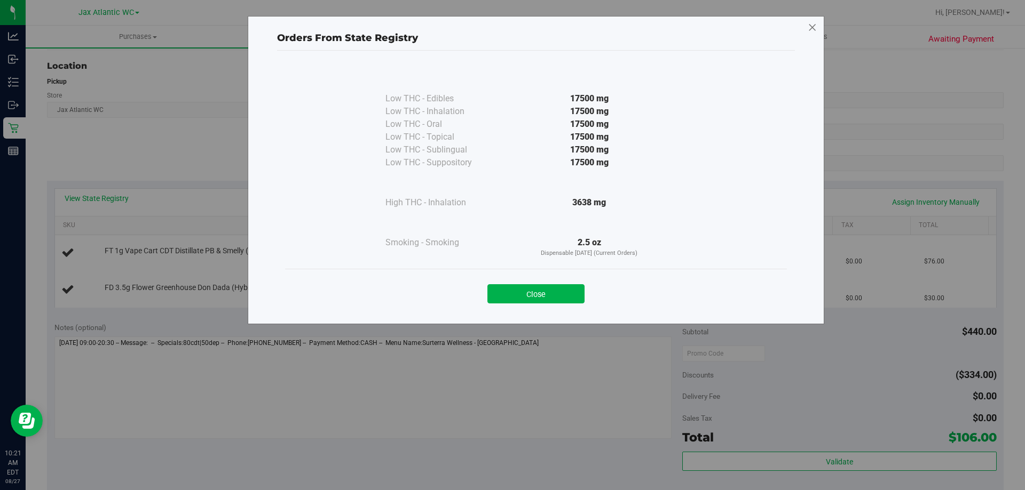
click at [815, 26] on icon at bounding box center [813, 27] width 10 height 17
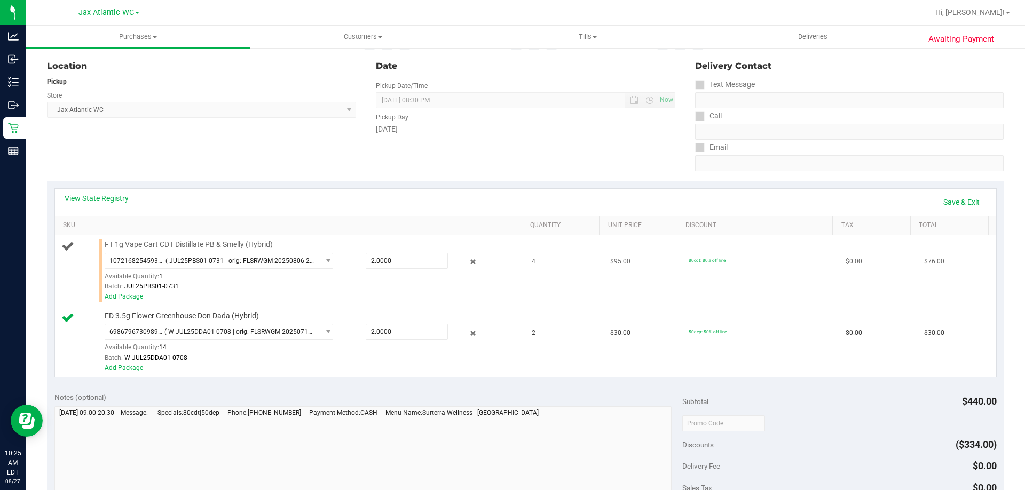
click at [133, 296] on link "Add Package" at bounding box center [124, 296] width 38 height 7
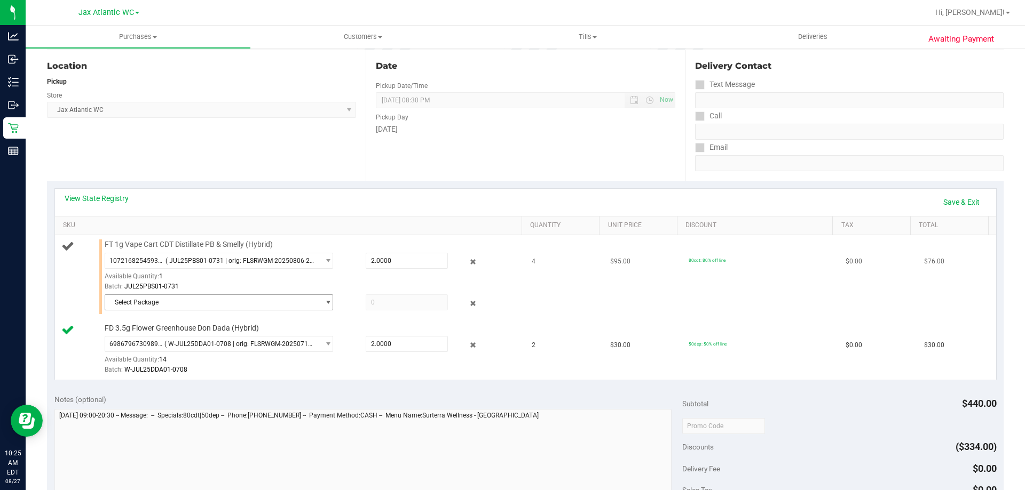
click at [251, 306] on span "Select Package" at bounding box center [212, 302] width 214 height 15
click at [212, 291] on div "Batch: JUL25PBS01-0731" at bounding box center [311, 287] width 412 height 10
click at [240, 284] on div "Batch: JUL25PBS01-0731" at bounding box center [311, 287] width 412 height 10
click at [211, 312] on div "Select Package" at bounding box center [311, 304] width 412 height 19
click at [208, 309] on span "Select Package" at bounding box center [212, 302] width 214 height 15
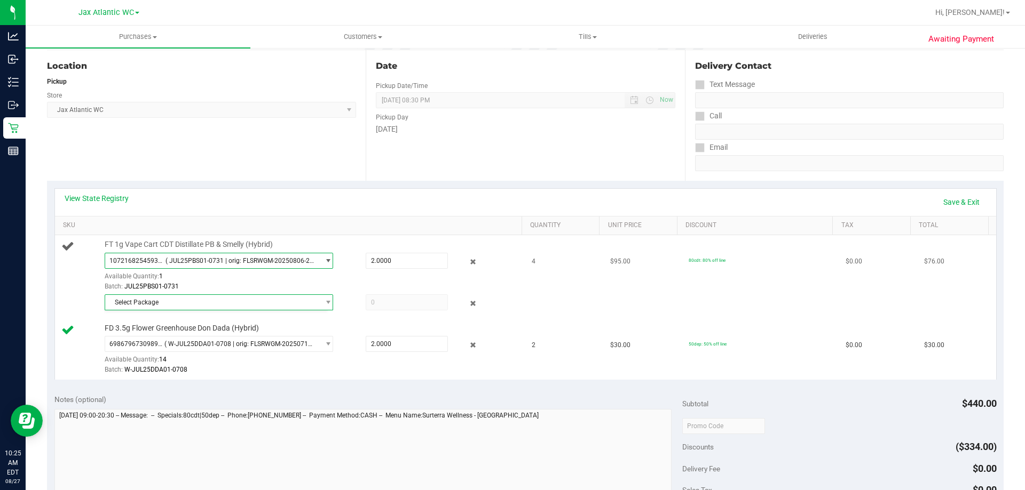
click at [189, 266] on span "1072168254593386 ( JUL25PBS01-0731 | orig: FLSRWGM-20250806-2988 )" at bounding box center [212, 261] width 214 height 15
click at [191, 302] on span "( JUL25PBS01-0731 | orig: FLSRWGM-20250806-2988 )" at bounding box center [251, 304] width 159 height 7
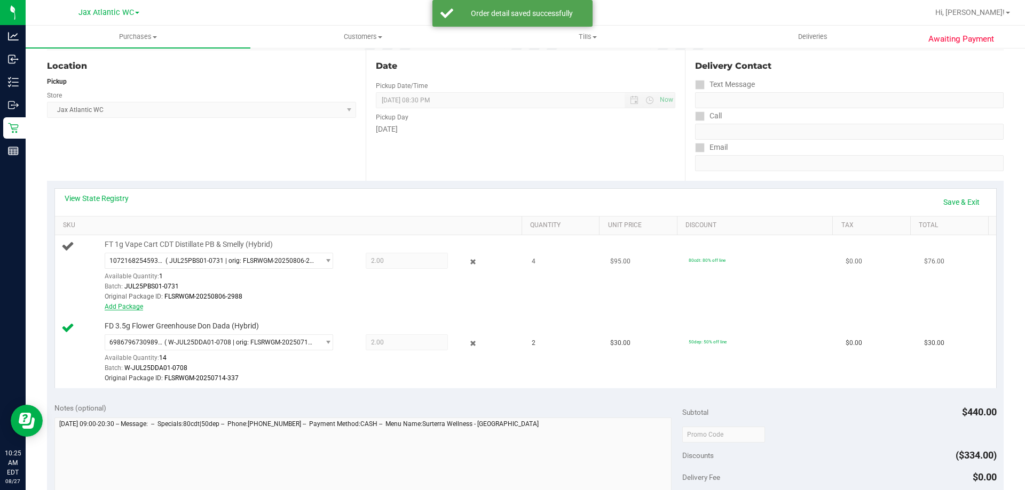
click at [136, 304] on link "Add Package" at bounding box center [124, 306] width 38 height 7
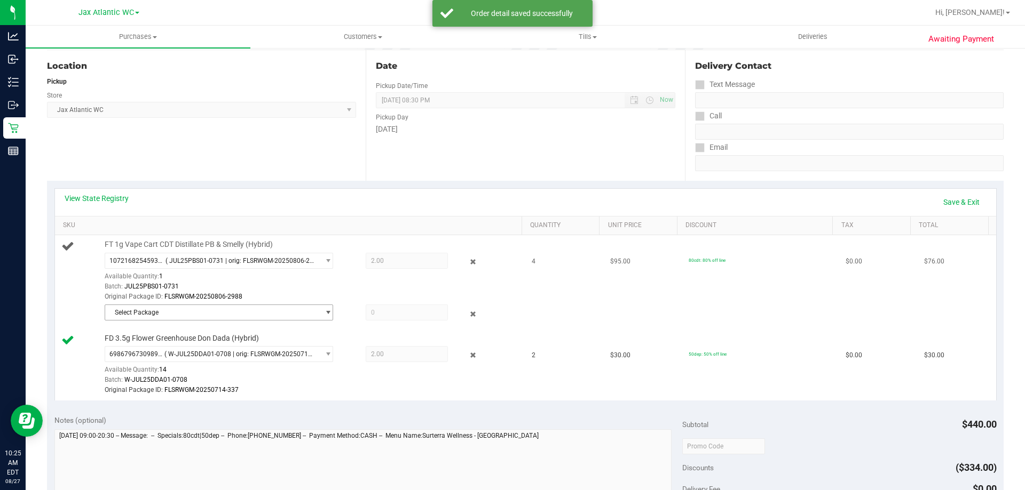
click at [143, 310] on span "Select Package" at bounding box center [212, 312] width 214 height 15
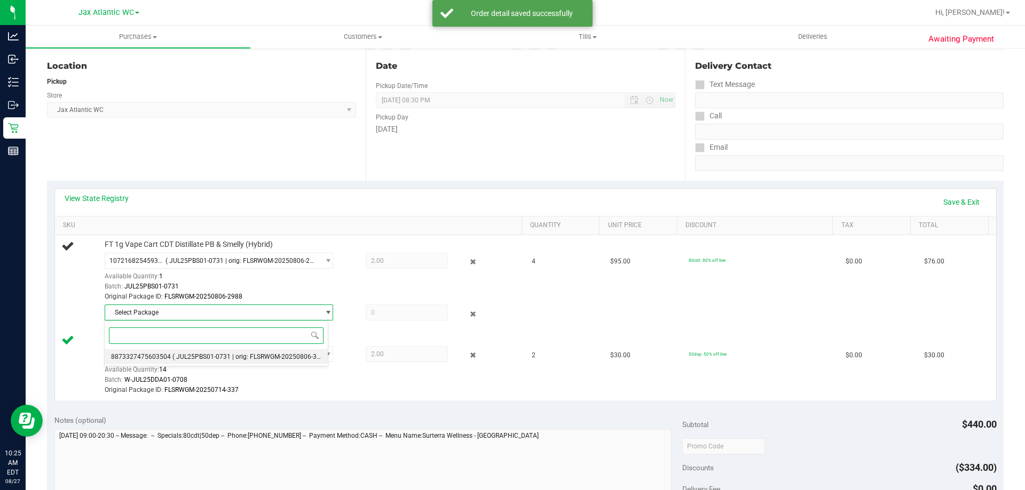
click at [211, 359] on span "( JUL25PBS01-0731 | orig: FLSRWGM-20250806-3037 )" at bounding box center [251, 356] width 159 height 7
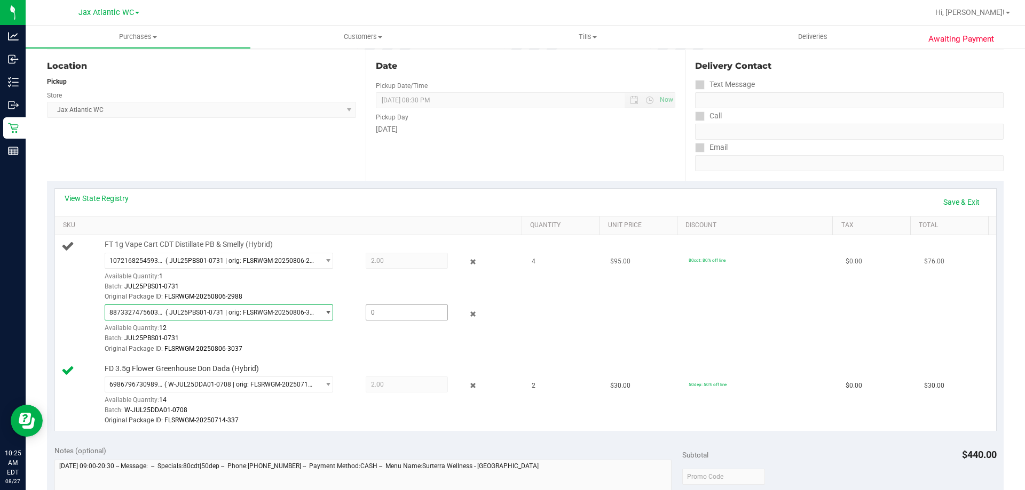
click at [375, 314] on span at bounding box center [407, 313] width 82 height 16
type input "2"
type input "2.0000"
click at [391, 347] on div "Original Package ID: FLSRWGM-20250806-3037" at bounding box center [311, 349] width 412 height 10
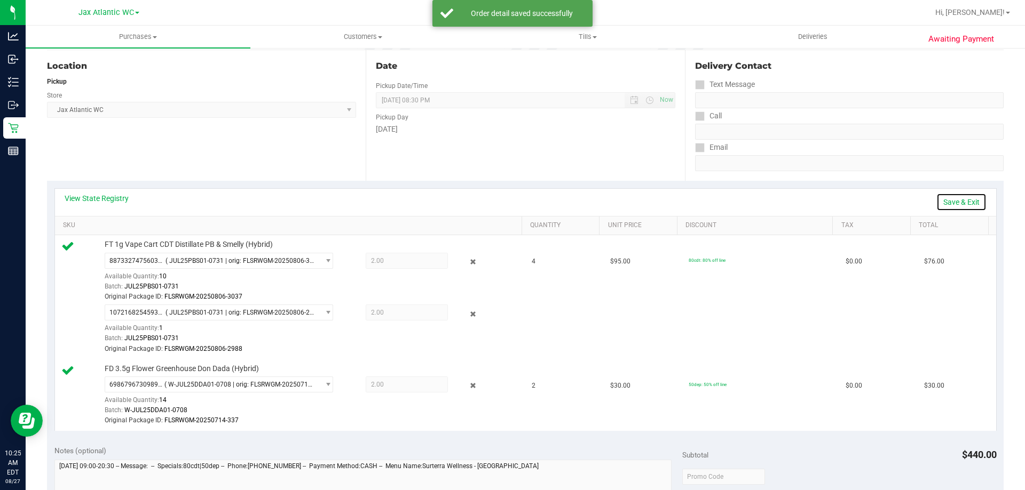
click at [958, 202] on link "Save & Exit" at bounding box center [961, 202] width 50 height 18
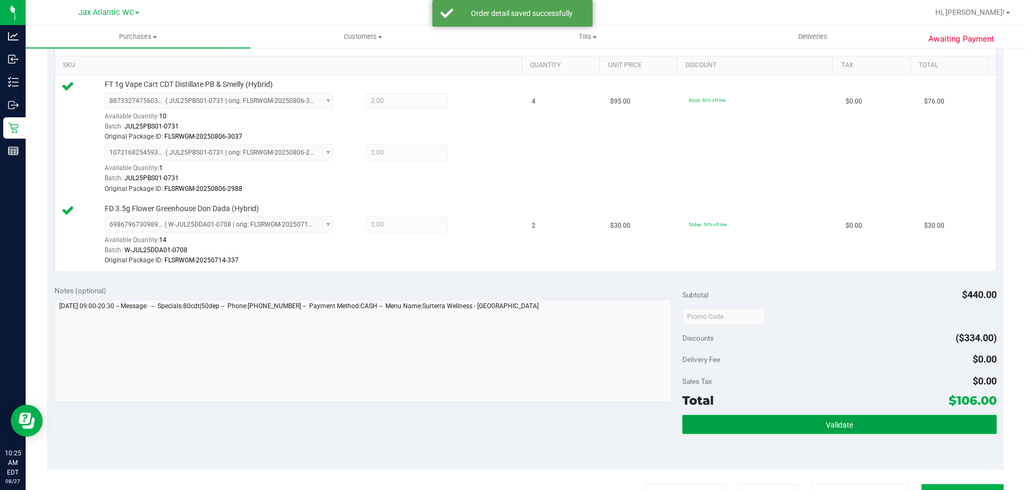
click at [827, 427] on span "Validate" at bounding box center [839, 425] width 27 height 9
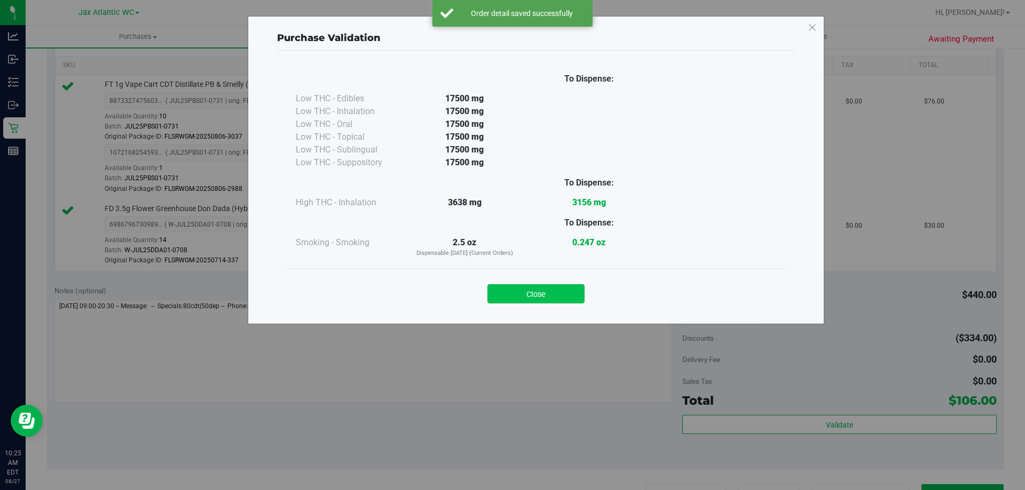
click at [563, 285] on button "Close" at bounding box center [535, 293] width 97 height 19
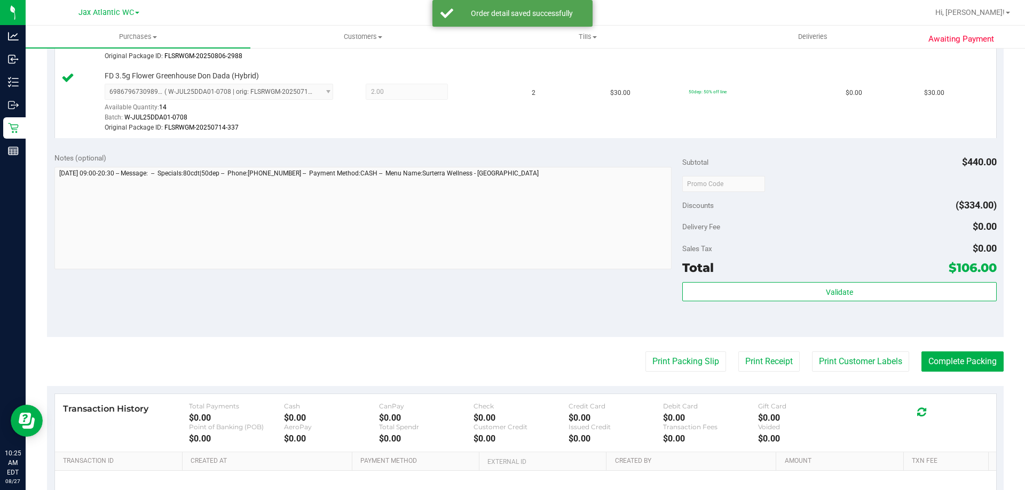
scroll to position [517, 0]
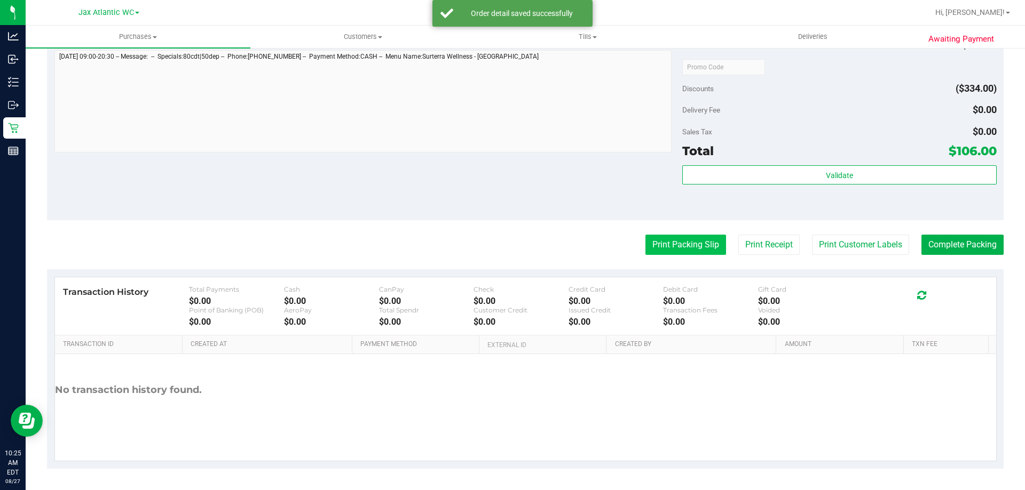
click at [671, 243] on button "Print Packing Slip" at bounding box center [685, 245] width 81 height 20
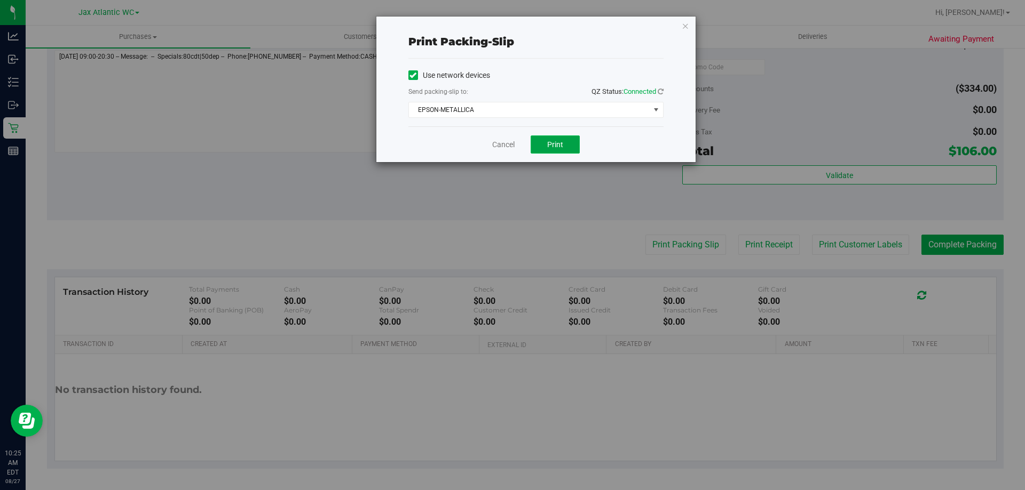
click at [553, 144] on span "Print" at bounding box center [555, 144] width 16 height 9
click at [507, 143] on link "Cancel" at bounding box center [503, 144] width 22 height 11
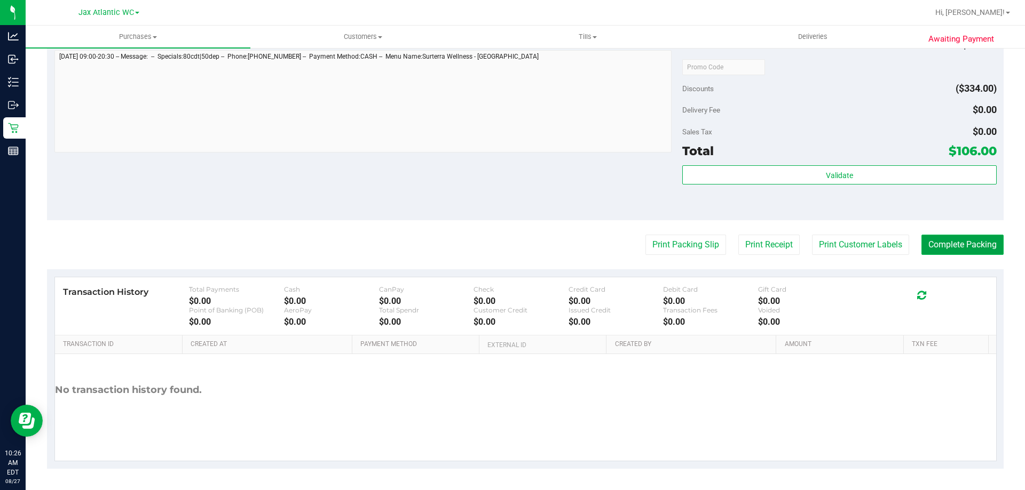
click at [935, 249] on button "Complete Packing" at bounding box center [962, 245] width 82 height 20
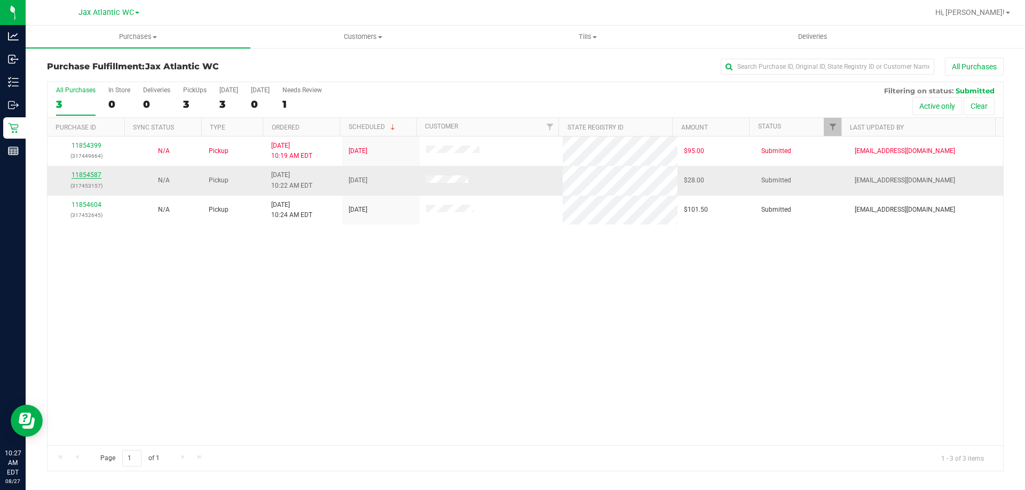
click at [89, 177] on link "11854587" at bounding box center [87, 174] width 30 height 7
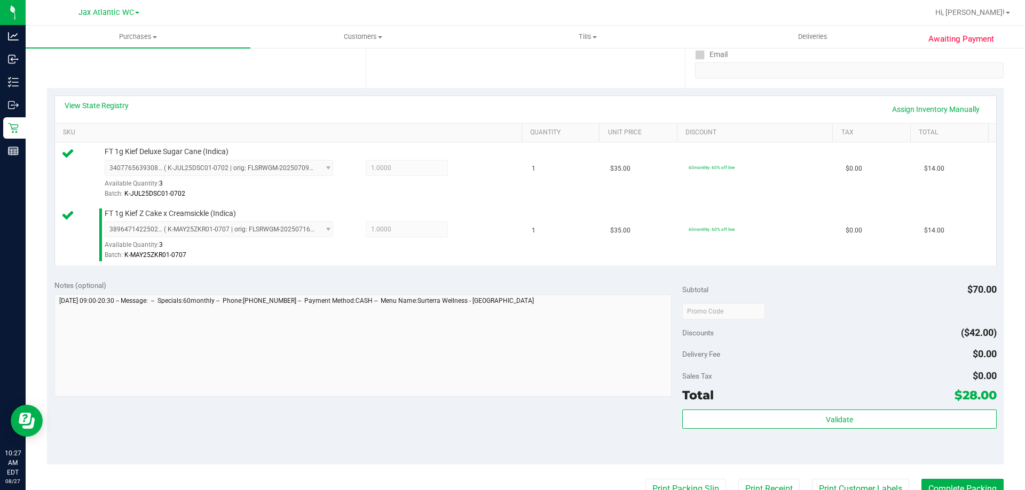
scroll to position [213, 0]
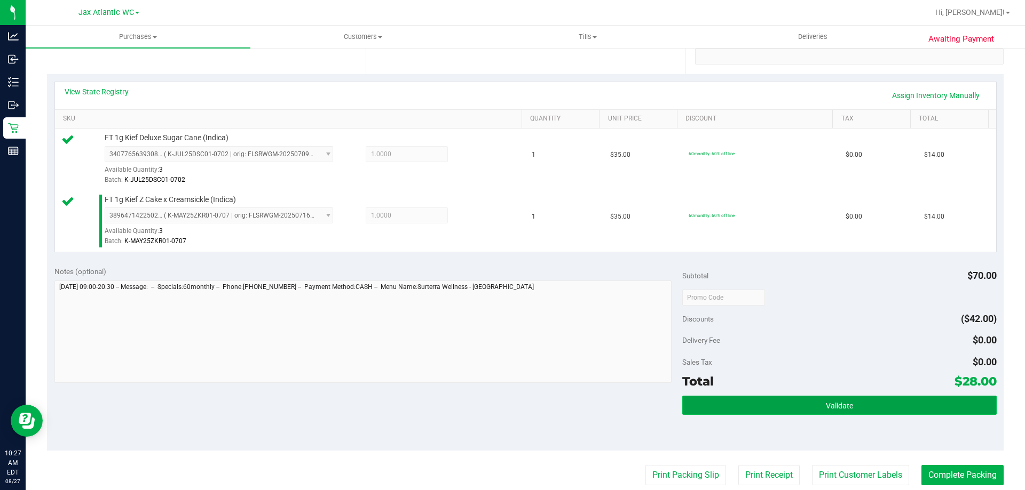
click at [808, 402] on button "Validate" at bounding box center [839, 405] width 314 height 19
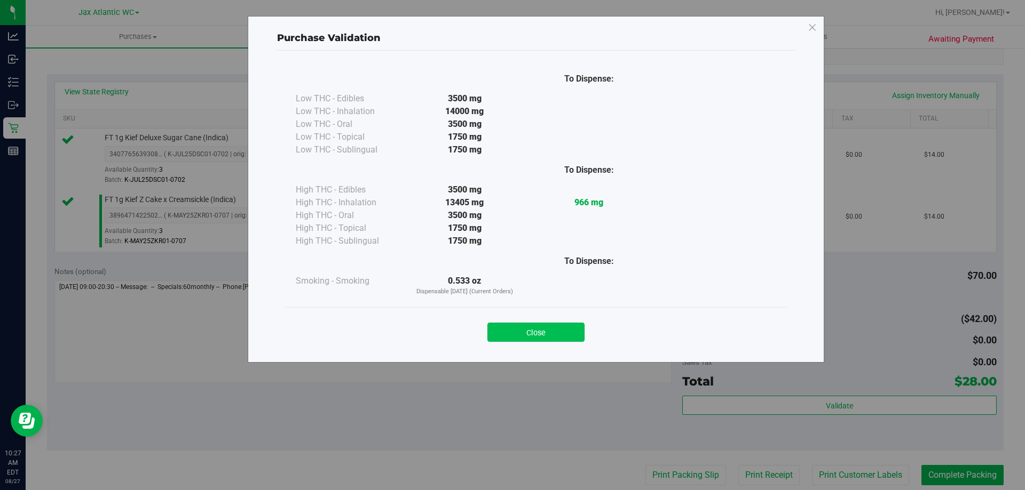
click at [527, 335] on button "Close" at bounding box center [535, 332] width 97 height 19
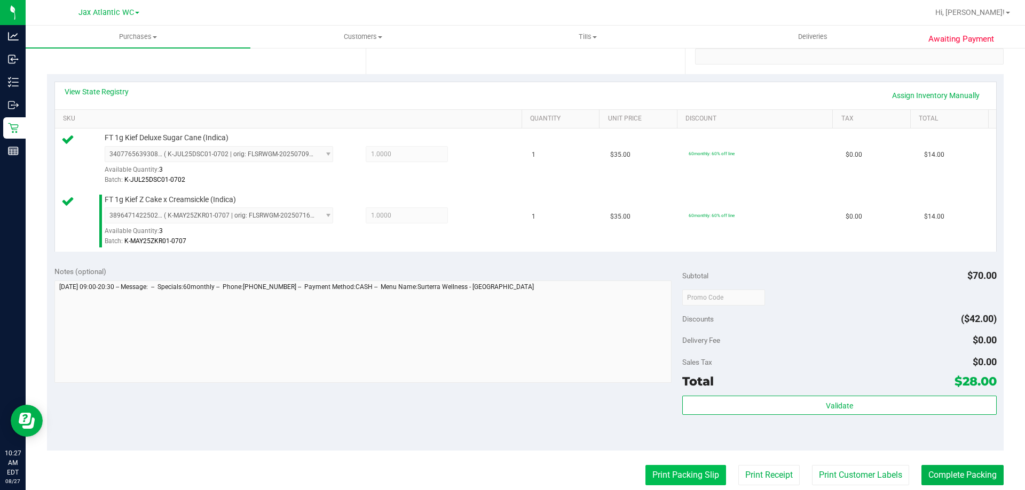
click at [699, 478] on button "Print Packing Slip" at bounding box center [685, 475] width 81 height 20
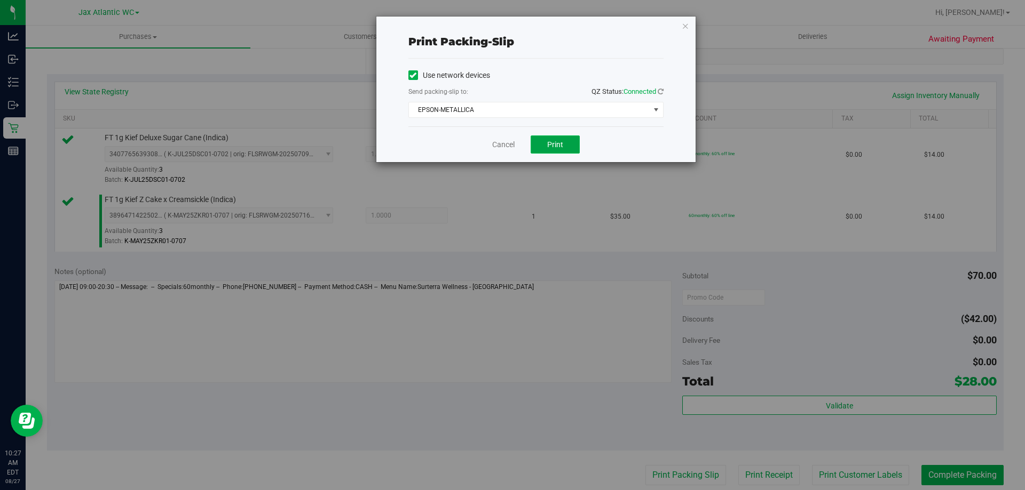
click at [545, 141] on button "Print" at bounding box center [555, 145] width 49 height 18
click at [512, 141] on link "Cancel" at bounding box center [503, 144] width 22 height 11
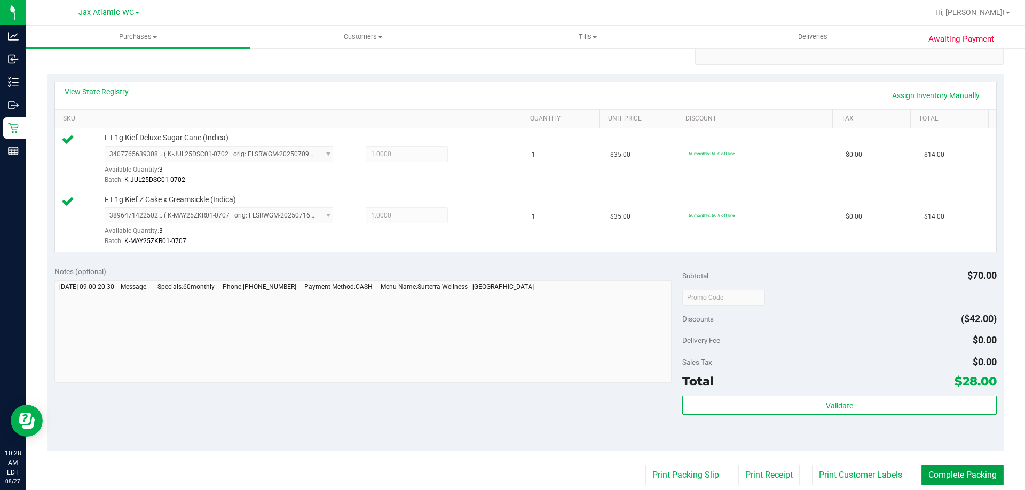
click at [964, 472] on button "Complete Packing" at bounding box center [962, 475] width 82 height 20
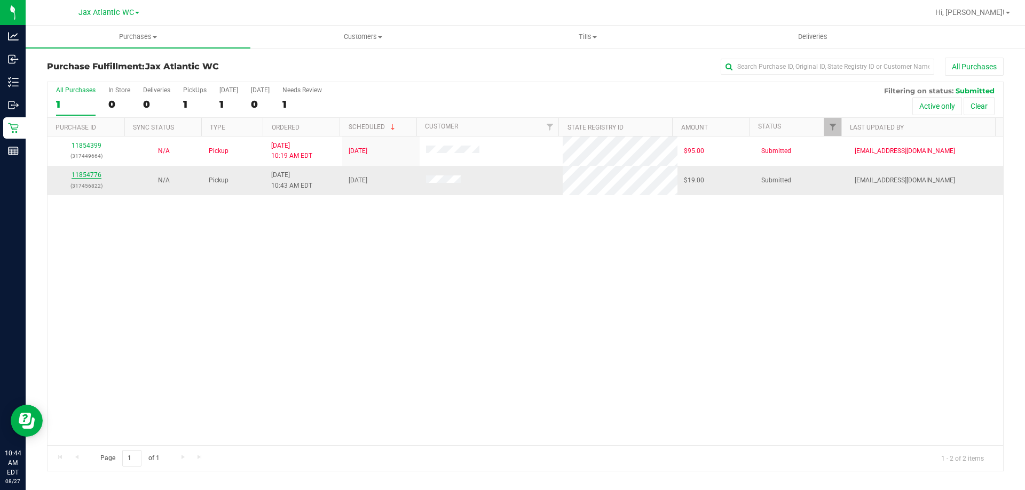
click at [81, 177] on link "11854776" at bounding box center [87, 174] width 30 height 7
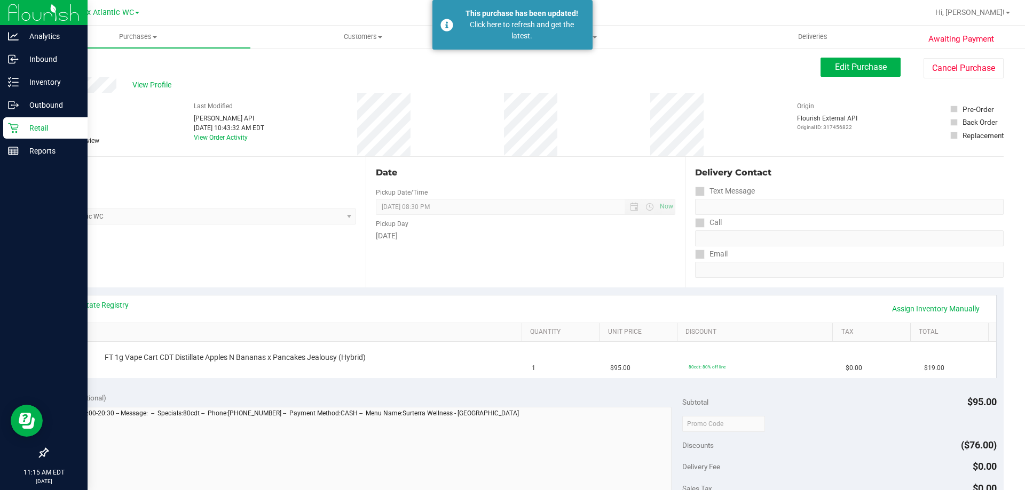
click at [47, 126] on p "Retail" at bounding box center [51, 128] width 64 height 13
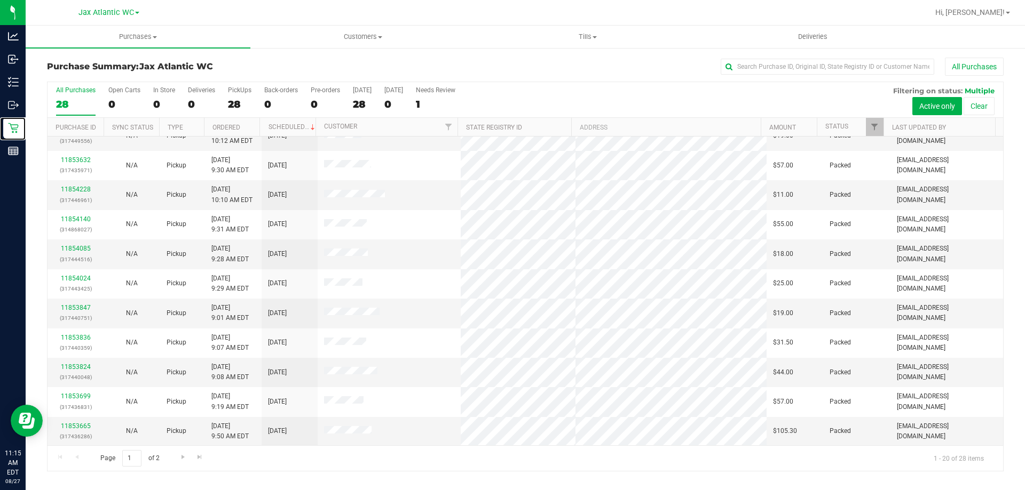
scroll to position [282, 0]
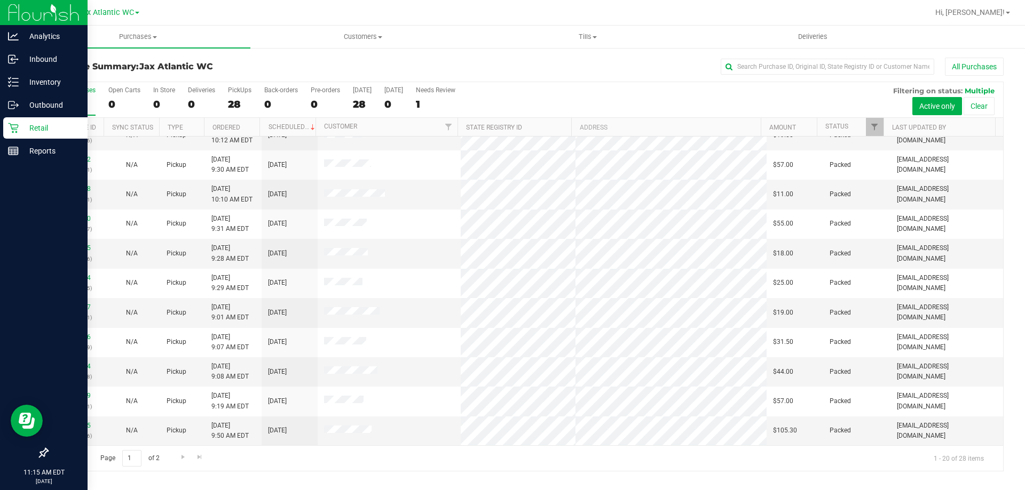
click at [21, 126] on p "Retail" at bounding box center [51, 128] width 64 height 13
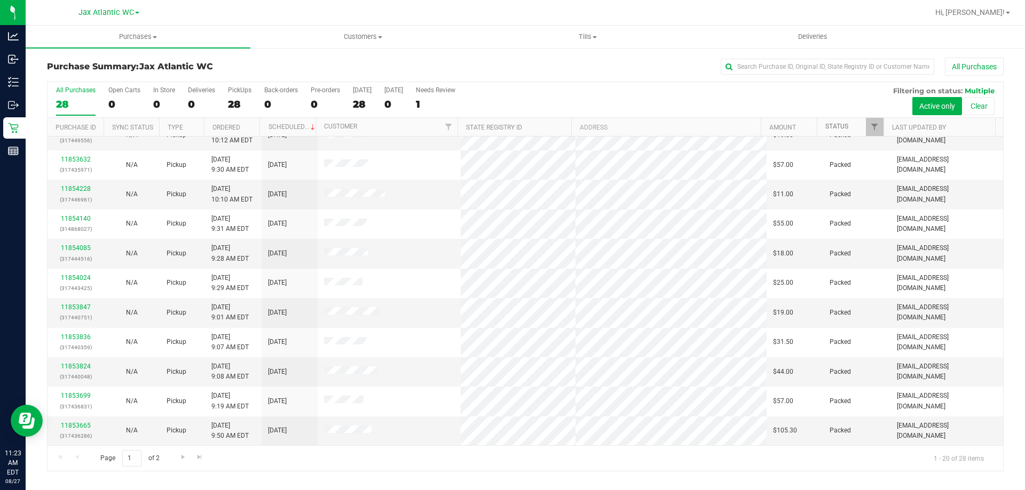
click at [844, 125] on link "Status" at bounding box center [836, 126] width 23 height 7
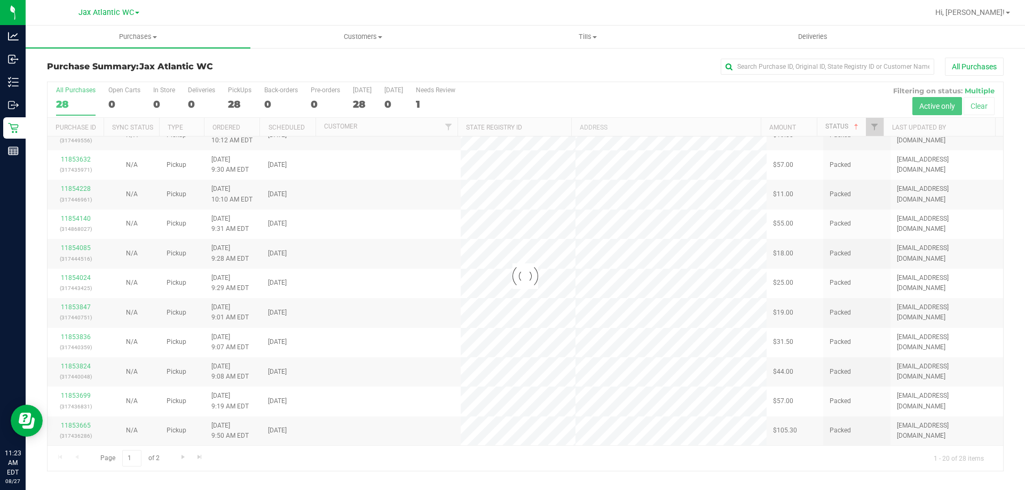
scroll to position [0, 0]
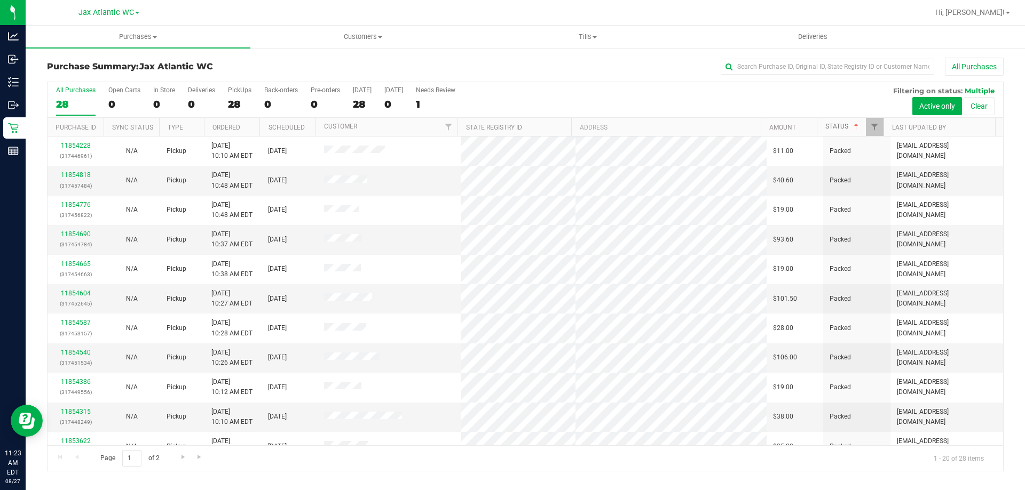
click at [841, 126] on link "Status" at bounding box center [842, 126] width 35 height 7
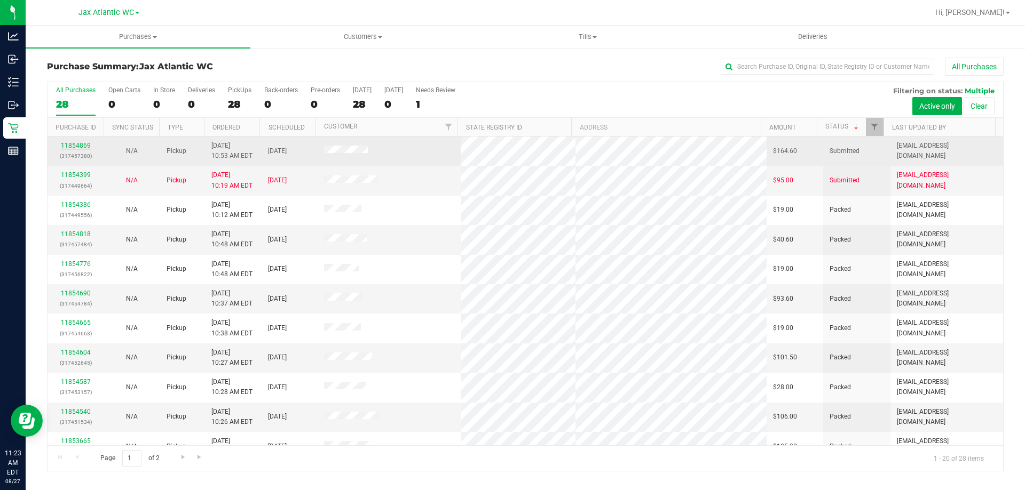
click at [83, 145] on link "11854869" at bounding box center [76, 145] width 30 height 7
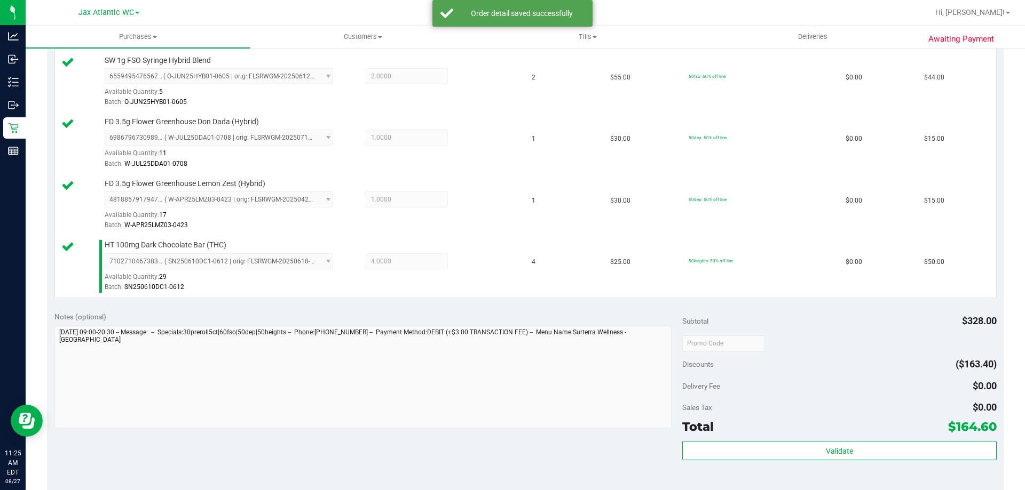
scroll to position [640, 0]
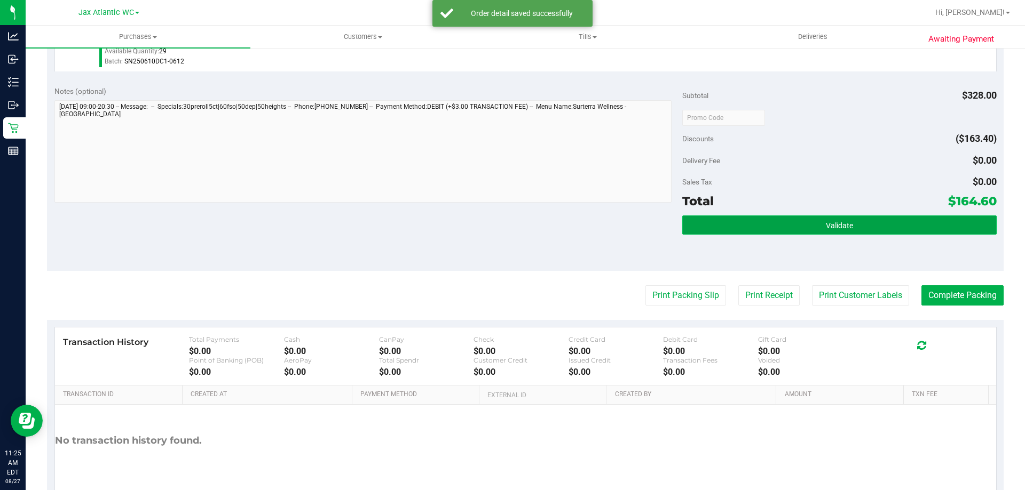
click at [843, 222] on span "Validate" at bounding box center [839, 225] width 27 height 9
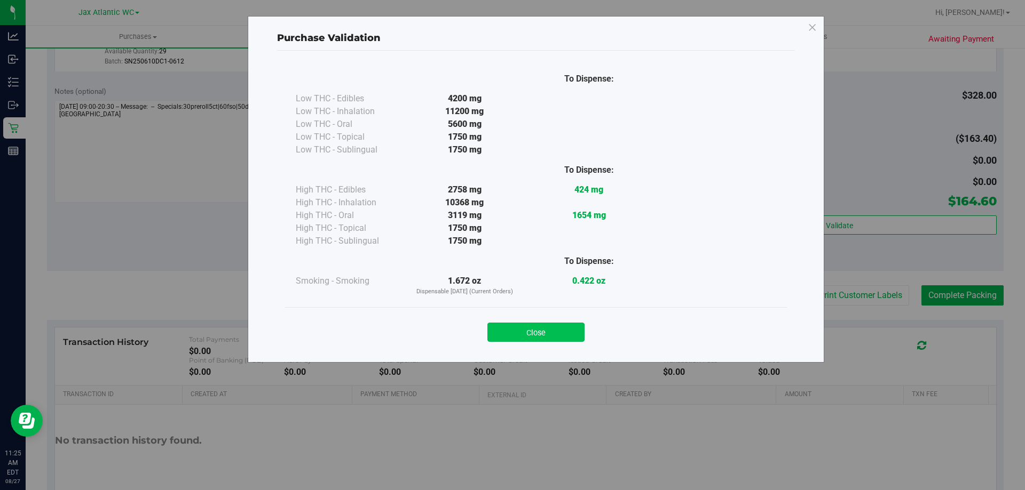
click at [554, 326] on button "Close" at bounding box center [535, 332] width 97 height 19
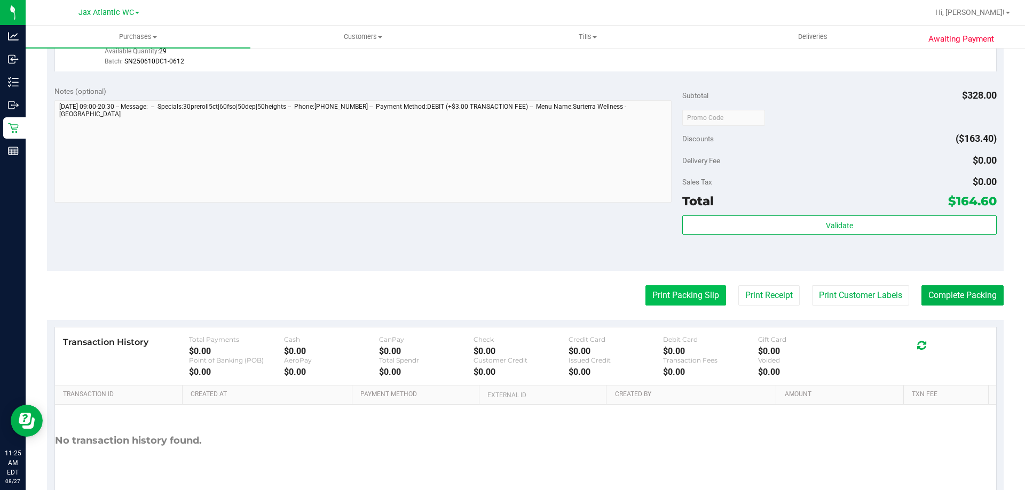
click at [699, 292] on button "Print Packing Slip" at bounding box center [685, 296] width 81 height 20
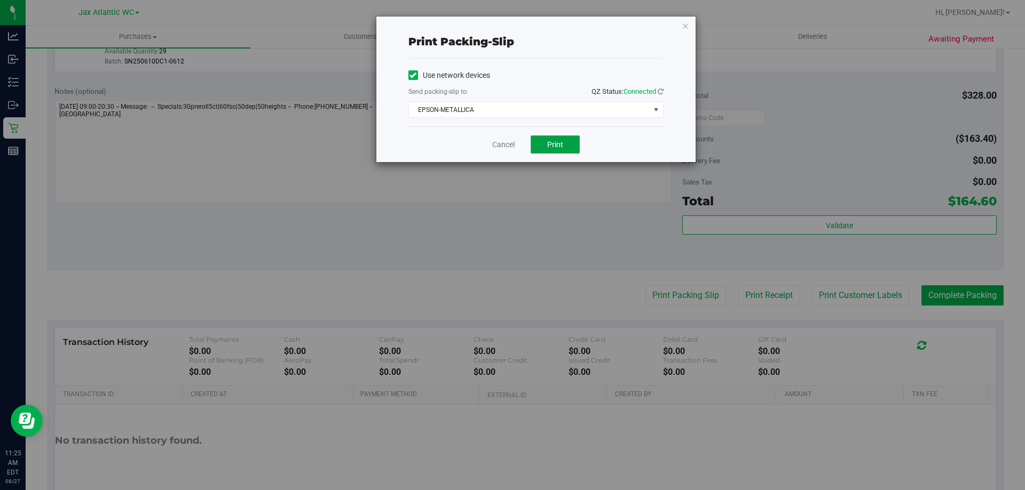
click at [572, 146] on button "Print" at bounding box center [555, 145] width 49 height 18
click at [503, 146] on link "Cancel" at bounding box center [503, 144] width 22 height 11
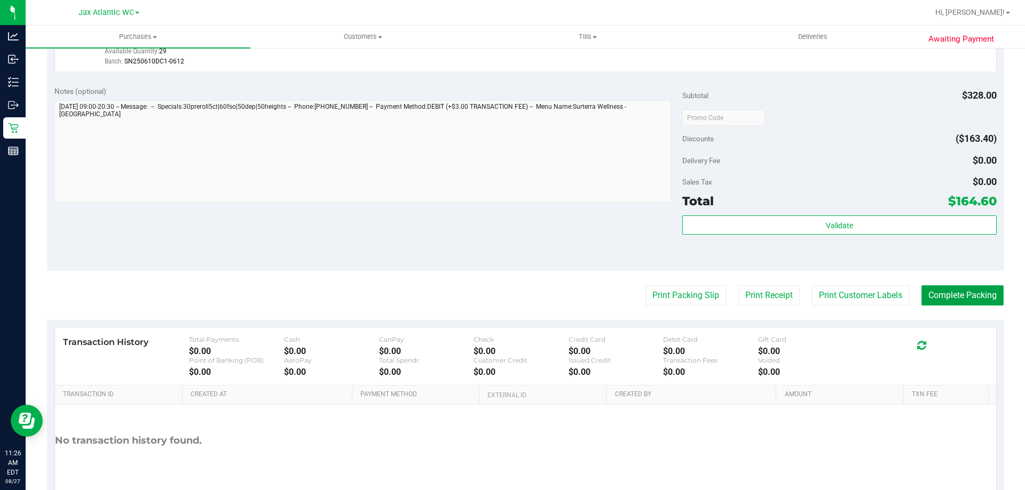
click at [943, 305] on button "Complete Packing" at bounding box center [962, 296] width 82 height 20
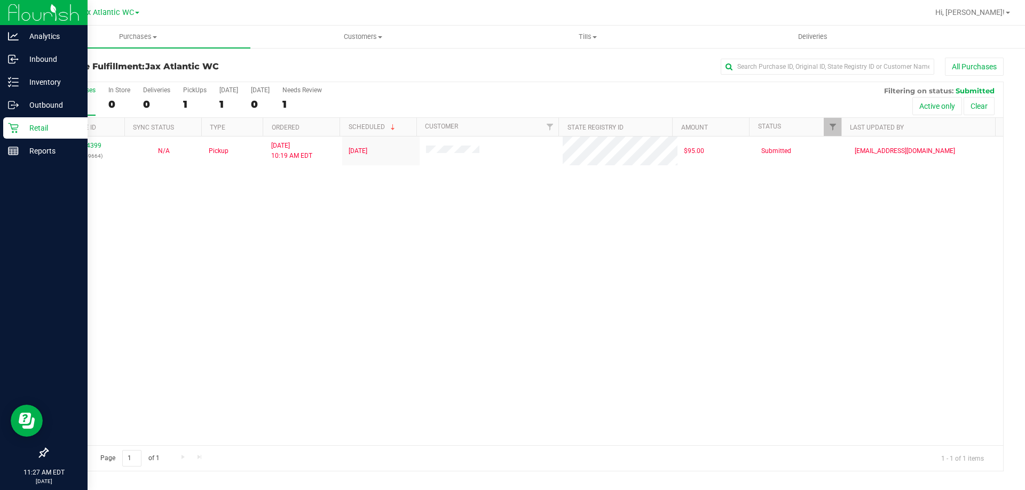
click at [24, 129] on p "Retail" at bounding box center [51, 128] width 64 height 13
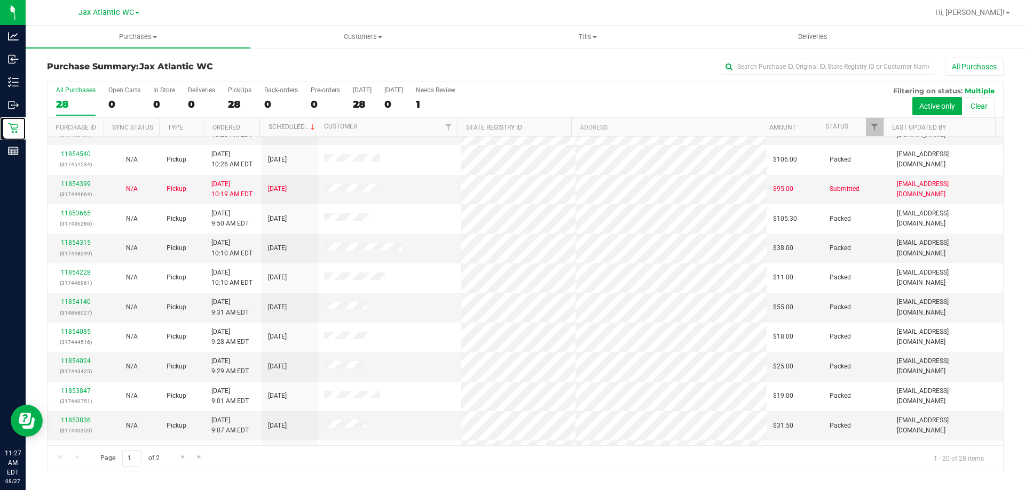
scroll to position [282, 0]
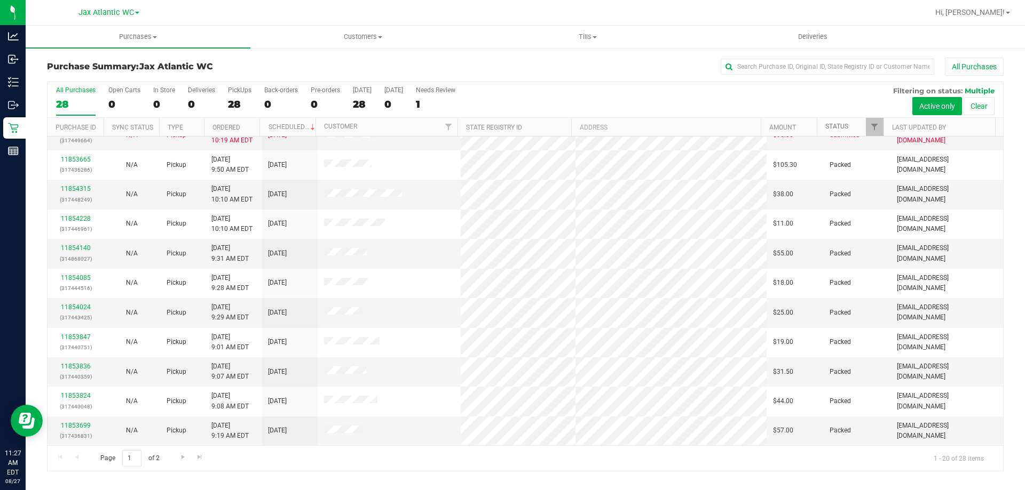
click at [840, 128] on link "Status" at bounding box center [836, 126] width 23 height 7
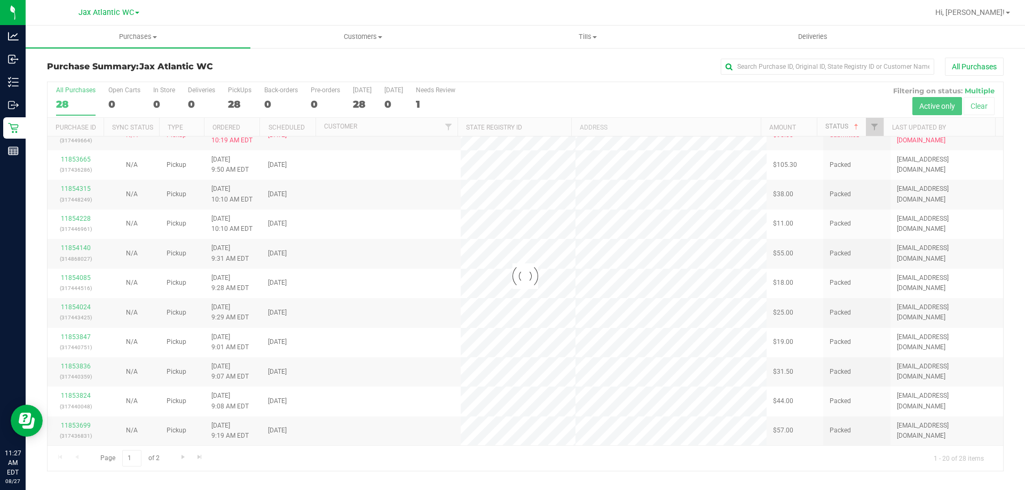
scroll to position [0, 0]
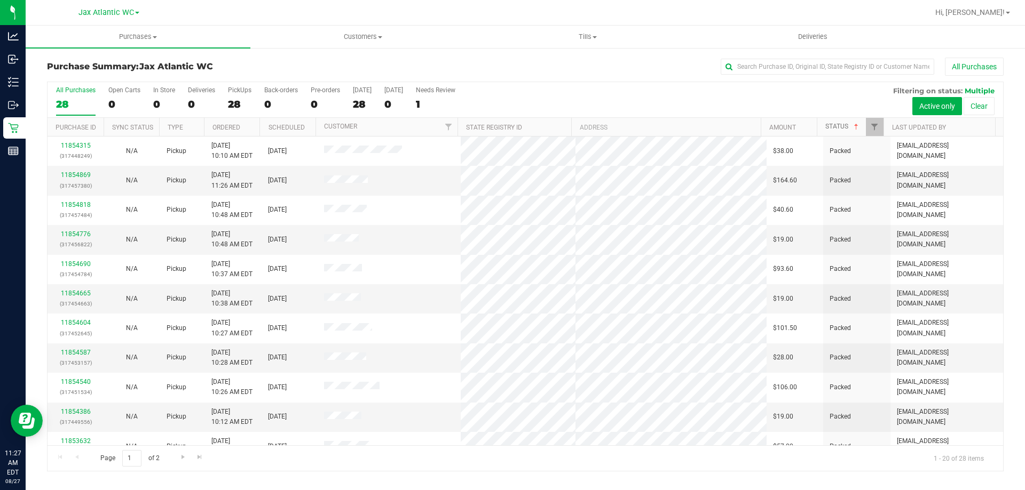
click at [841, 125] on link "Status" at bounding box center [842, 126] width 35 height 7
click at [75, 145] on link "11855335" at bounding box center [76, 145] width 30 height 7
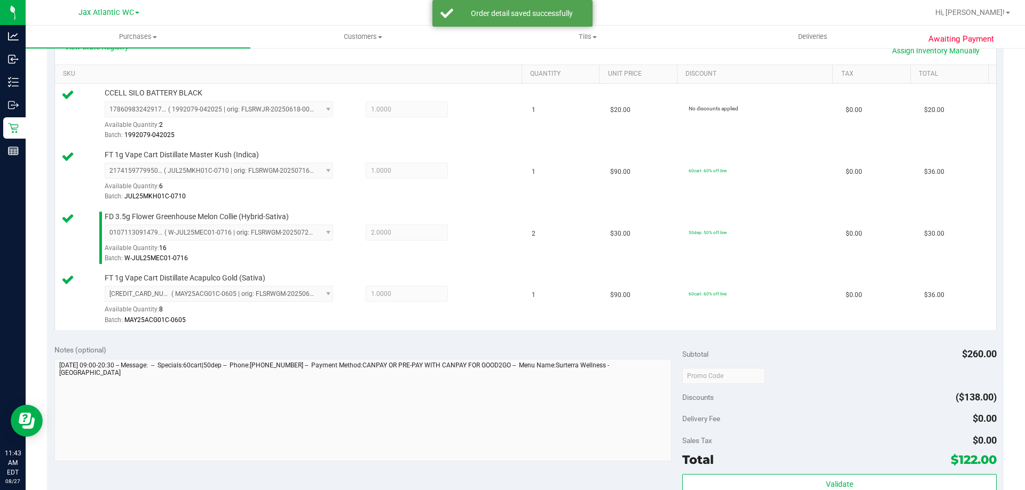
scroll to position [427, 0]
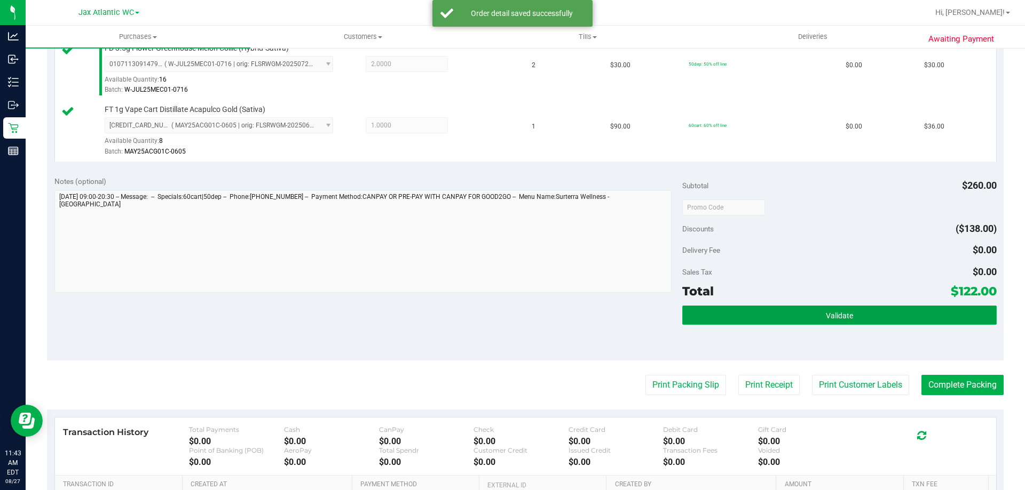
click at [864, 311] on button "Validate" at bounding box center [839, 315] width 314 height 19
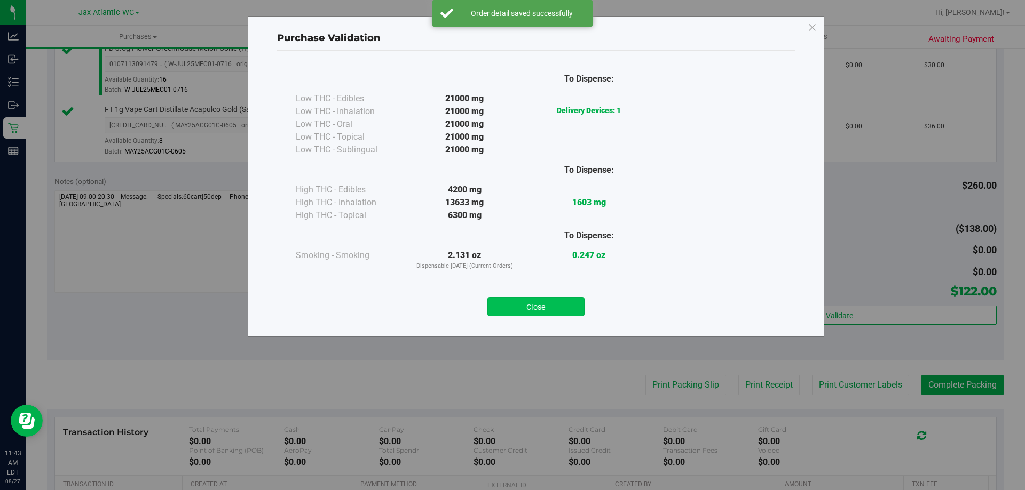
click at [529, 311] on button "Close" at bounding box center [535, 306] width 97 height 19
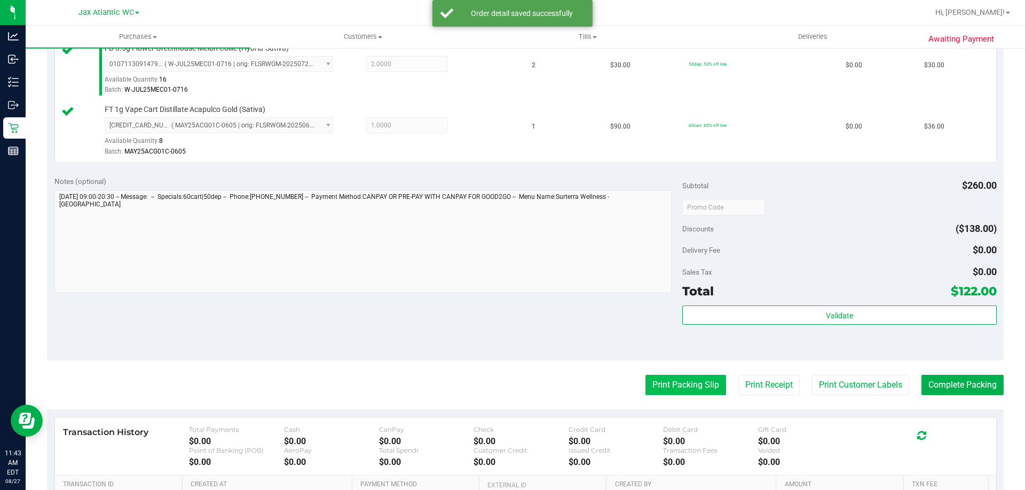
click at [654, 387] on button "Print Packing Slip" at bounding box center [685, 385] width 81 height 20
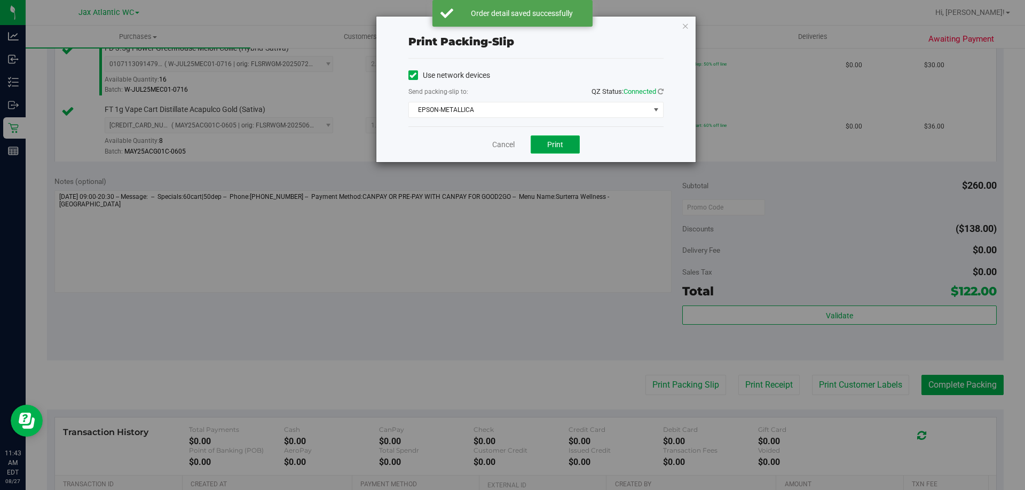
click at [550, 148] on span "Print" at bounding box center [555, 144] width 16 height 9
click at [499, 144] on link "Cancel" at bounding box center [503, 144] width 22 height 11
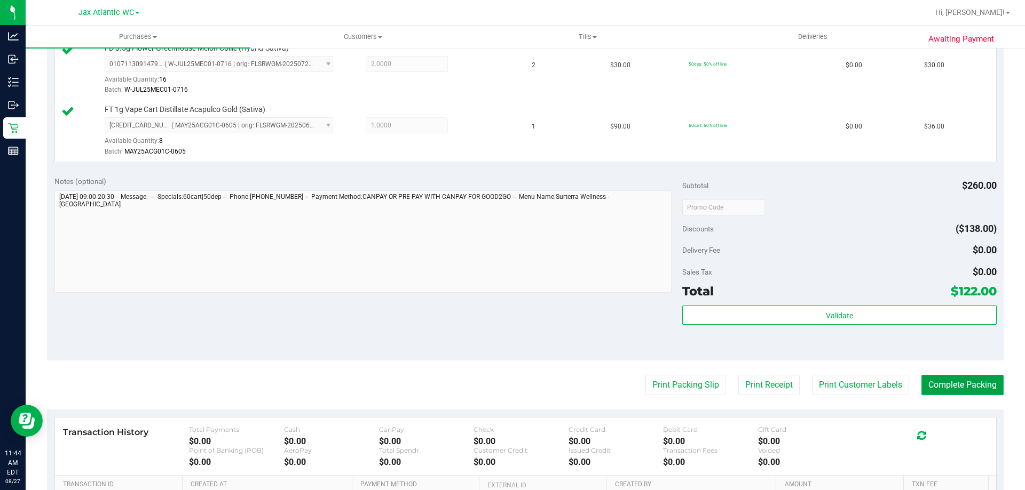
click at [937, 391] on button "Complete Packing" at bounding box center [962, 385] width 82 height 20
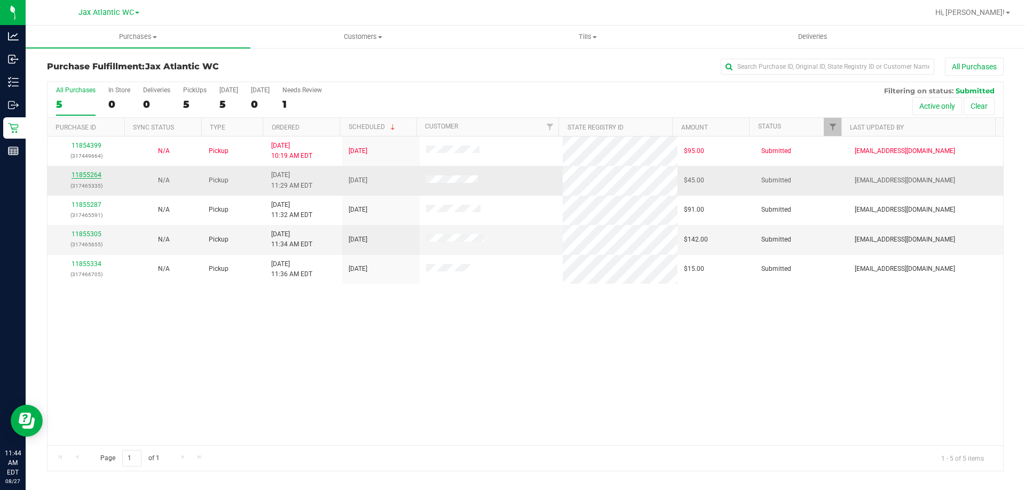
click at [89, 177] on link "11855264" at bounding box center [87, 174] width 30 height 7
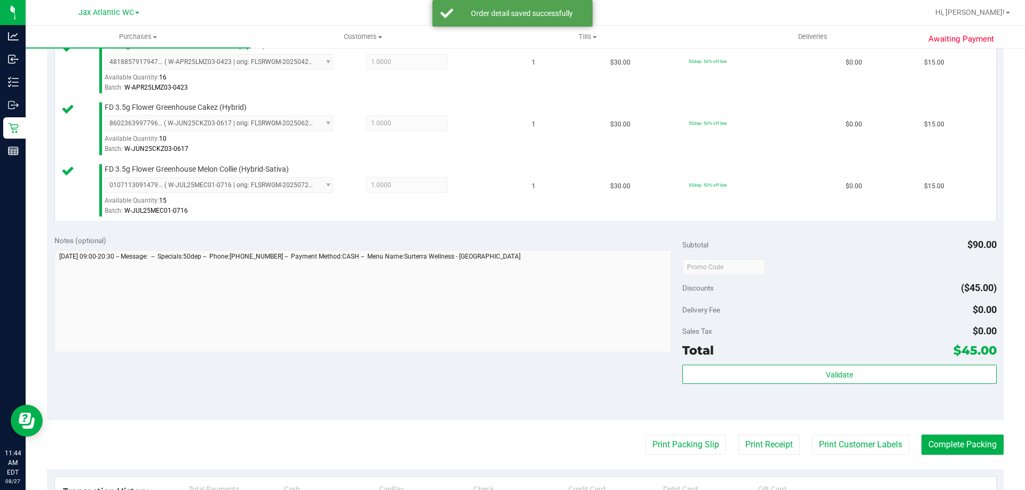
scroll to position [320, 0]
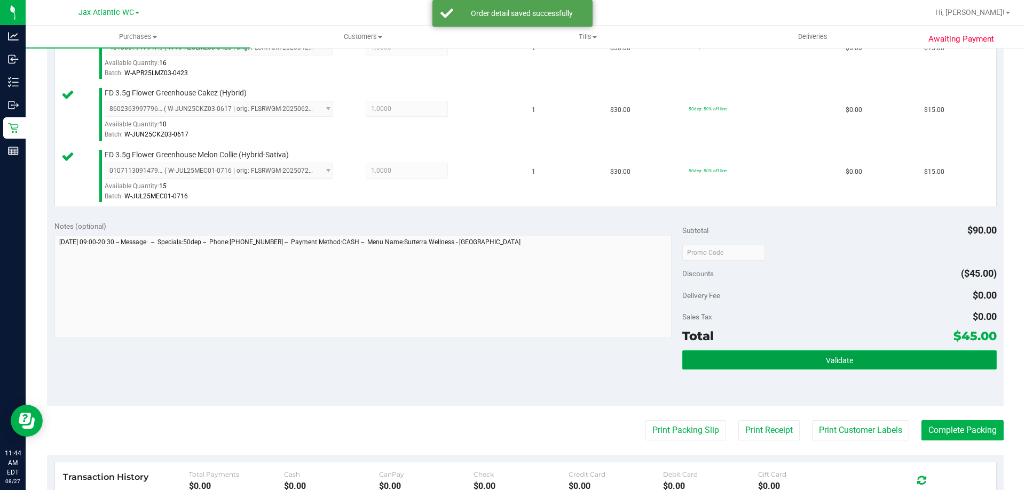
click at [772, 358] on button "Validate" at bounding box center [839, 360] width 314 height 19
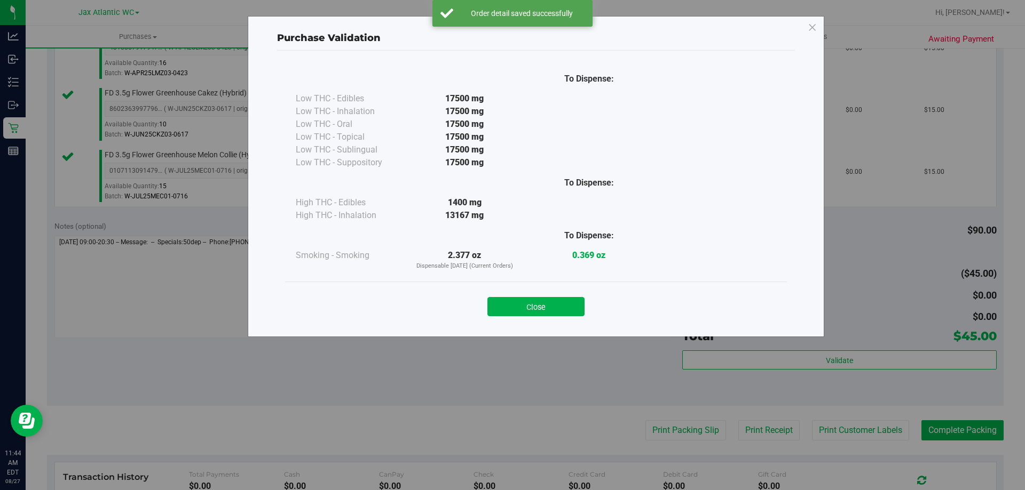
click at [565, 303] on button "Close" at bounding box center [535, 306] width 97 height 19
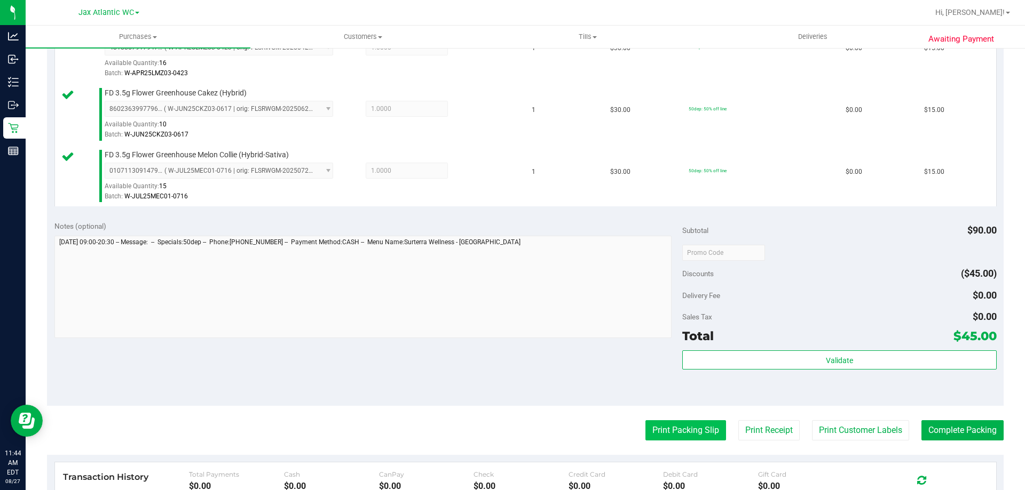
click at [669, 429] on button "Print Packing Slip" at bounding box center [685, 431] width 81 height 20
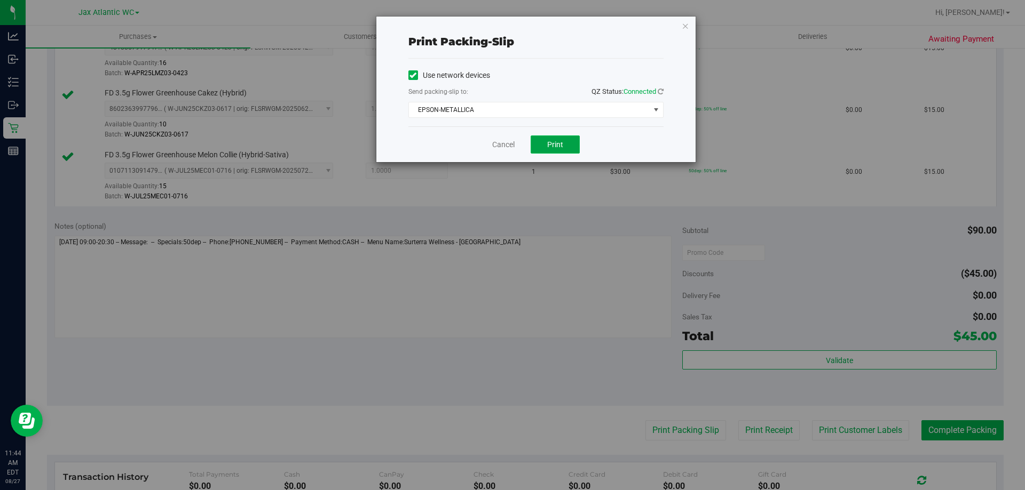
click at [553, 144] on span "Print" at bounding box center [555, 144] width 16 height 9
click at [509, 145] on link "Cancel" at bounding box center [503, 144] width 22 height 11
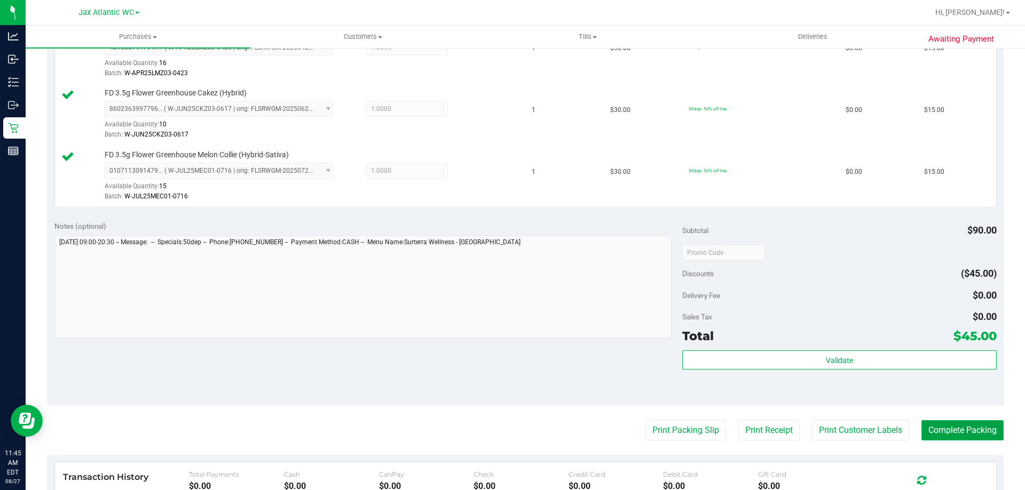
click at [958, 434] on button "Complete Packing" at bounding box center [962, 431] width 82 height 20
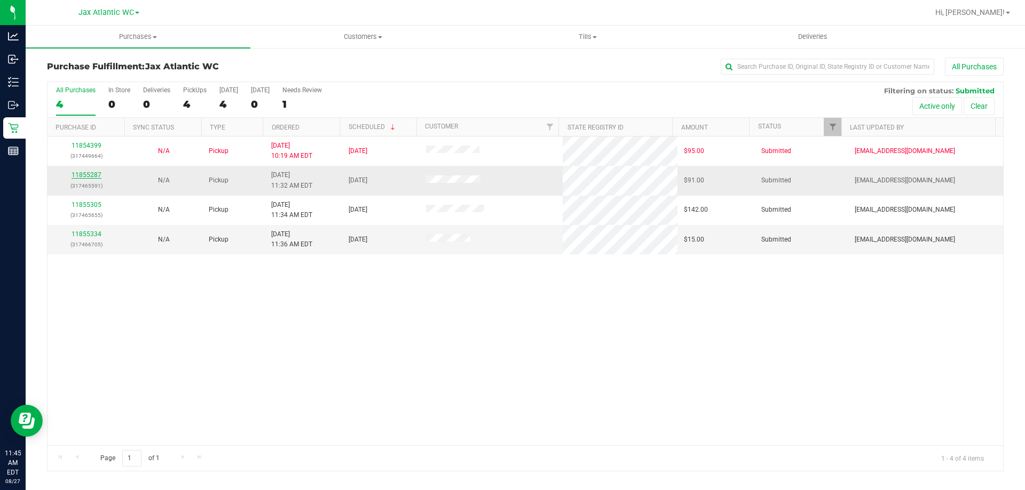
click at [88, 173] on link "11855287" at bounding box center [87, 174] width 30 height 7
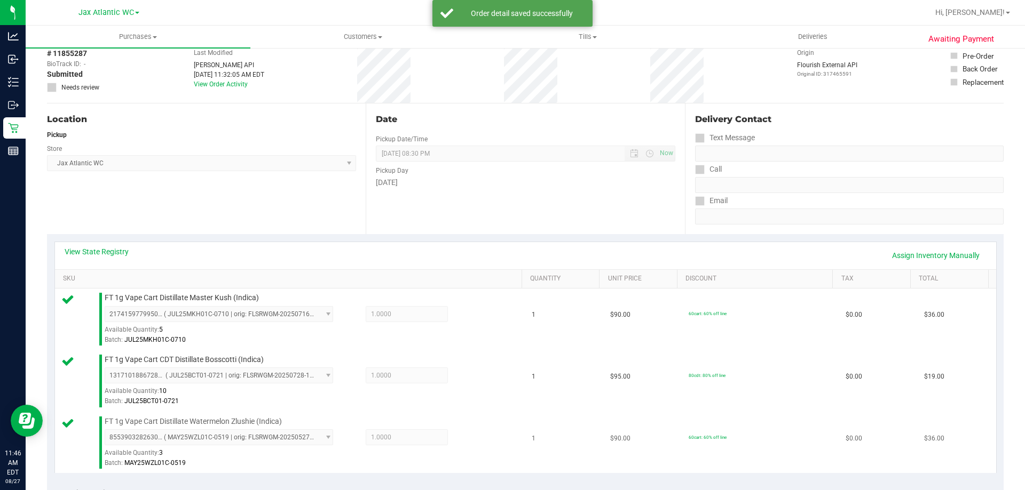
scroll to position [267, 0]
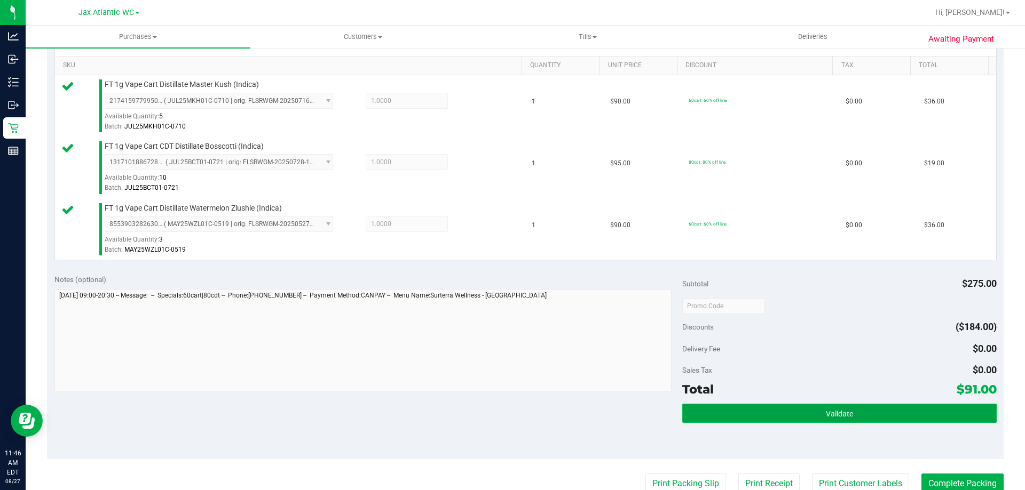
click at [830, 417] on span "Validate" at bounding box center [839, 414] width 27 height 9
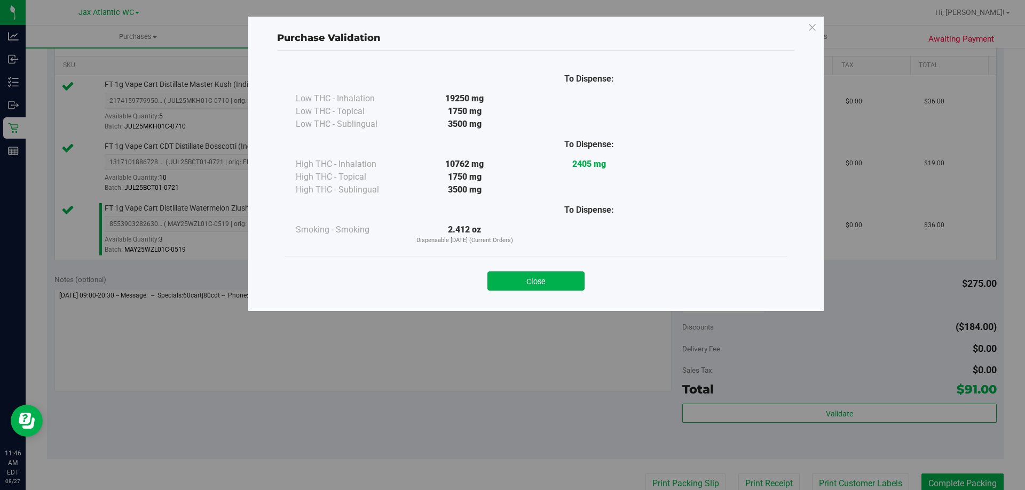
click at [575, 278] on button "Close" at bounding box center [535, 281] width 97 height 19
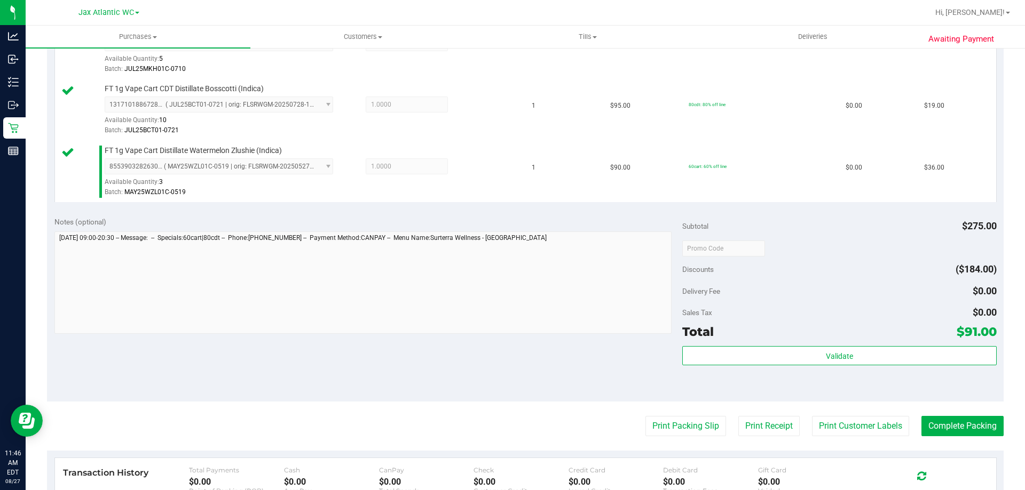
scroll to position [374, 0]
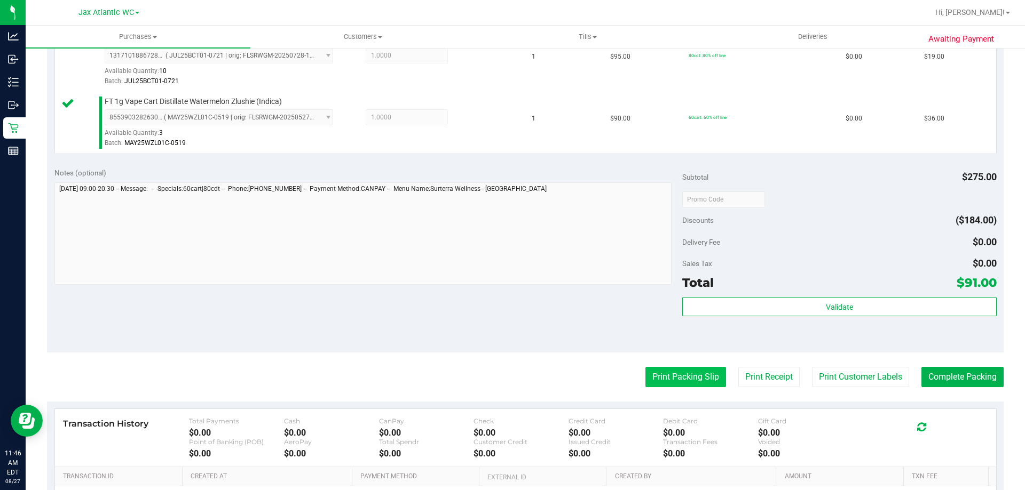
click at [676, 385] on button "Print Packing Slip" at bounding box center [685, 377] width 81 height 20
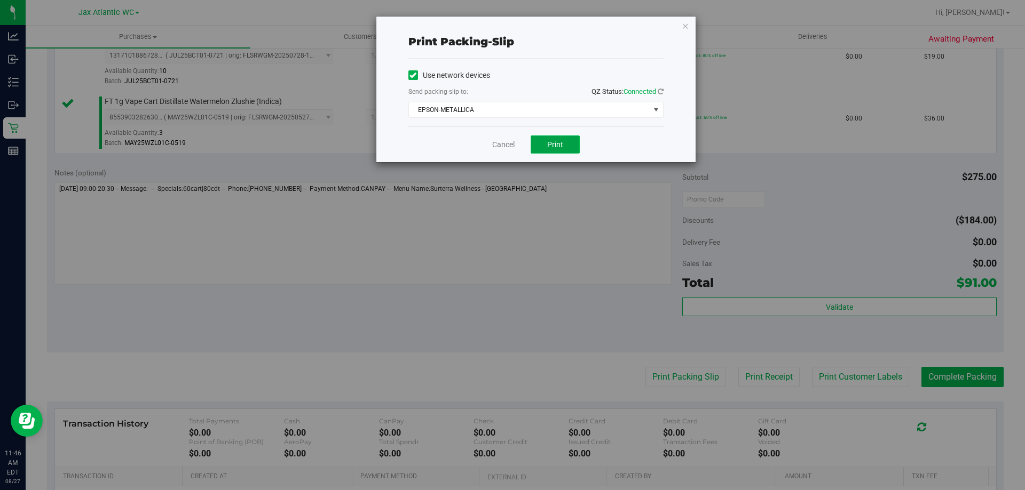
click at [556, 143] on span "Print" at bounding box center [555, 144] width 16 height 9
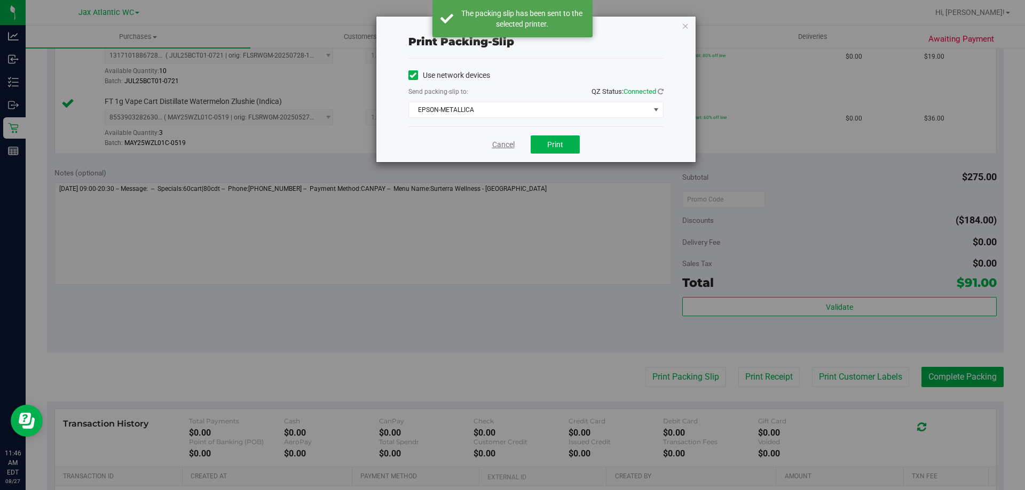
click at [510, 145] on link "Cancel" at bounding box center [503, 144] width 22 height 11
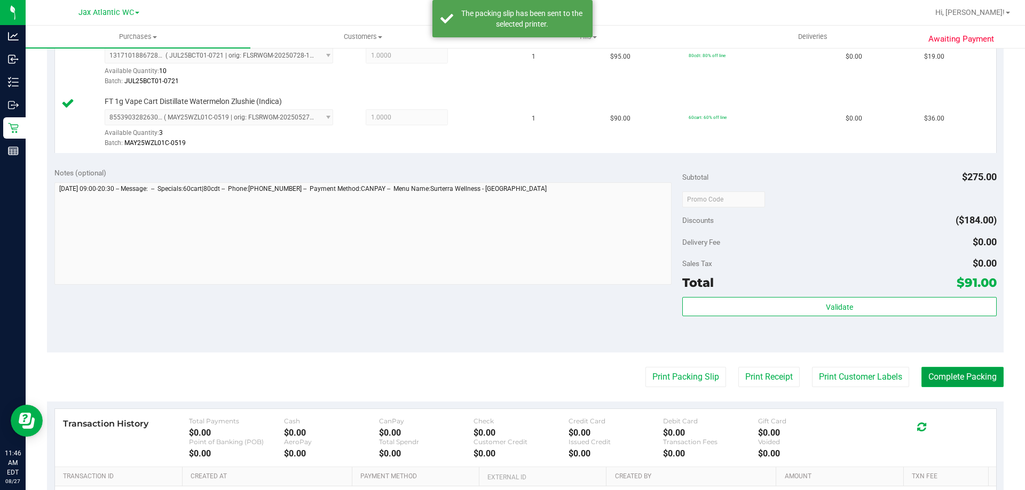
click at [952, 378] on button "Complete Packing" at bounding box center [962, 377] width 82 height 20
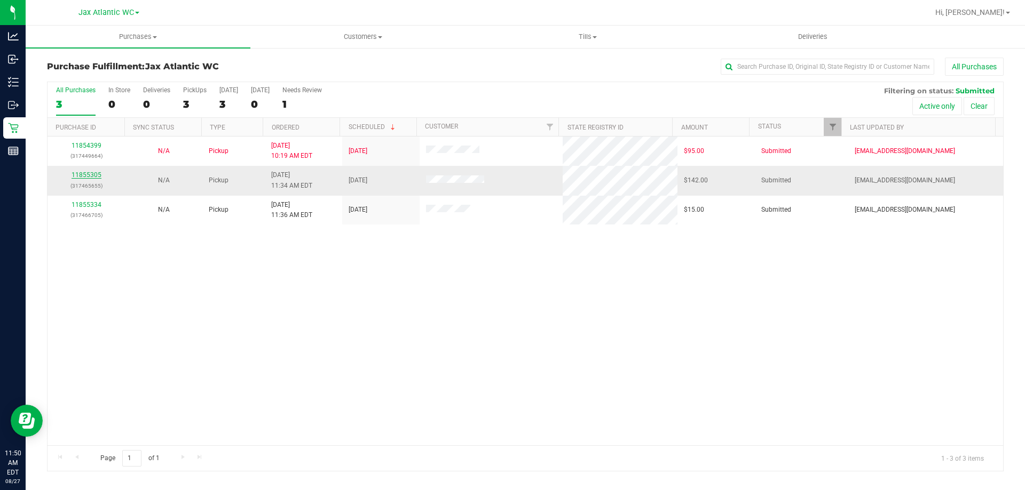
click at [85, 177] on link "11855305" at bounding box center [87, 174] width 30 height 7
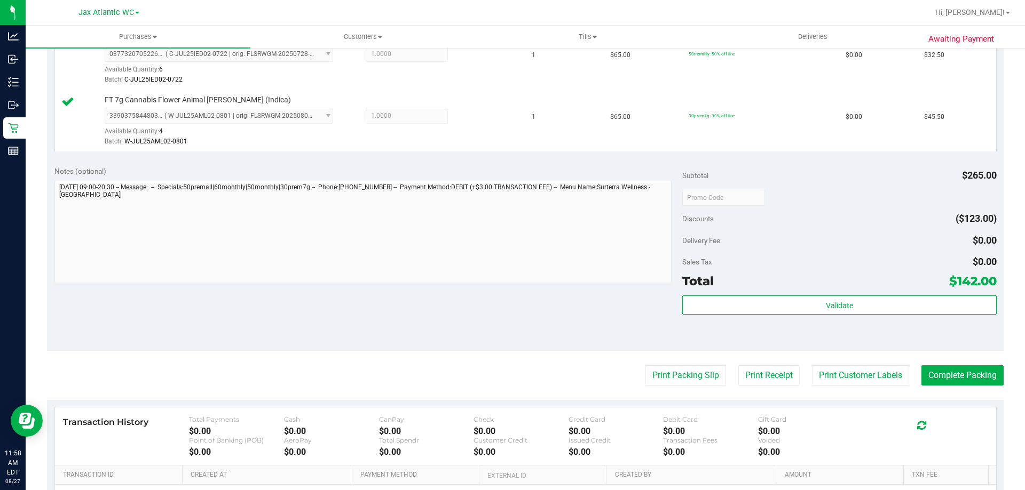
scroll to position [480, 0]
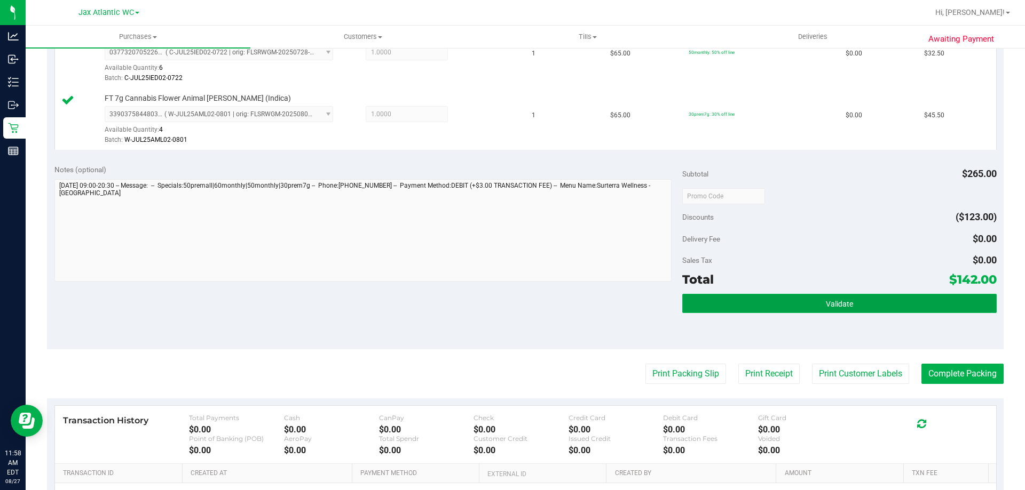
click at [811, 298] on button "Validate" at bounding box center [839, 303] width 314 height 19
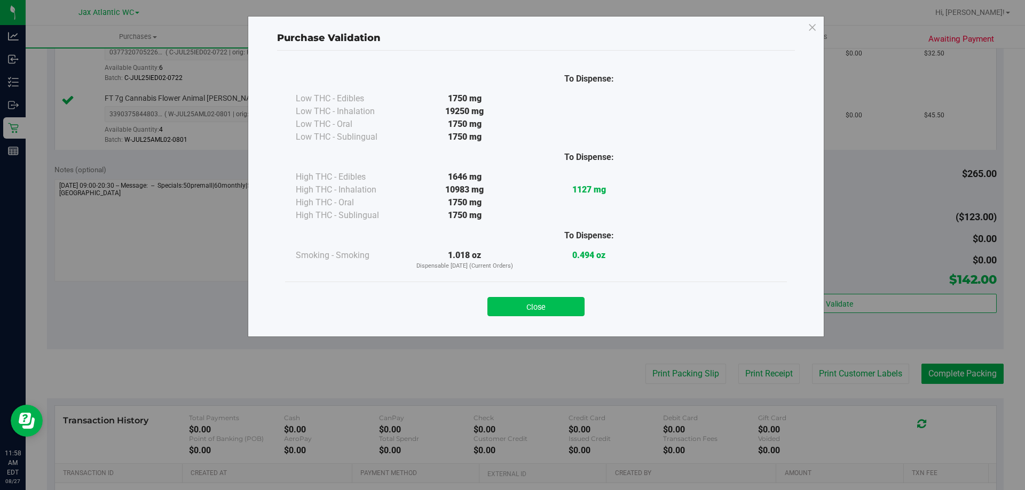
click at [551, 308] on button "Close" at bounding box center [535, 306] width 97 height 19
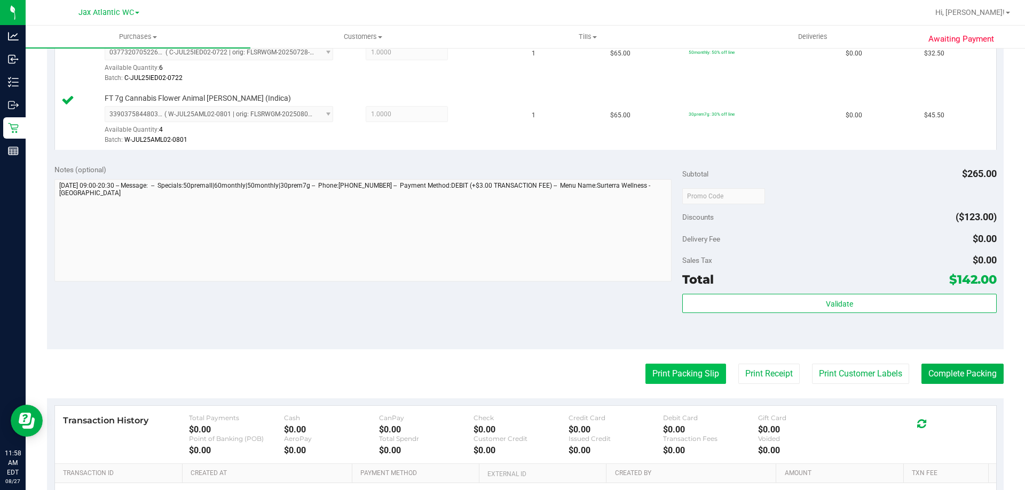
click at [667, 364] on button "Print Packing Slip" at bounding box center [685, 374] width 81 height 20
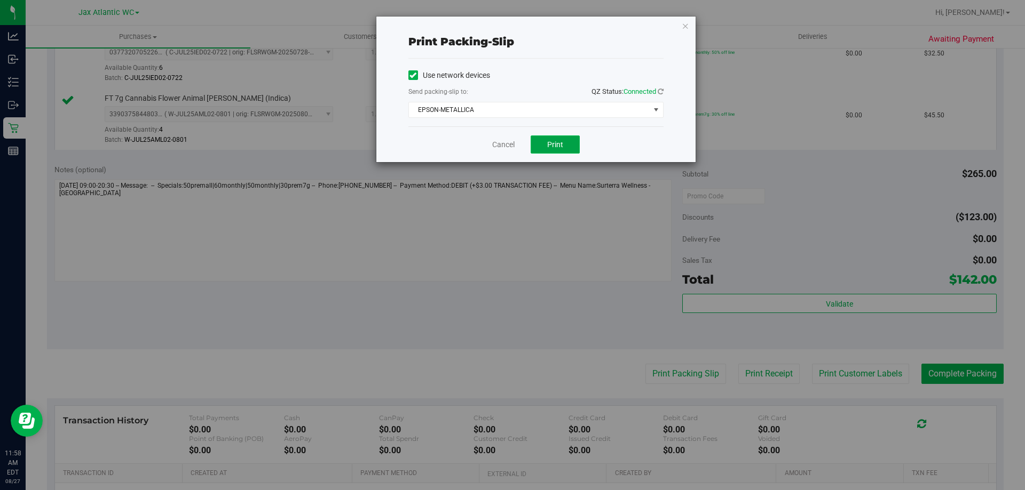
click at [543, 153] on button "Print" at bounding box center [555, 145] width 49 height 18
drag, startPoint x: 510, startPoint y: 144, endPoint x: 558, endPoint y: 163, distance: 51.7
click at [511, 144] on link "Cancel" at bounding box center [503, 144] width 22 height 11
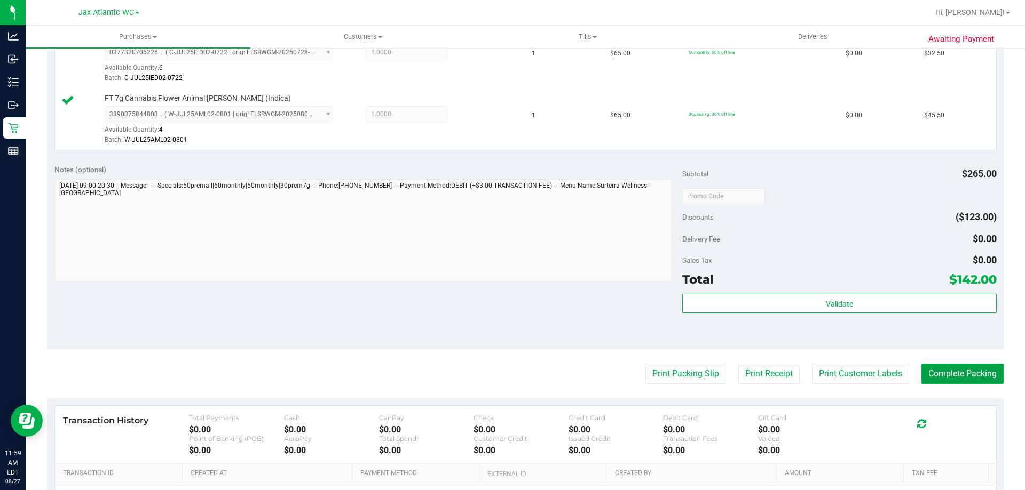
click at [945, 376] on button "Complete Packing" at bounding box center [962, 374] width 82 height 20
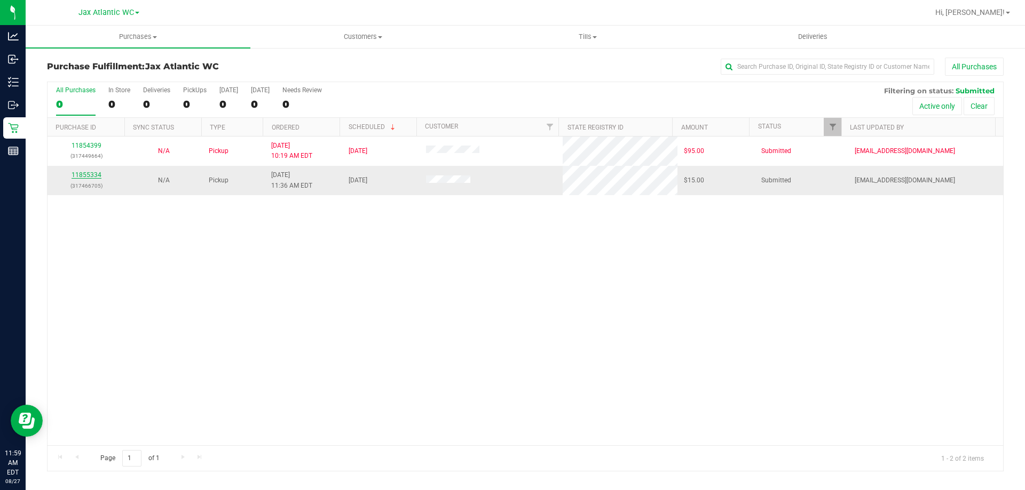
click at [89, 174] on link "11855334" at bounding box center [87, 174] width 30 height 7
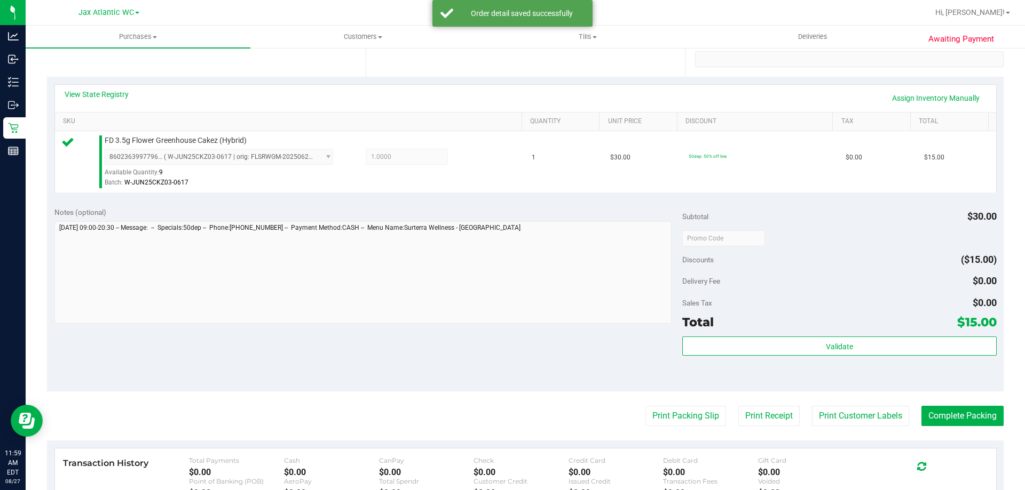
scroll to position [213, 0]
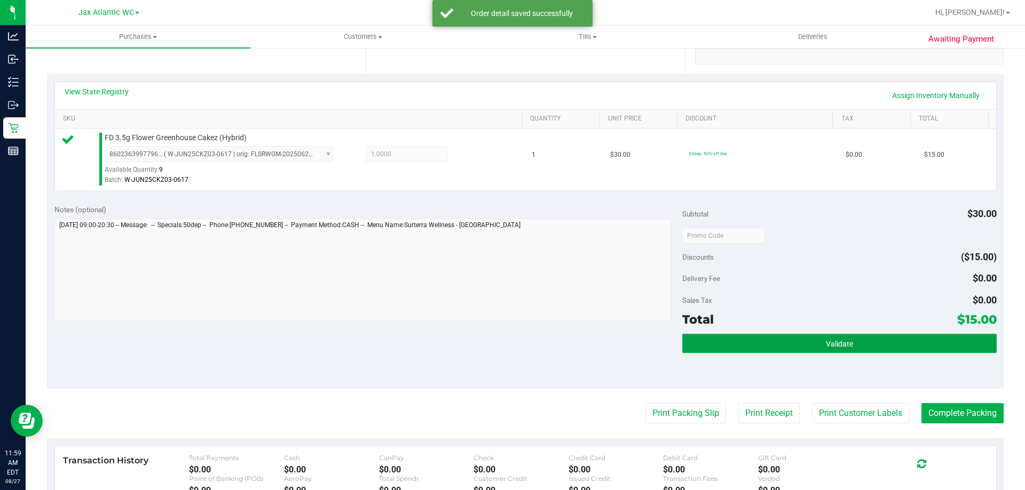
click at [810, 345] on button "Validate" at bounding box center [839, 343] width 314 height 19
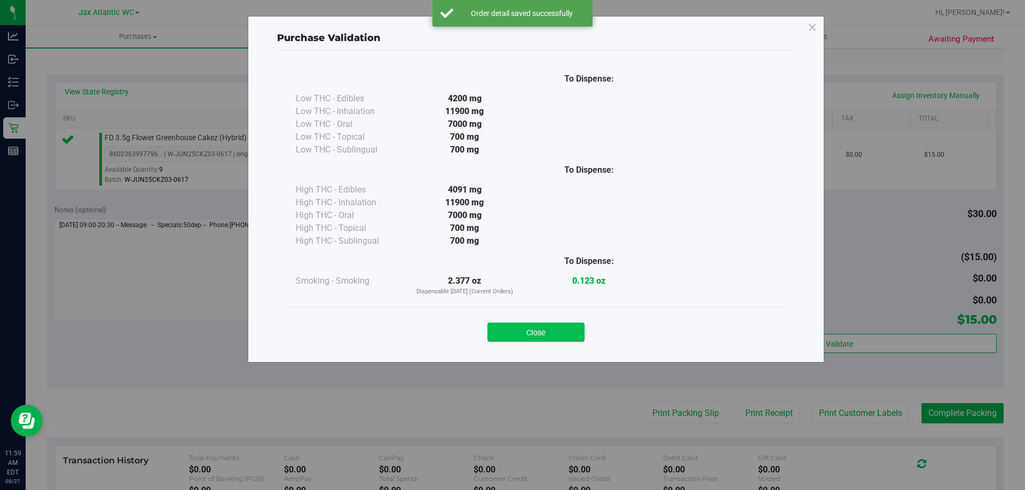
click at [569, 325] on button "Close" at bounding box center [535, 332] width 97 height 19
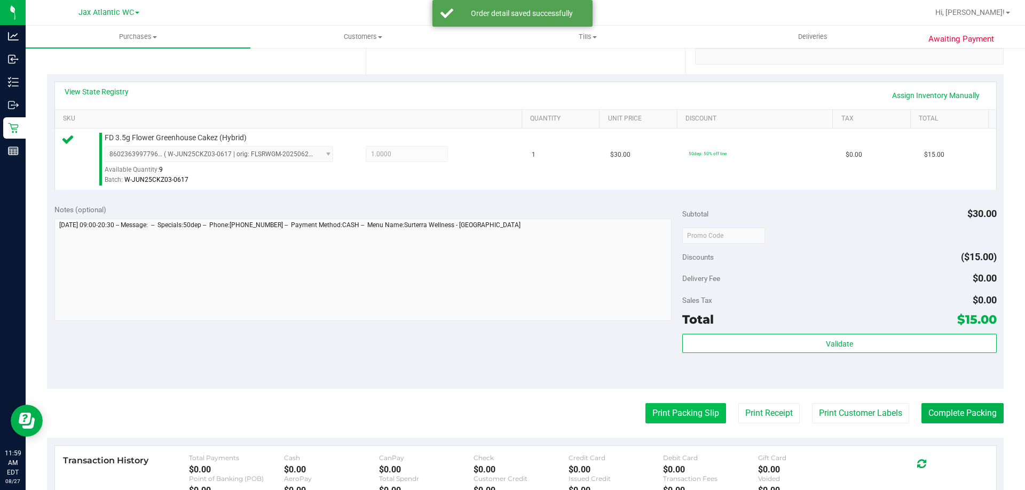
click at [659, 414] on button "Print Packing Slip" at bounding box center [685, 413] width 81 height 20
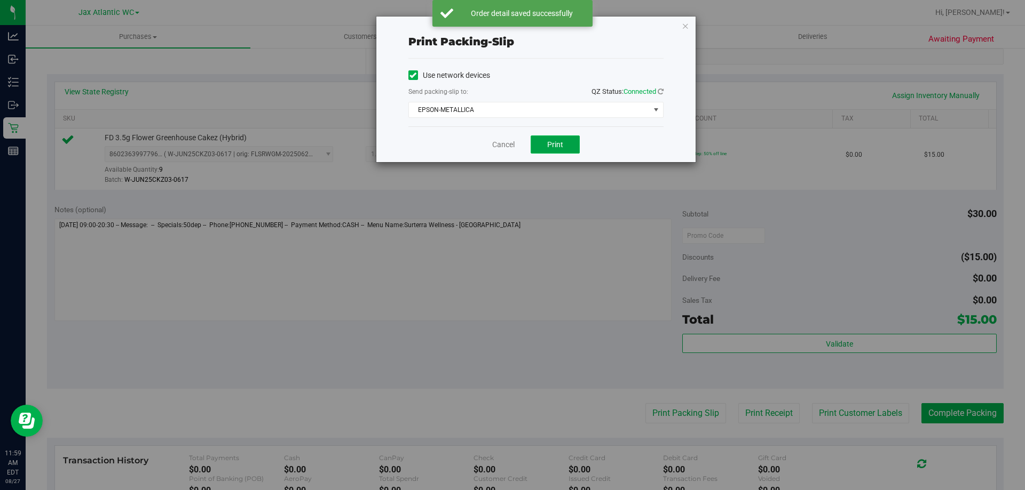
click at [542, 145] on button "Print" at bounding box center [555, 145] width 49 height 18
click at [510, 141] on link "Cancel" at bounding box center [503, 144] width 22 height 11
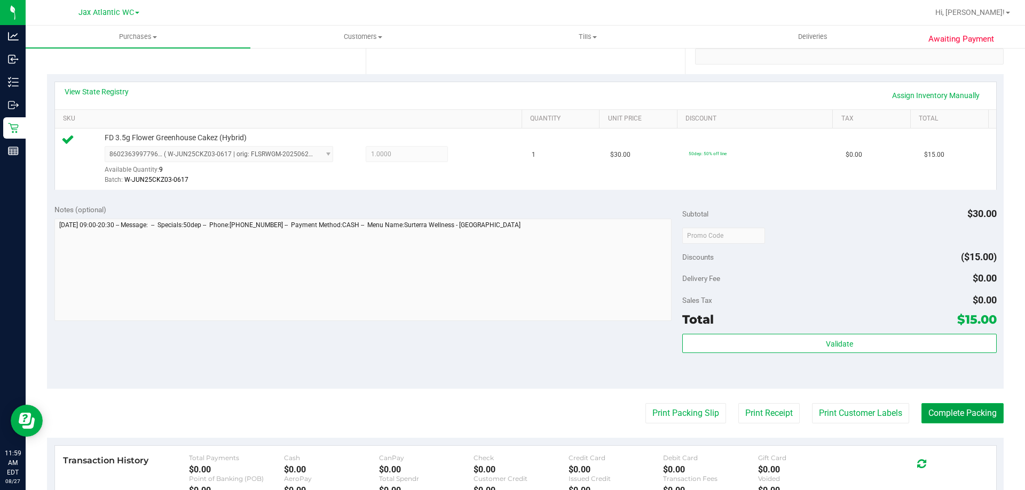
click at [972, 413] on button "Complete Packing" at bounding box center [962, 413] width 82 height 20
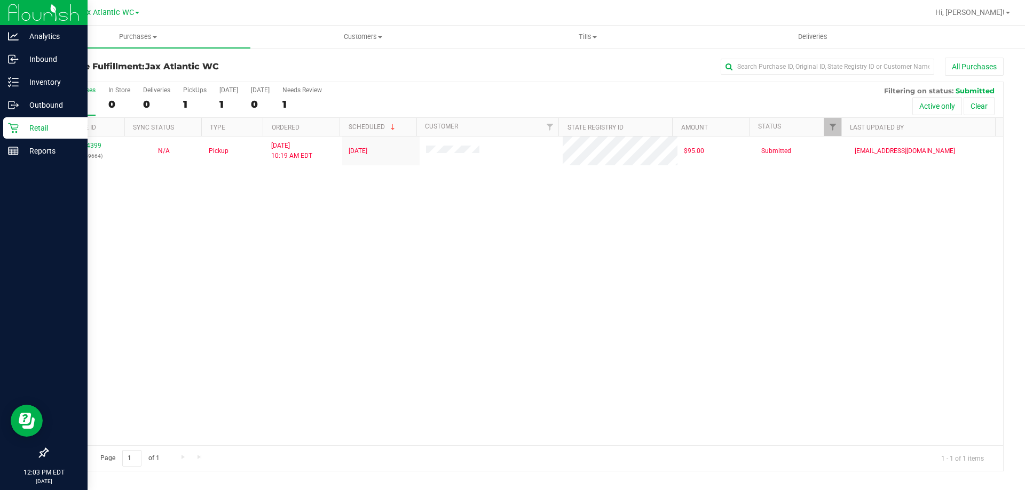
click at [40, 126] on p "Retail" at bounding box center [51, 128] width 64 height 13
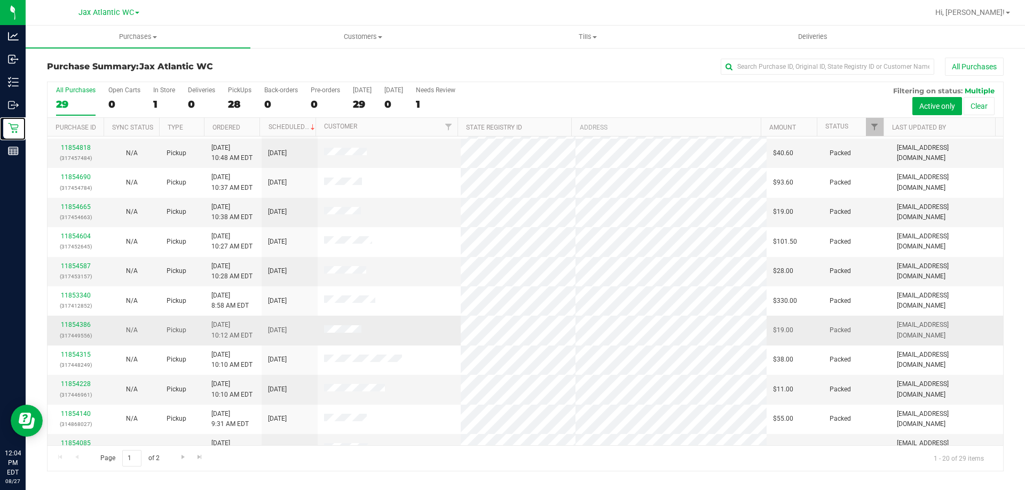
scroll to position [282, 0]
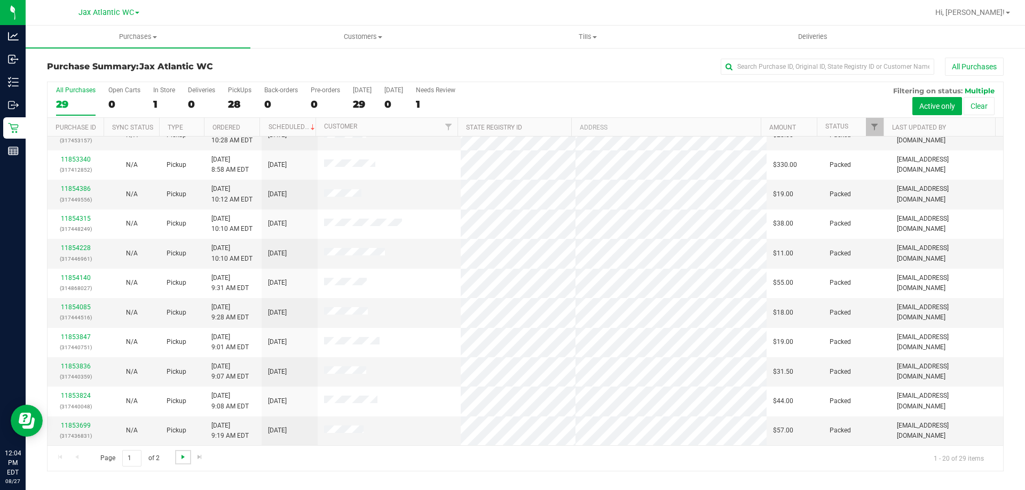
click at [178, 454] on link "Go to the next page" at bounding box center [182, 457] width 15 height 14
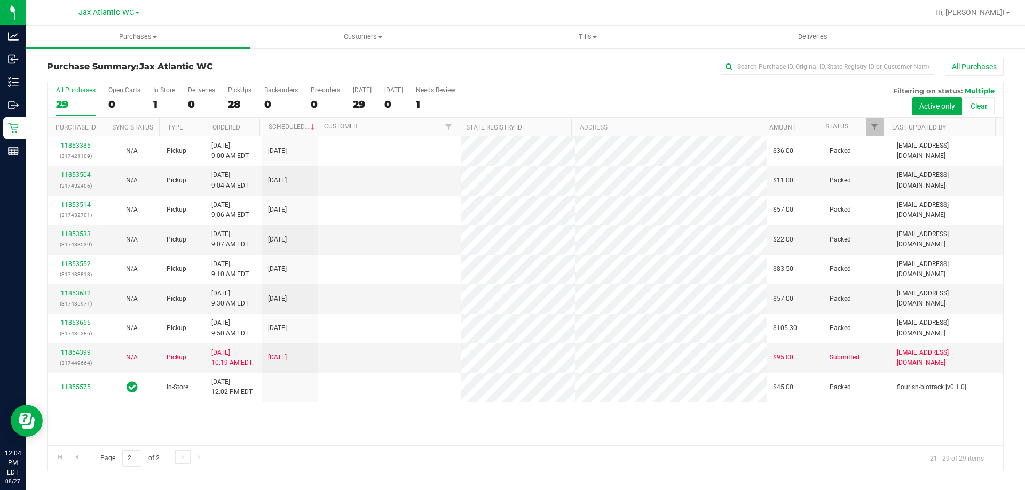
scroll to position [0, 0]
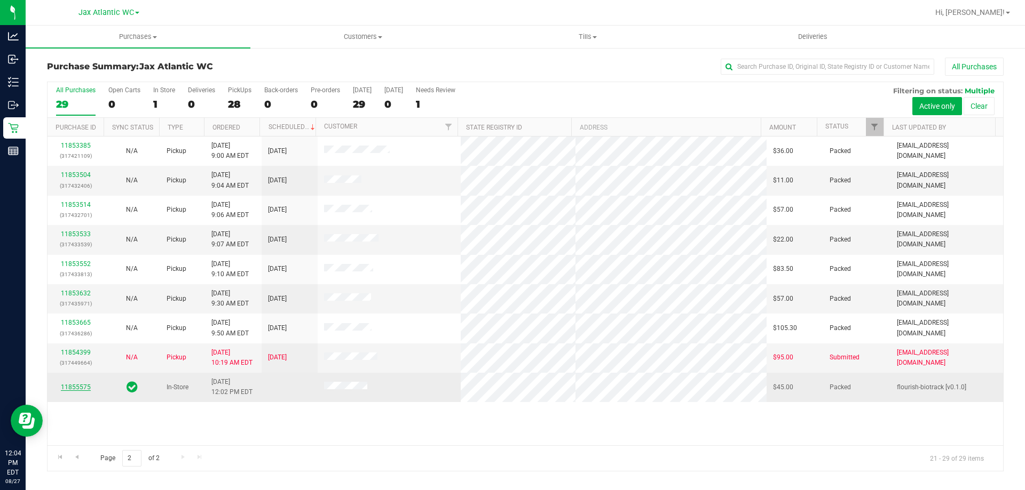
click at [81, 386] on link "11855575" at bounding box center [76, 387] width 30 height 7
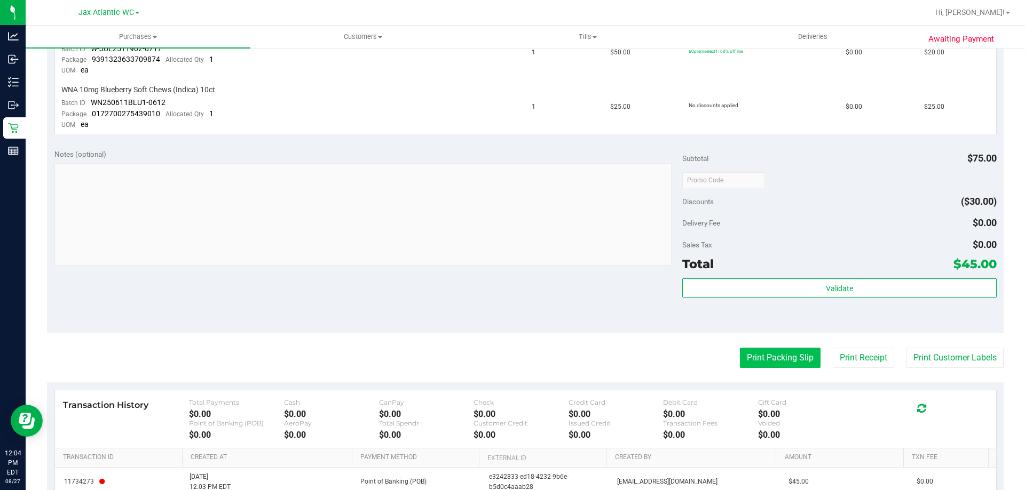
scroll to position [320, 0]
click at [755, 355] on button "Print Packing Slip" at bounding box center [780, 357] width 81 height 20
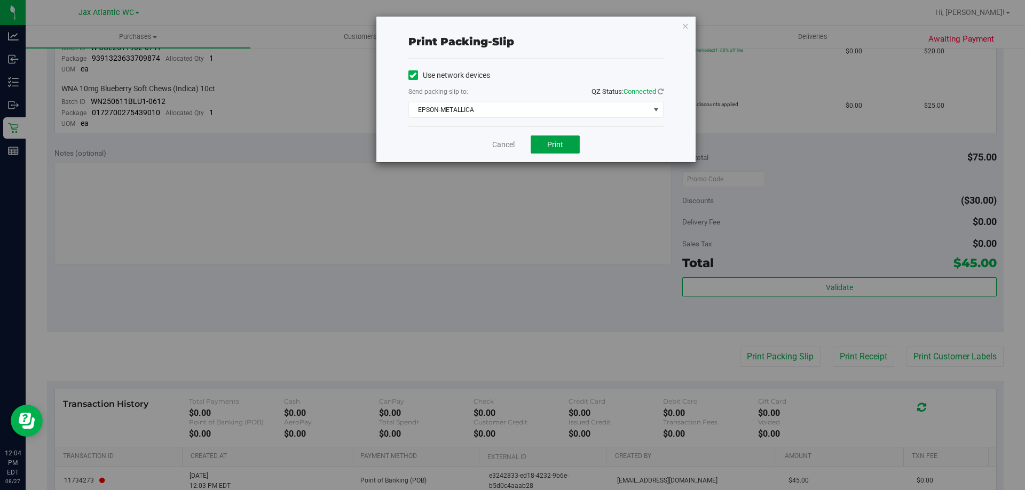
click at [549, 144] on span "Print" at bounding box center [555, 144] width 16 height 9
click at [511, 143] on link "Cancel" at bounding box center [503, 144] width 22 height 11
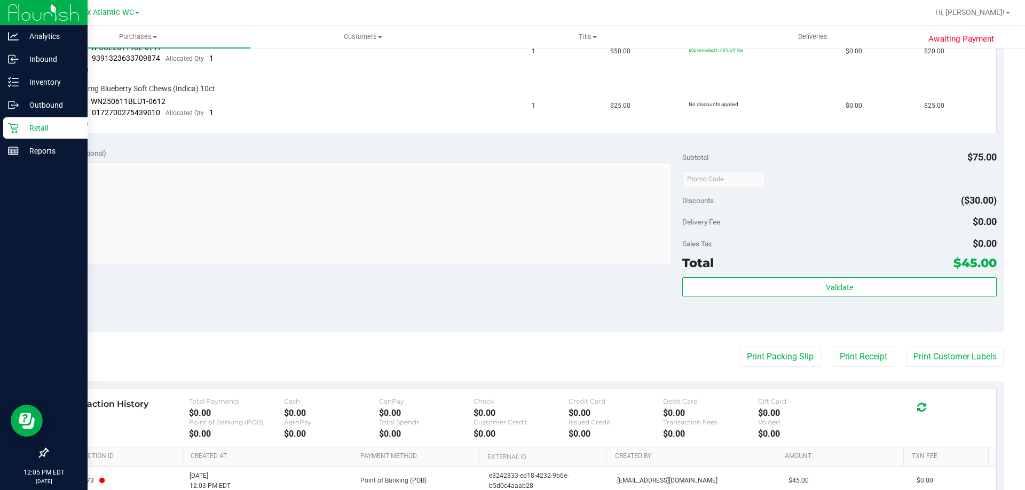
click at [18, 130] on icon at bounding box center [13, 128] width 11 height 11
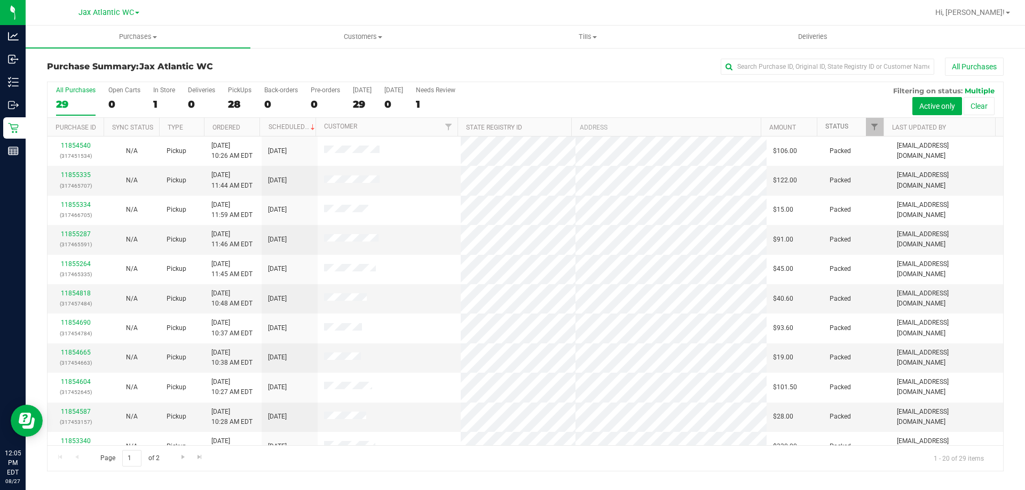
click at [841, 127] on link "Status" at bounding box center [836, 126] width 23 height 7
click at [842, 126] on link "Status" at bounding box center [842, 126] width 35 height 7
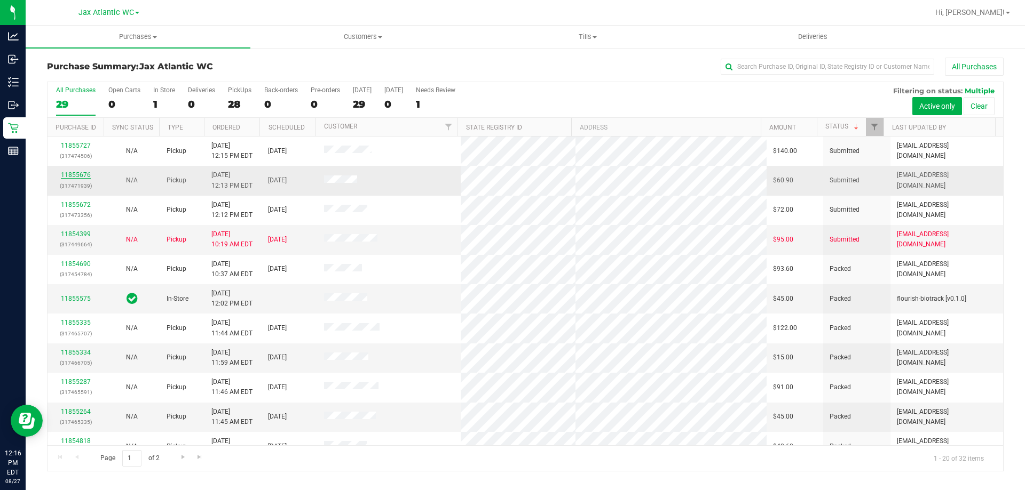
click at [81, 172] on link "11855676" at bounding box center [76, 174] width 30 height 7
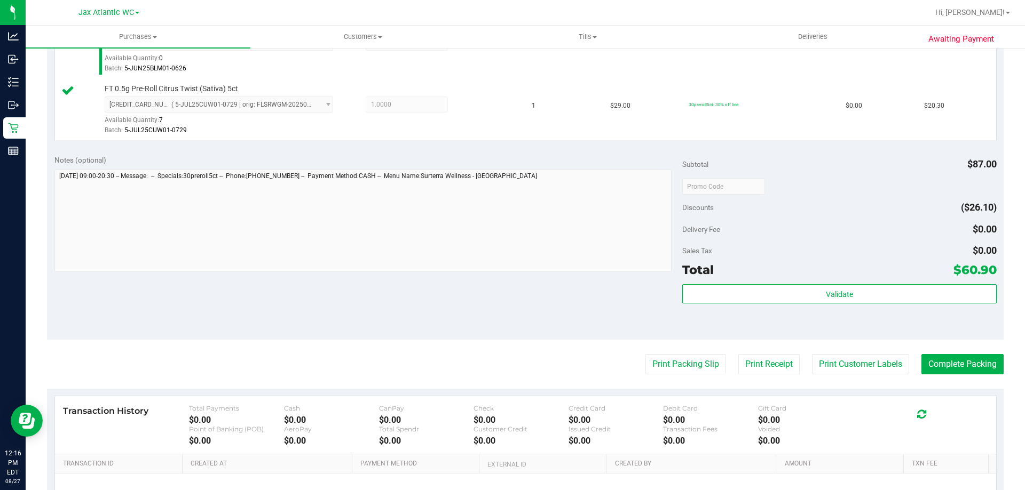
scroll to position [427, 0]
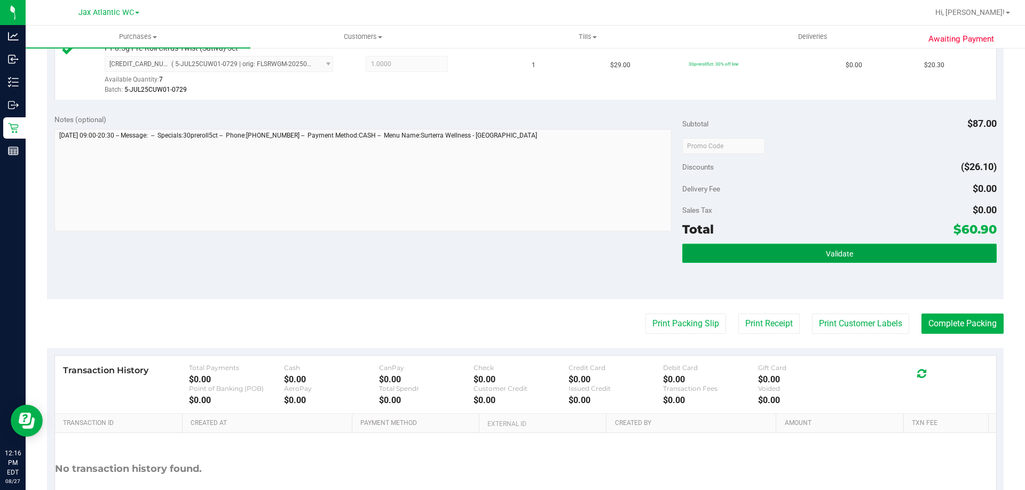
click at [809, 257] on button "Validate" at bounding box center [839, 253] width 314 height 19
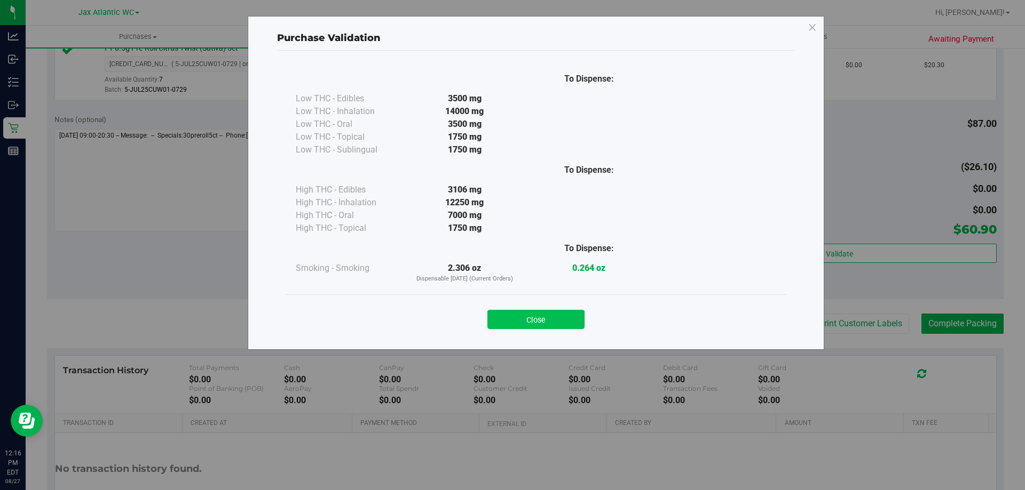
click at [560, 316] on button "Close" at bounding box center [535, 319] width 97 height 19
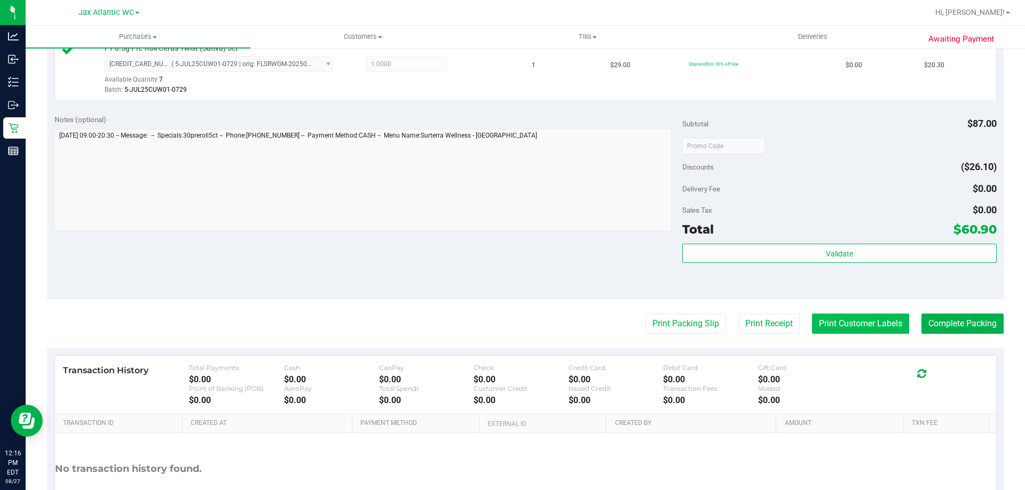
click at [822, 329] on button "Print Customer Labels" at bounding box center [860, 324] width 97 height 20
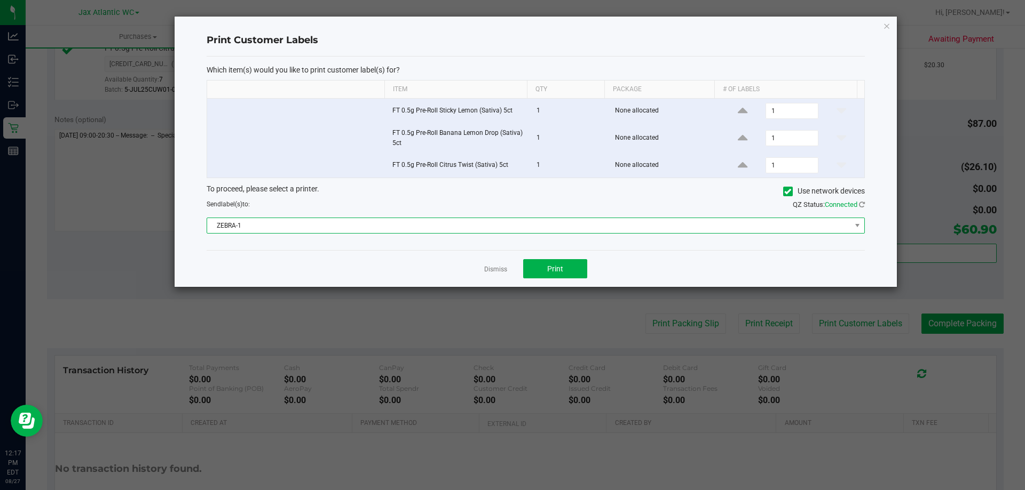
click at [449, 228] on span "ZEBRA-1" at bounding box center [529, 225] width 644 height 15
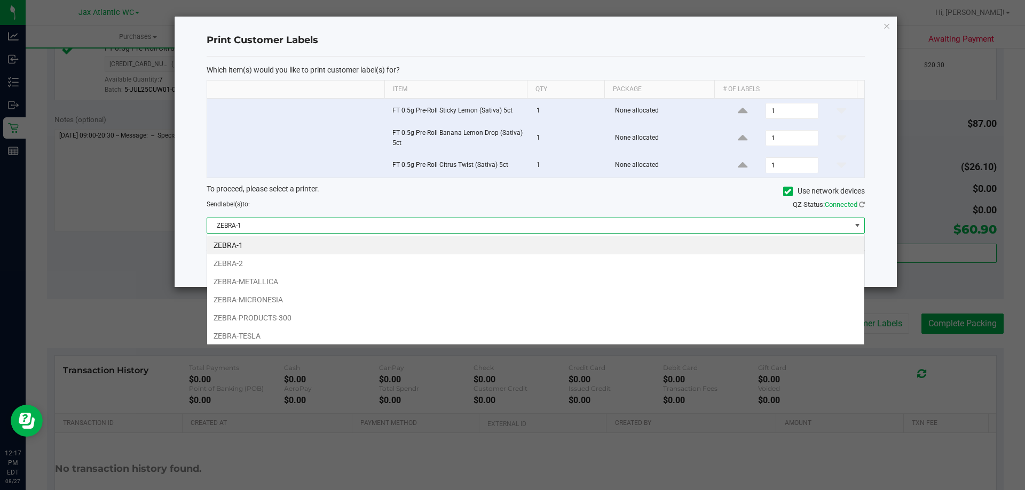
scroll to position [16, 658]
click at [293, 277] on li "ZEBRA-METALLICA" at bounding box center [535, 282] width 657 height 18
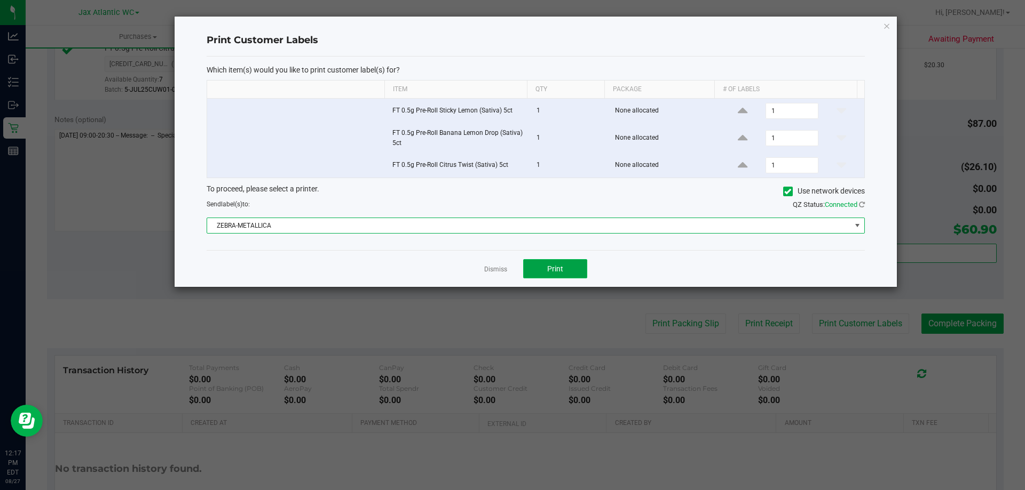
click at [543, 273] on button "Print" at bounding box center [555, 268] width 64 height 19
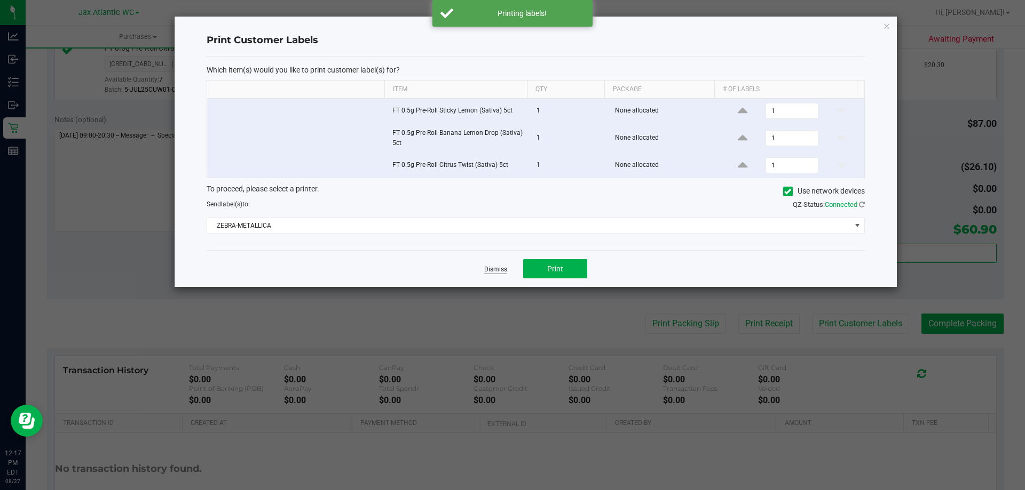
click at [500, 268] on link "Dismiss" at bounding box center [495, 269] width 23 height 9
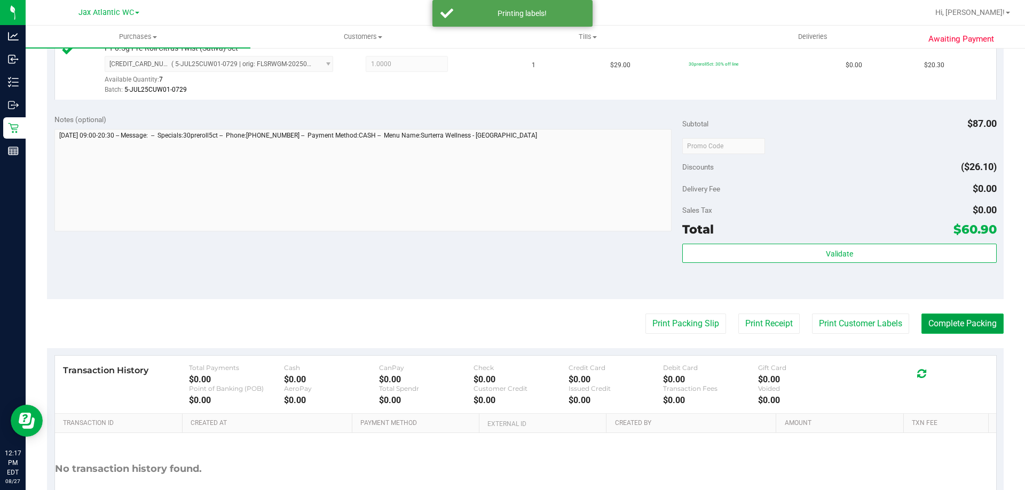
click at [990, 326] on button "Complete Packing" at bounding box center [962, 324] width 82 height 20
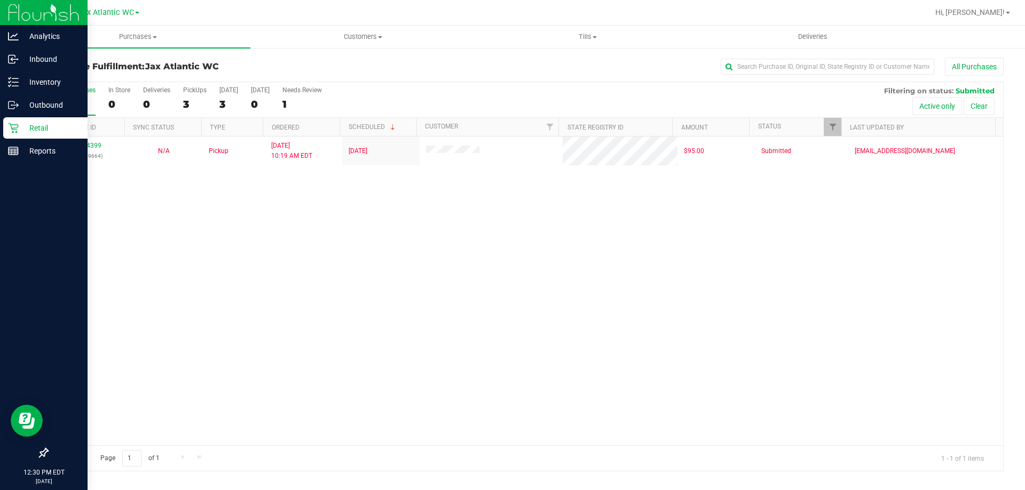
click at [18, 128] on icon at bounding box center [13, 128] width 11 height 11
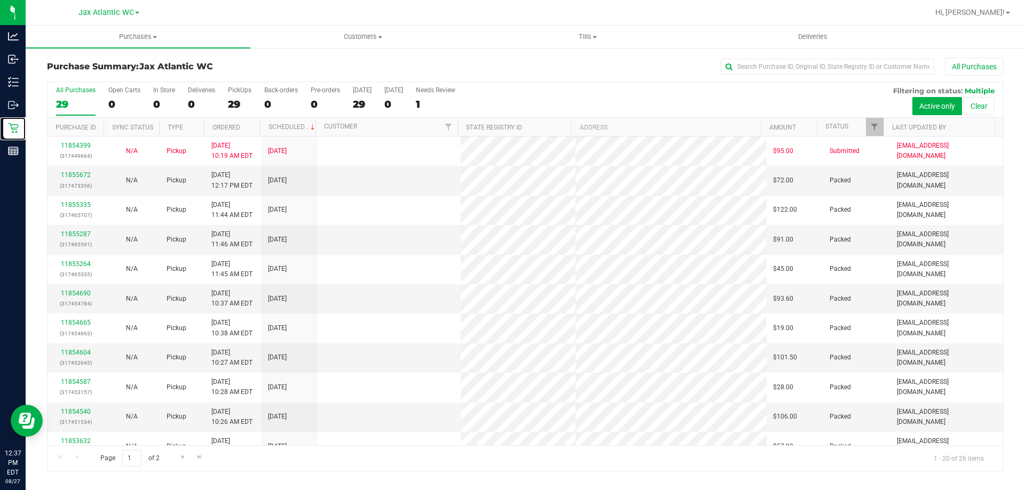
scroll to position [282, 0]
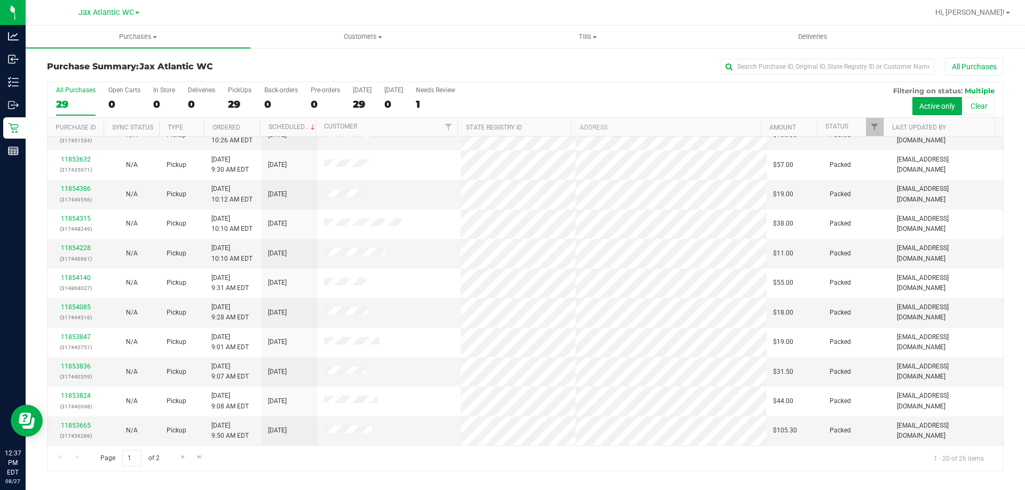
click at [837, 134] on th "Status" at bounding box center [850, 127] width 67 height 19
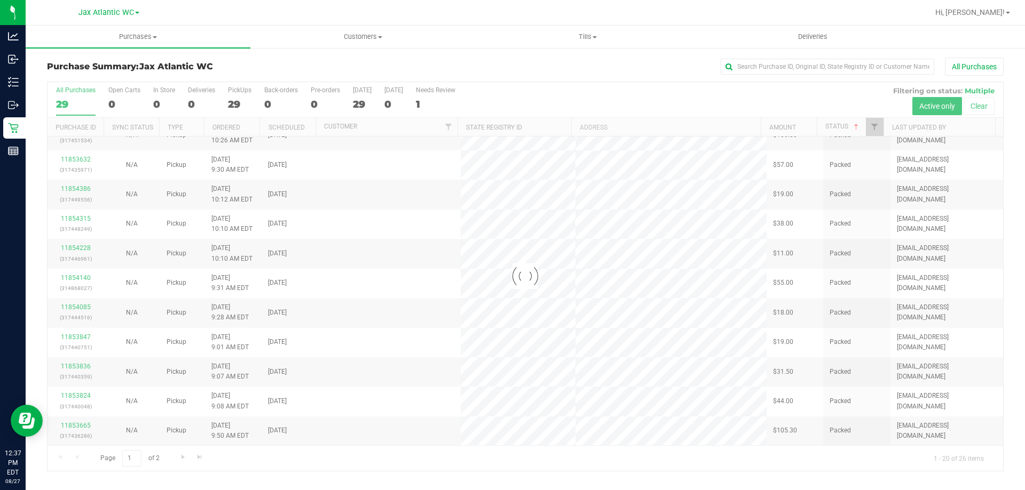
scroll to position [0, 0]
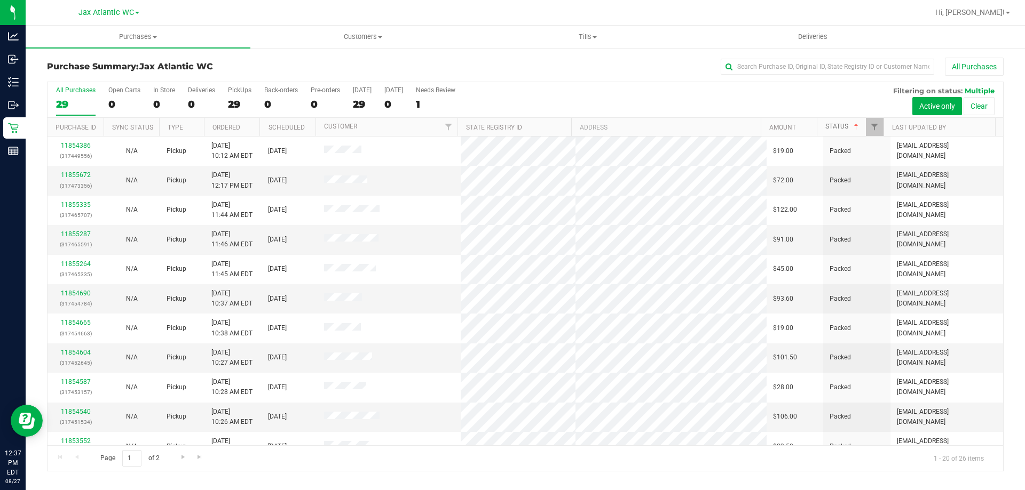
click at [838, 125] on link "Status" at bounding box center [842, 126] width 35 height 7
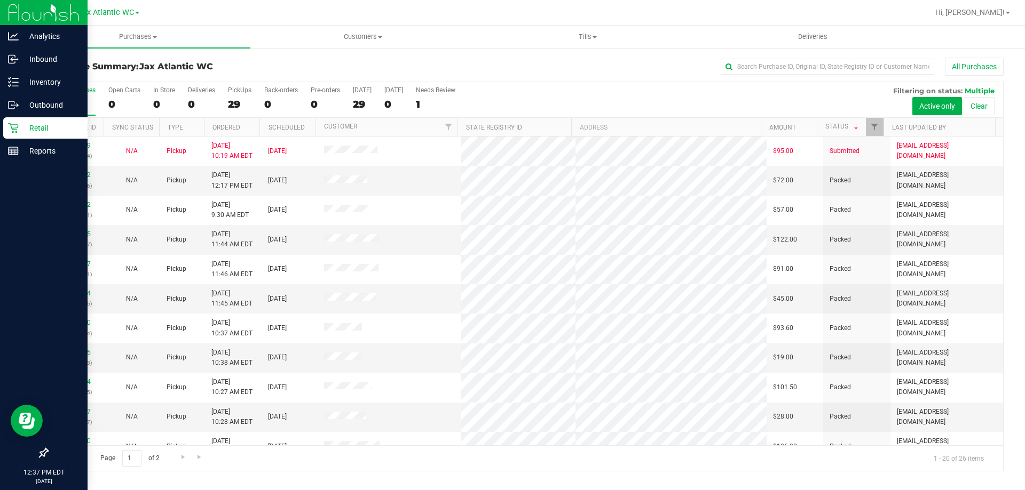
click at [19, 132] on div "Retail" at bounding box center [45, 127] width 84 height 21
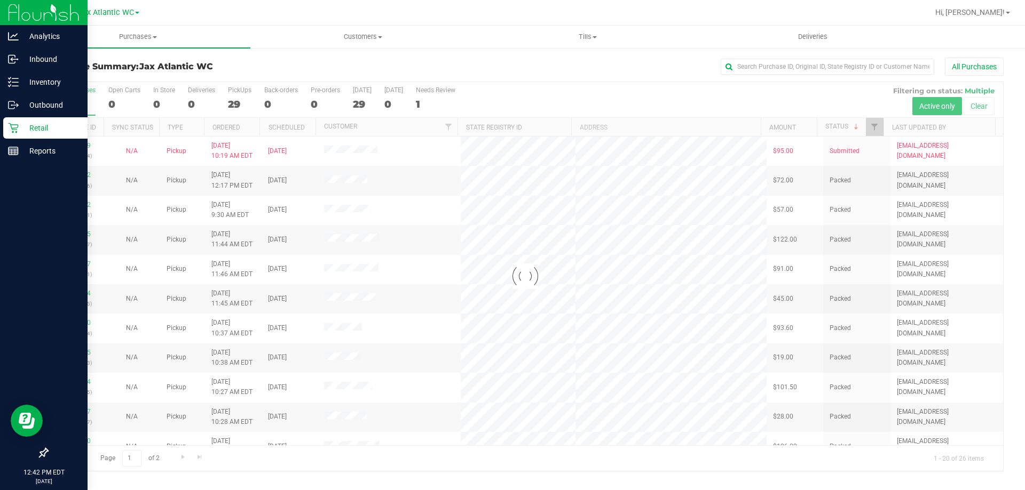
click at [21, 132] on p "Retail" at bounding box center [51, 128] width 64 height 13
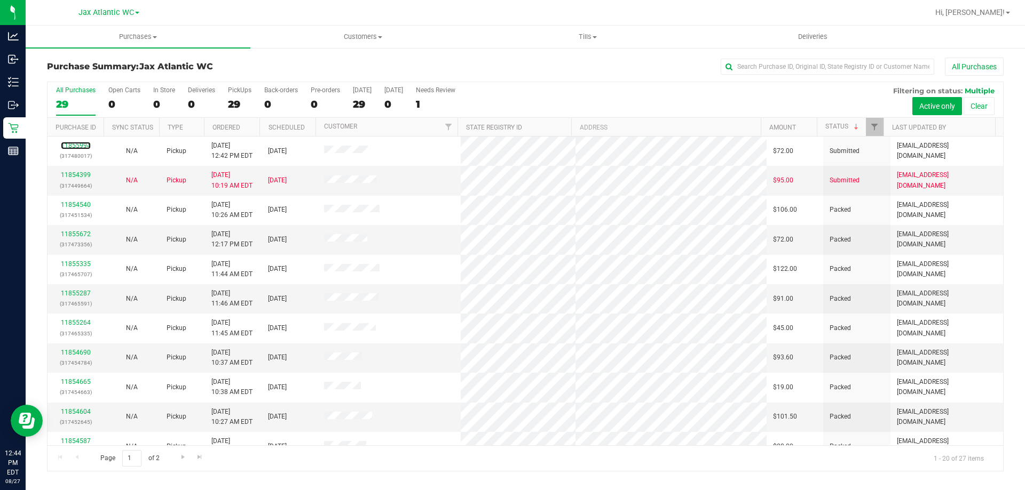
click at [77, 145] on link "11855994" at bounding box center [76, 145] width 30 height 7
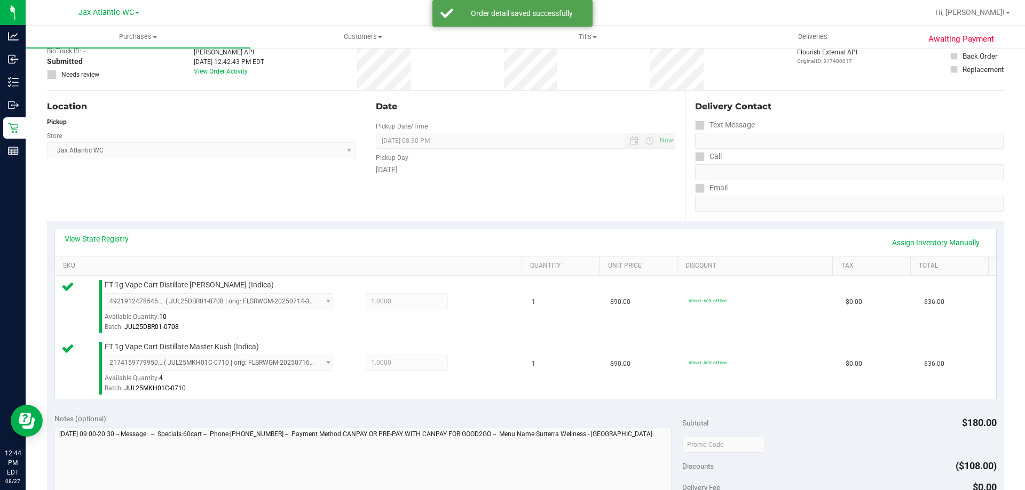
scroll to position [213, 0]
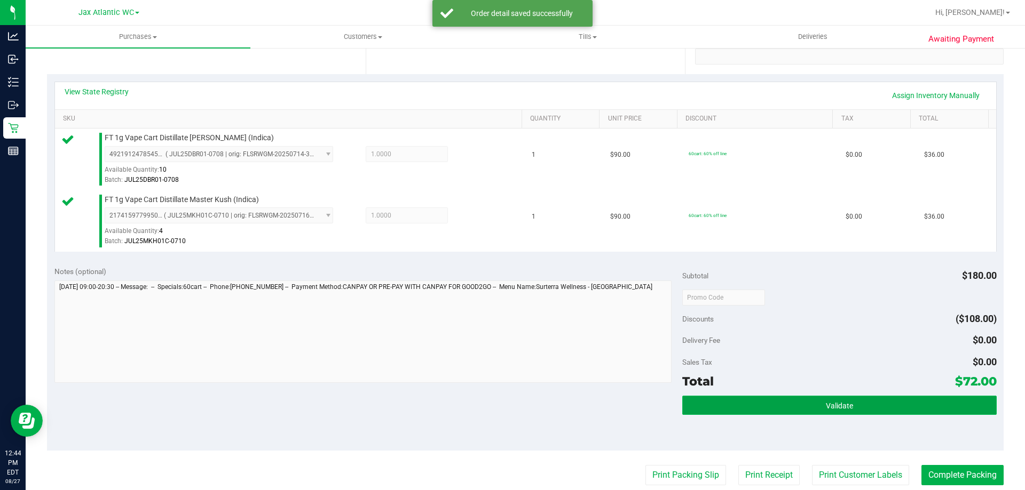
click at [814, 402] on button "Validate" at bounding box center [839, 405] width 314 height 19
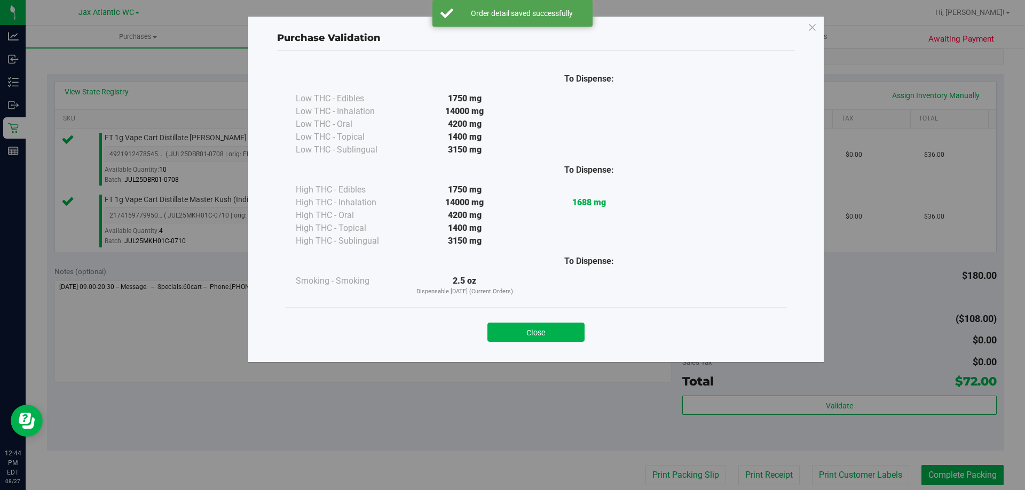
click at [548, 343] on div "Close" at bounding box center [536, 328] width 502 height 43
click at [539, 338] on button "Close" at bounding box center [535, 332] width 97 height 19
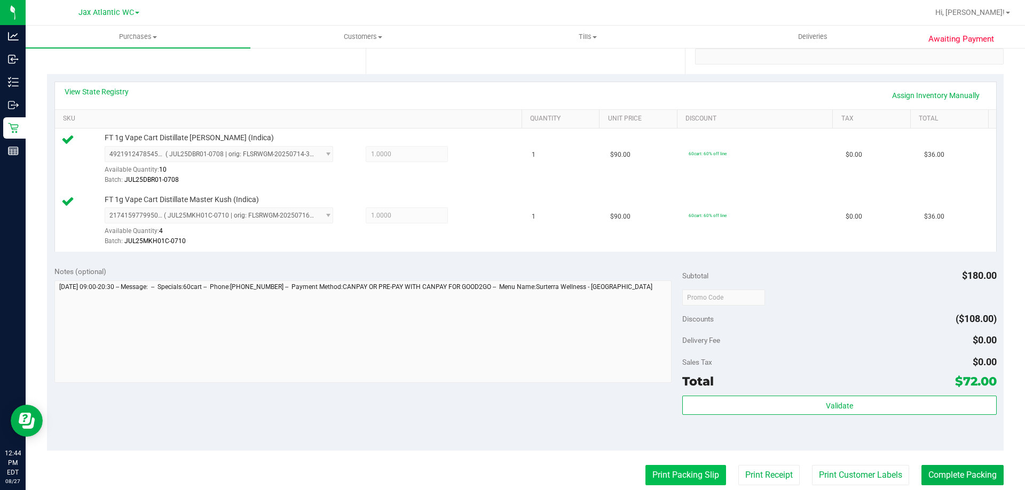
click at [695, 472] on button "Print Packing Slip" at bounding box center [685, 475] width 81 height 20
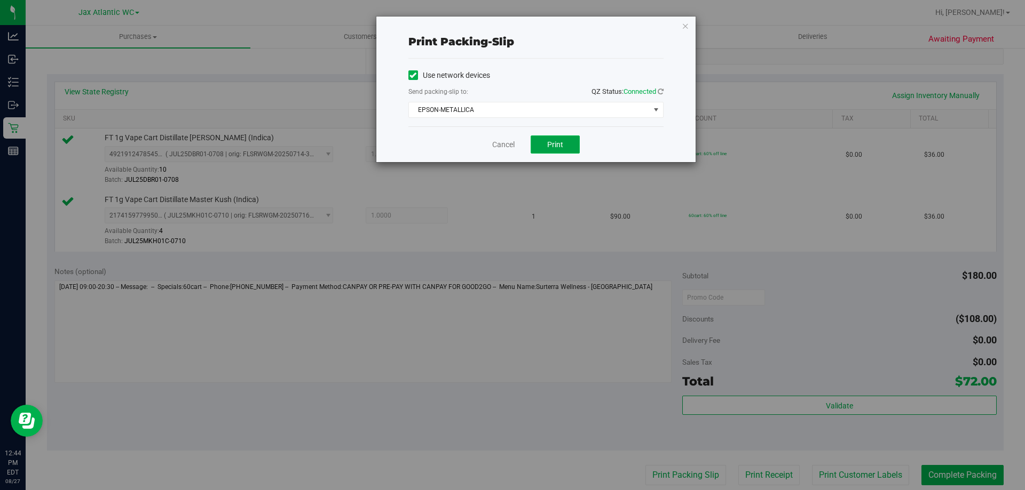
click at [565, 144] on button "Print" at bounding box center [555, 145] width 49 height 18
click at [504, 149] on link "Cancel" at bounding box center [503, 144] width 22 height 11
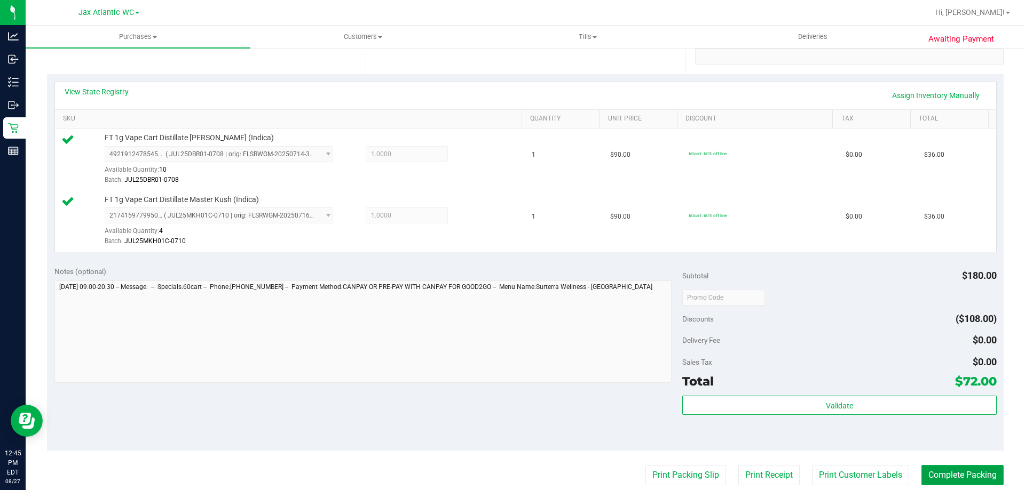
click at [981, 476] on button "Complete Packing" at bounding box center [962, 475] width 82 height 20
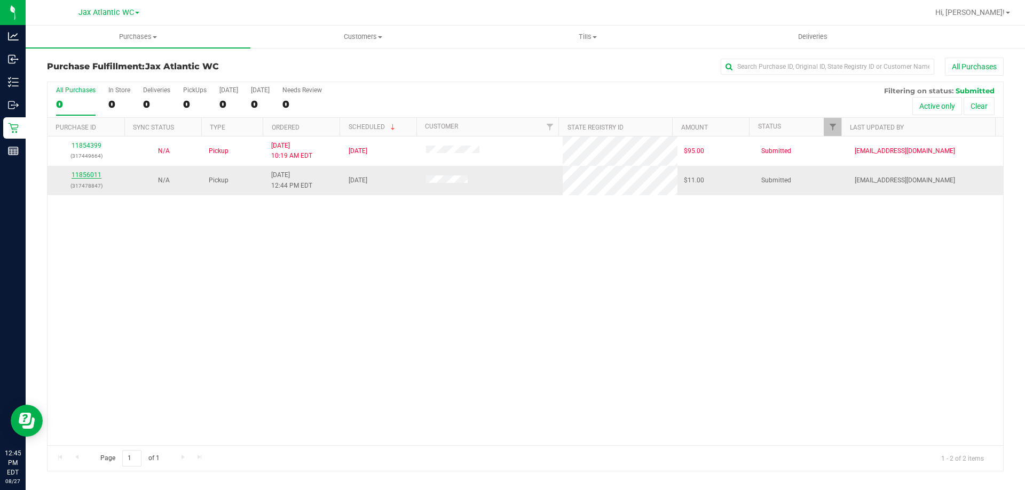
click at [94, 177] on link "11856011" at bounding box center [87, 174] width 30 height 7
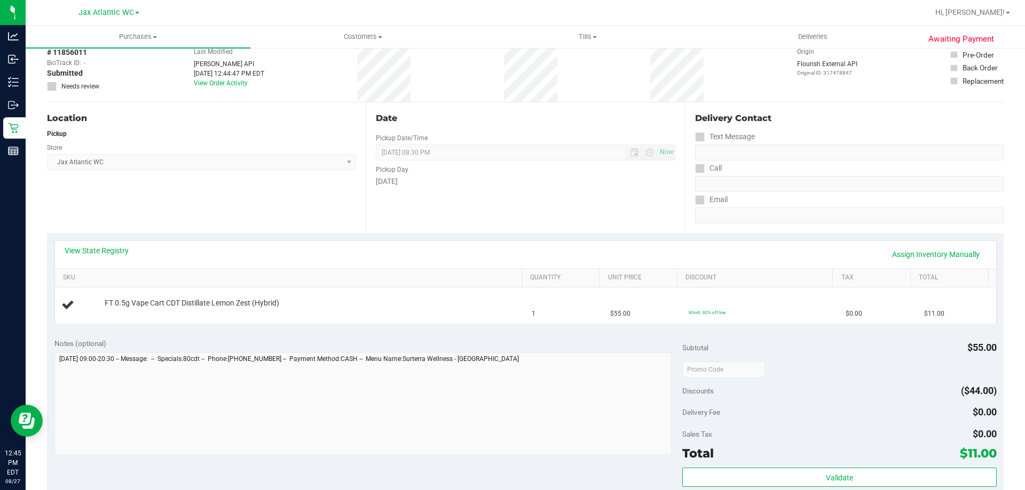
scroll to position [107, 0]
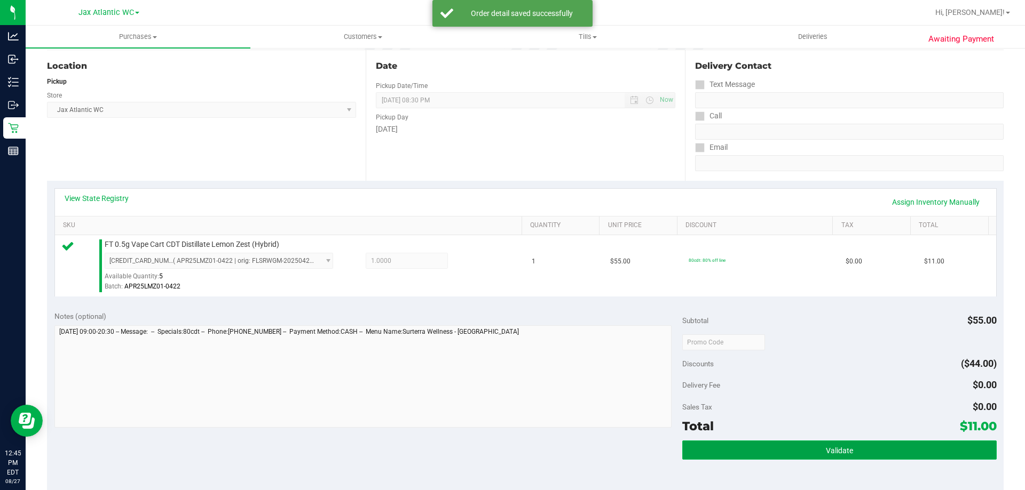
click at [848, 448] on button "Validate" at bounding box center [839, 450] width 314 height 19
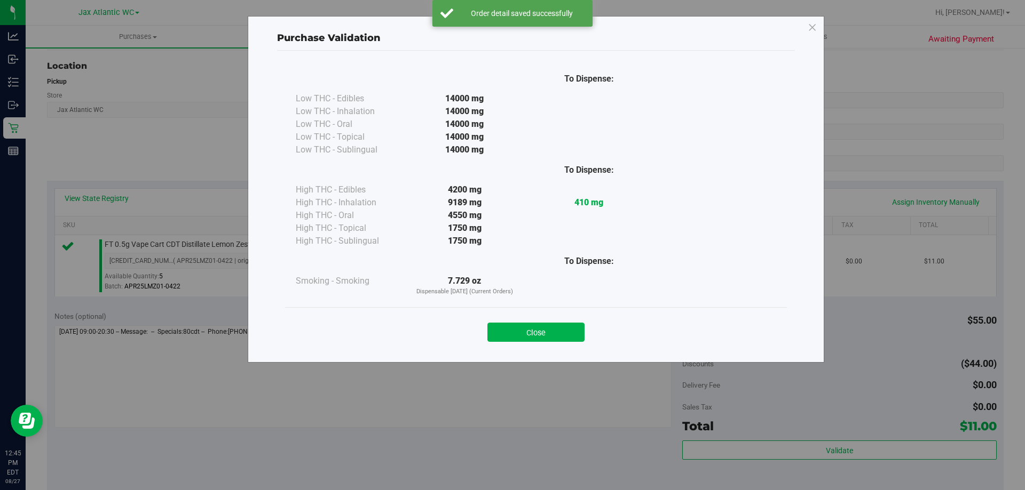
click at [544, 322] on div "Close" at bounding box center [536, 329] width 486 height 27
click at [544, 331] on button "Close" at bounding box center [535, 332] width 97 height 19
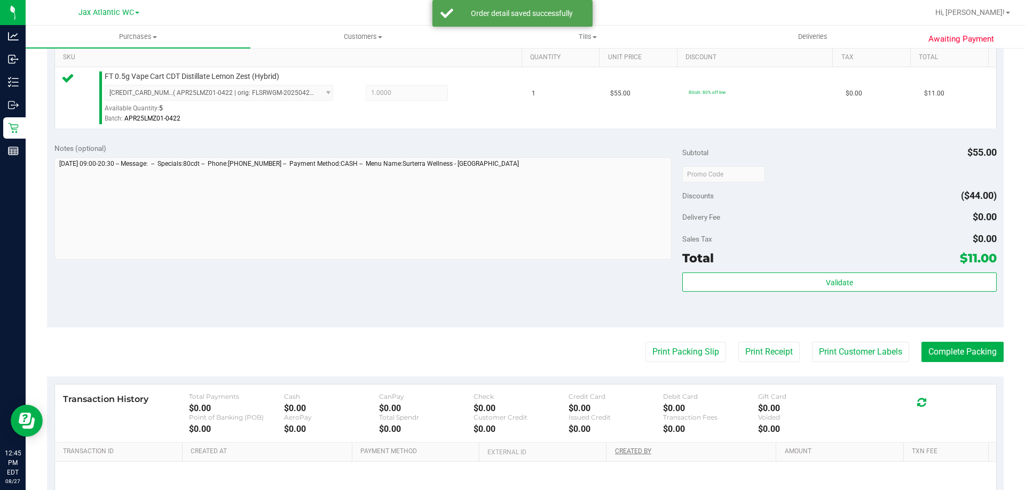
scroll to position [382, 0]
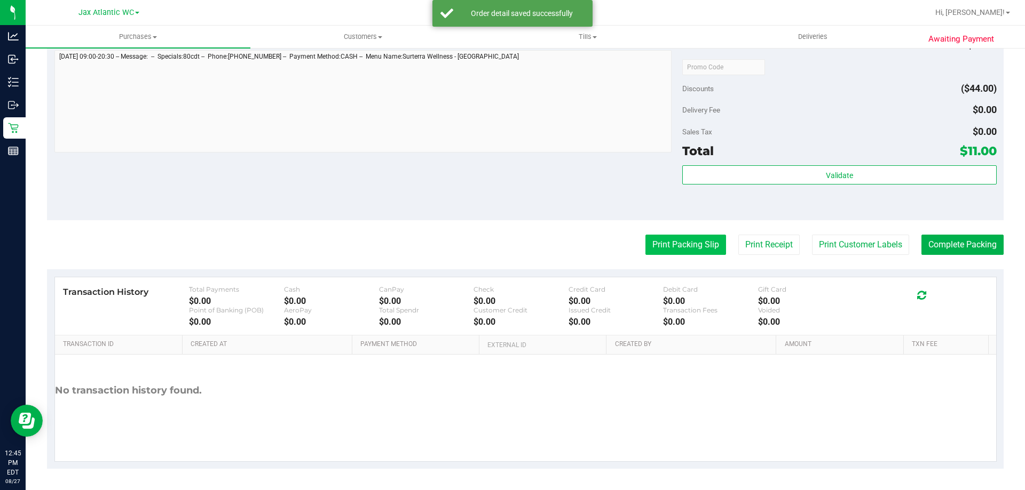
click at [686, 245] on button "Print Packing Slip" at bounding box center [685, 245] width 81 height 20
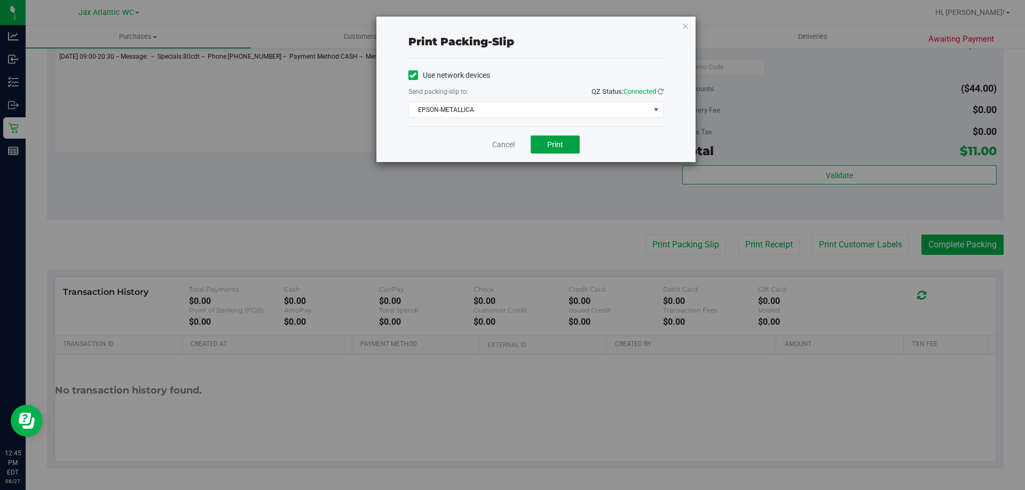
click at [557, 146] on span "Print" at bounding box center [555, 144] width 16 height 9
click at [514, 142] on link "Cancel" at bounding box center [503, 144] width 22 height 11
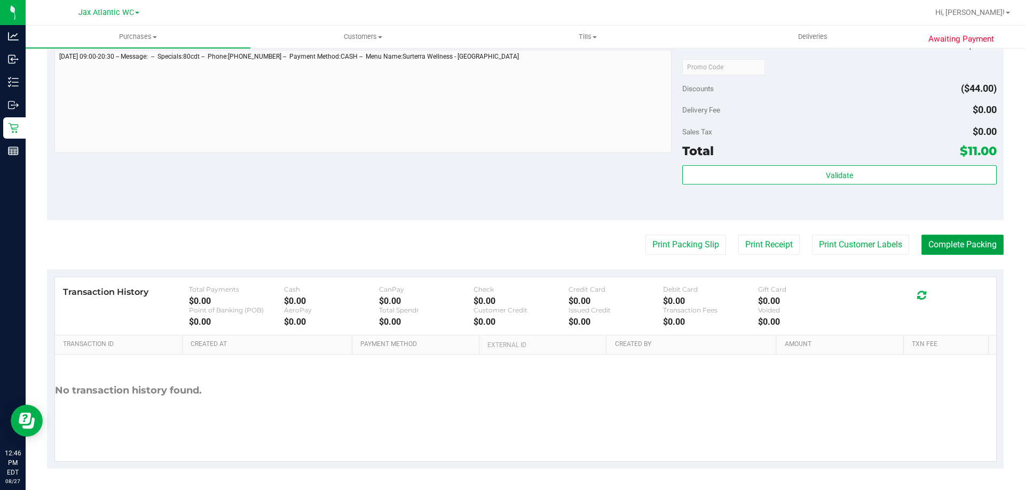
click at [978, 251] on button "Complete Packing" at bounding box center [962, 245] width 82 height 20
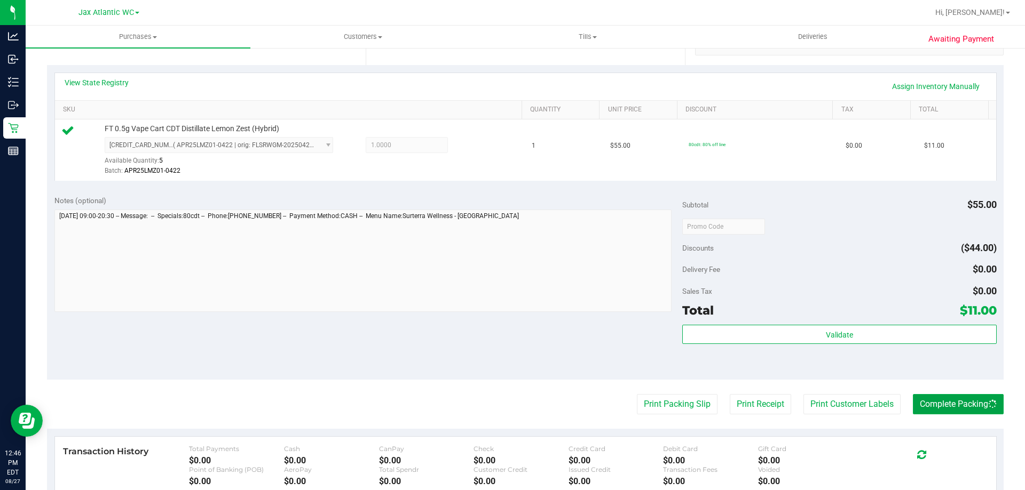
scroll to position [222, 0]
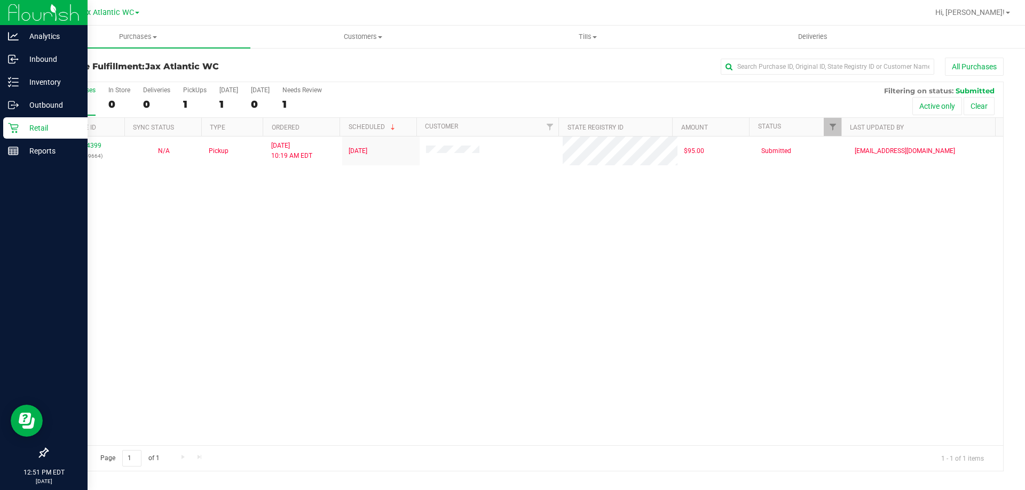
click at [16, 129] on icon at bounding box center [13, 128] width 11 height 11
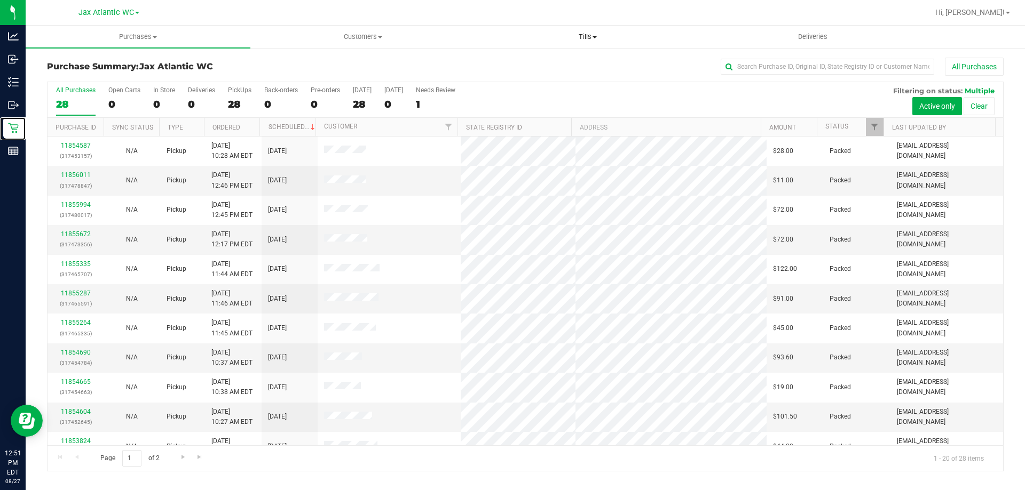
scroll to position [282, 0]
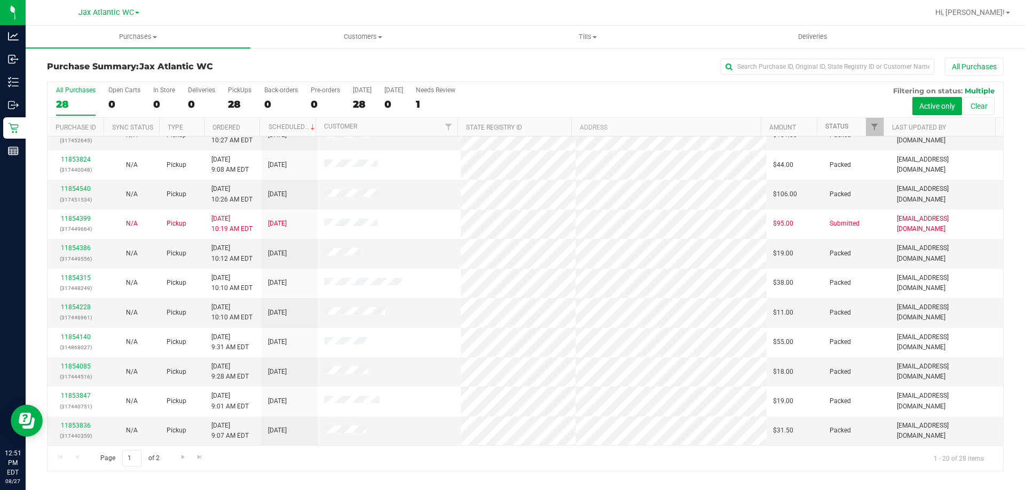
click at [834, 126] on link "Status" at bounding box center [836, 126] width 23 height 7
click at [846, 129] on link "Status" at bounding box center [842, 126] width 35 height 7
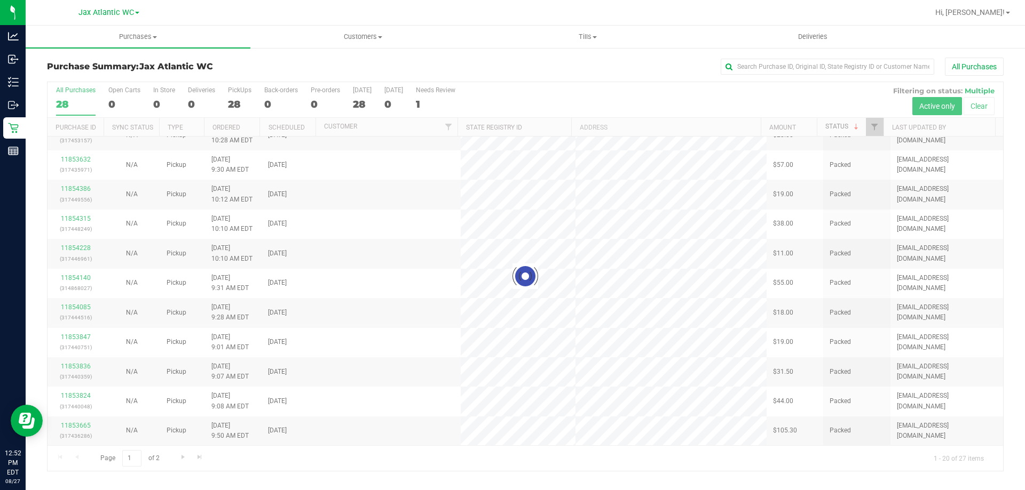
scroll to position [0, 0]
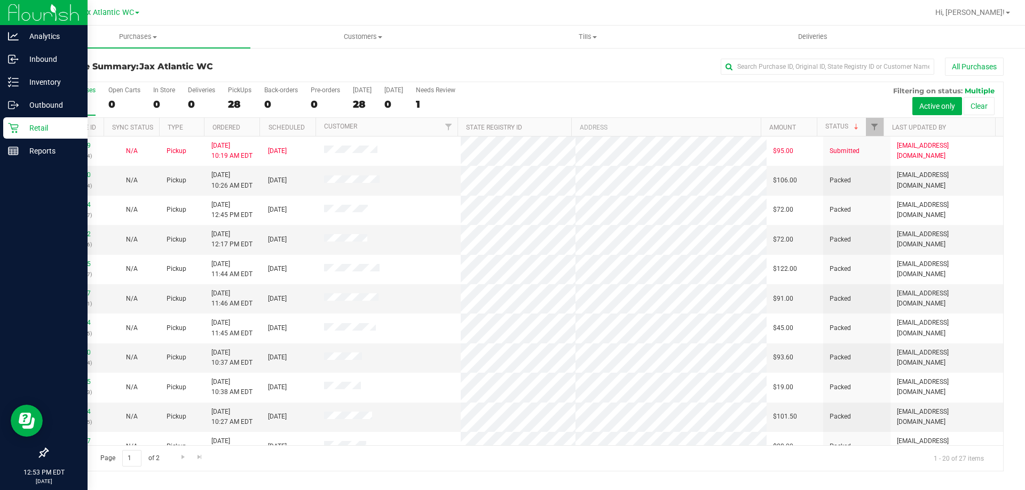
click at [28, 126] on p "Retail" at bounding box center [51, 128] width 64 height 13
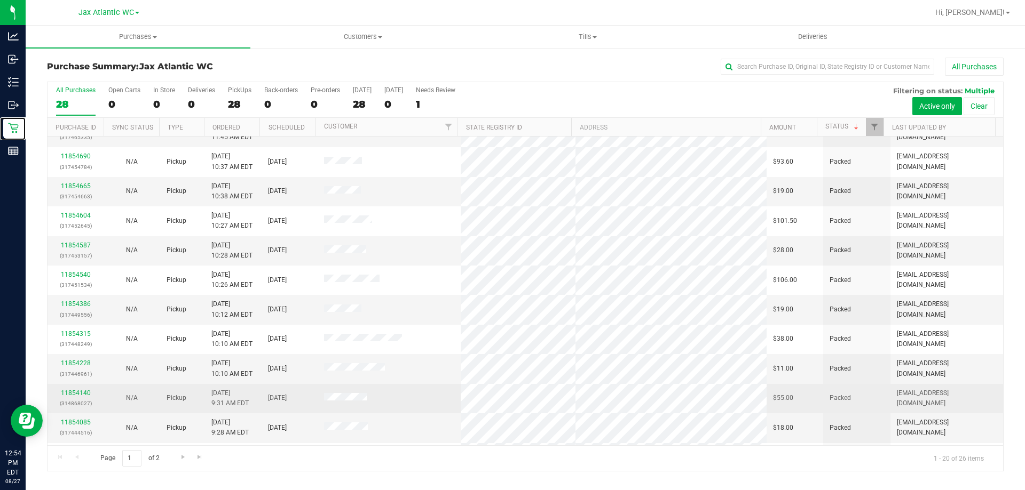
scroll to position [282, 0]
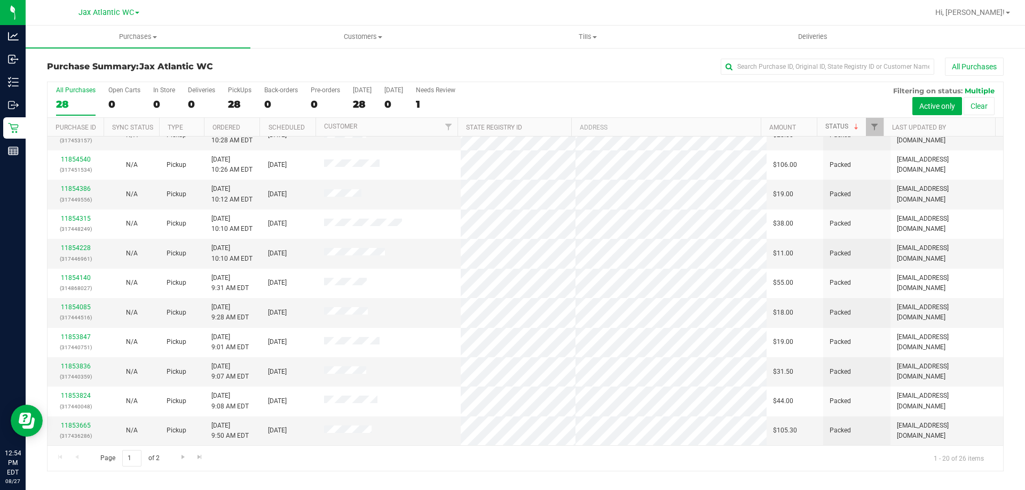
click at [853, 126] on span at bounding box center [856, 127] width 9 height 9
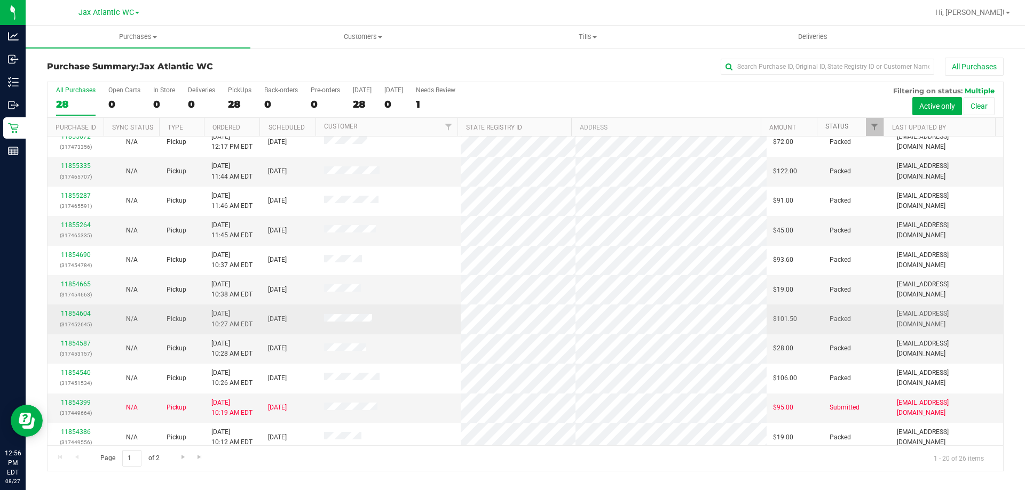
scroll to position [0, 0]
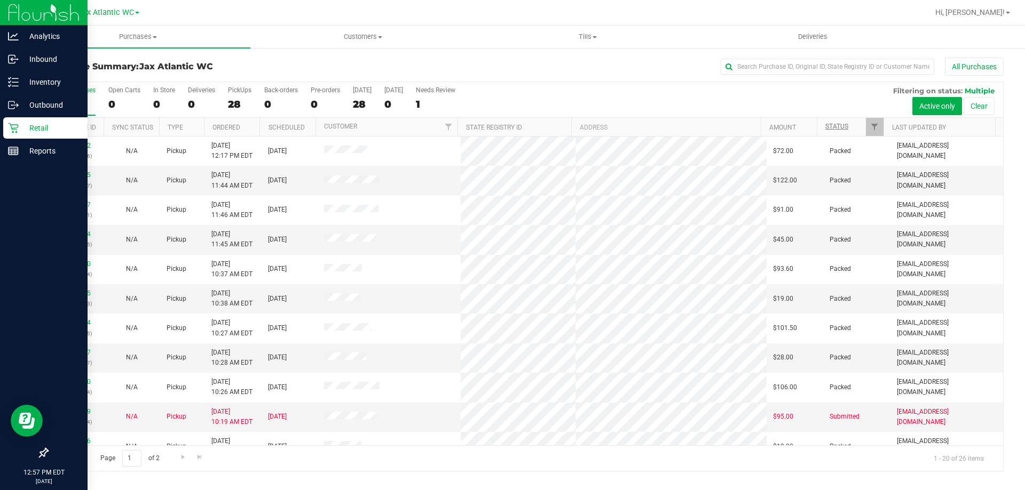
click at [20, 126] on p "Retail" at bounding box center [51, 128] width 64 height 13
